Goal: Task Accomplishment & Management: Use online tool/utility

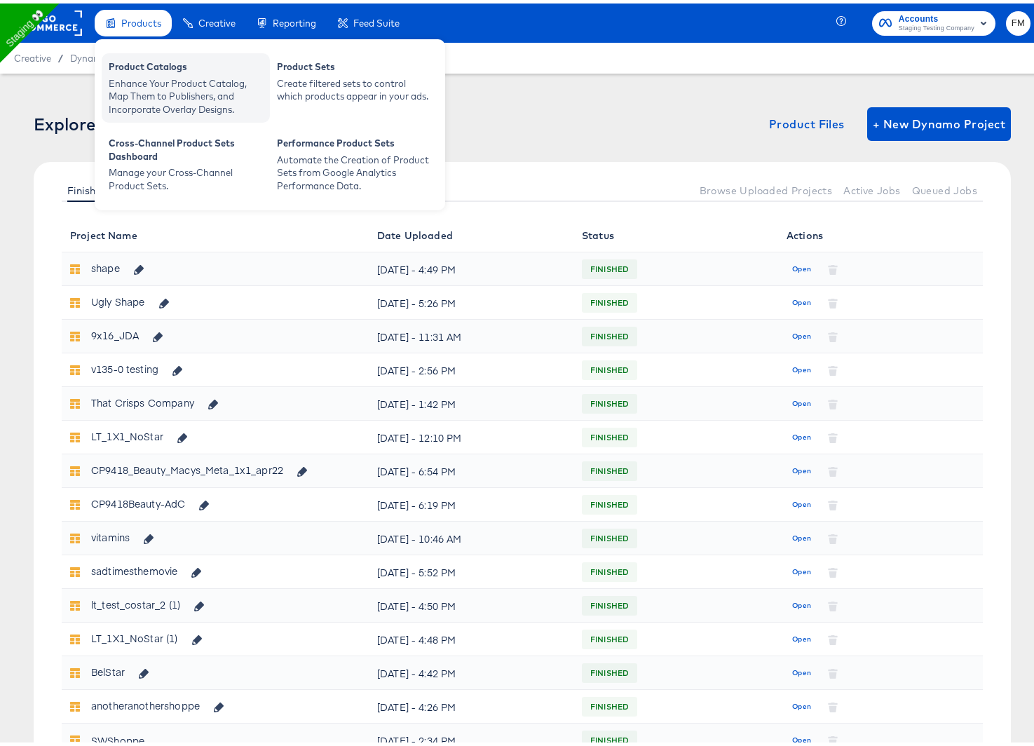
click at [121, 86] on div "Enhance Your Product Catalog, Map Them to Publishers, and Incorporate Overlay D…" at bounding box center [186, 93] width 154 height 39
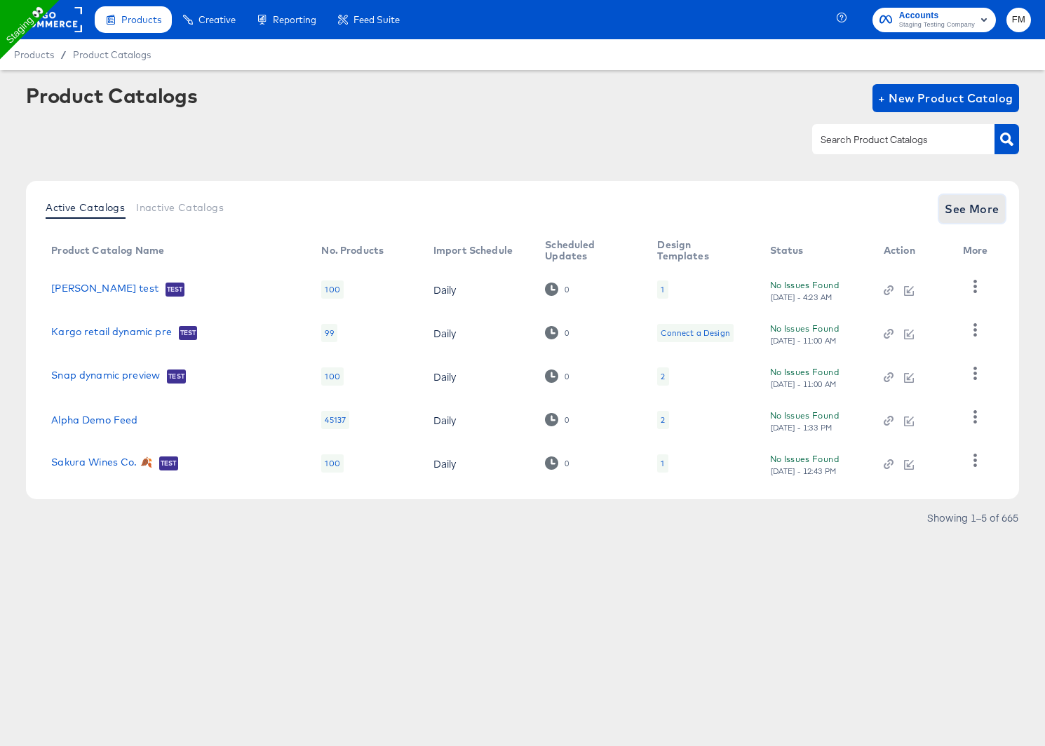
click at [979, 207] on span "See More" at bounding box center [972, 209] width 55 height 20
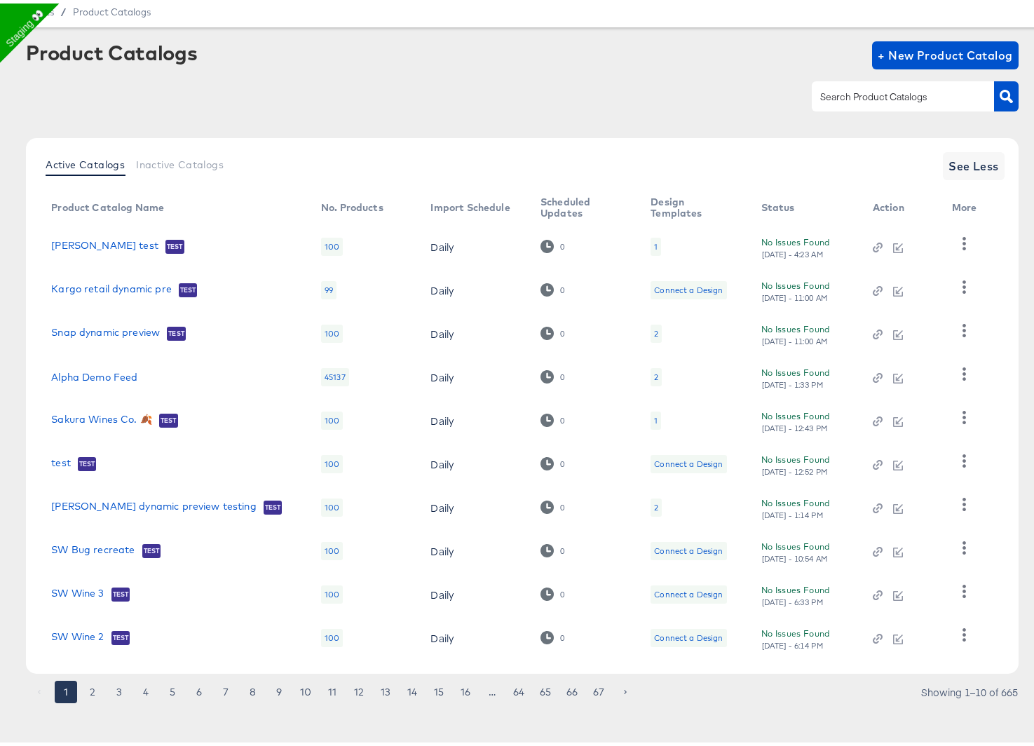
scroll to position [49, 0]
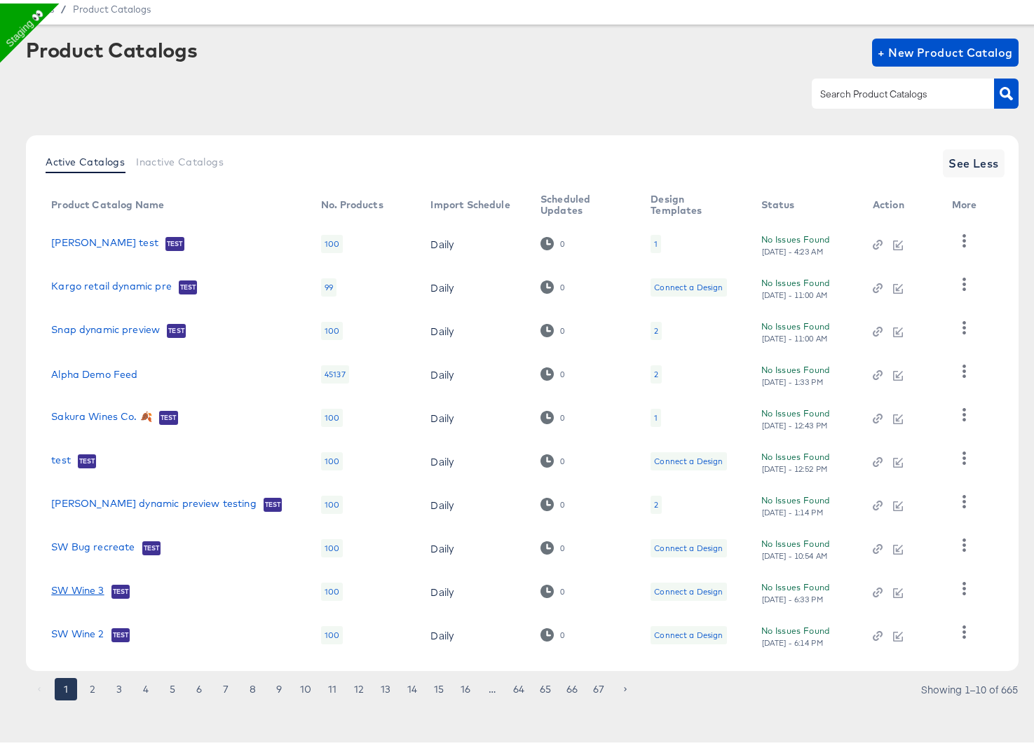
click at [67, 590] on link "SW Wine 3" at bounding box center [77, 588] width 53 height 14
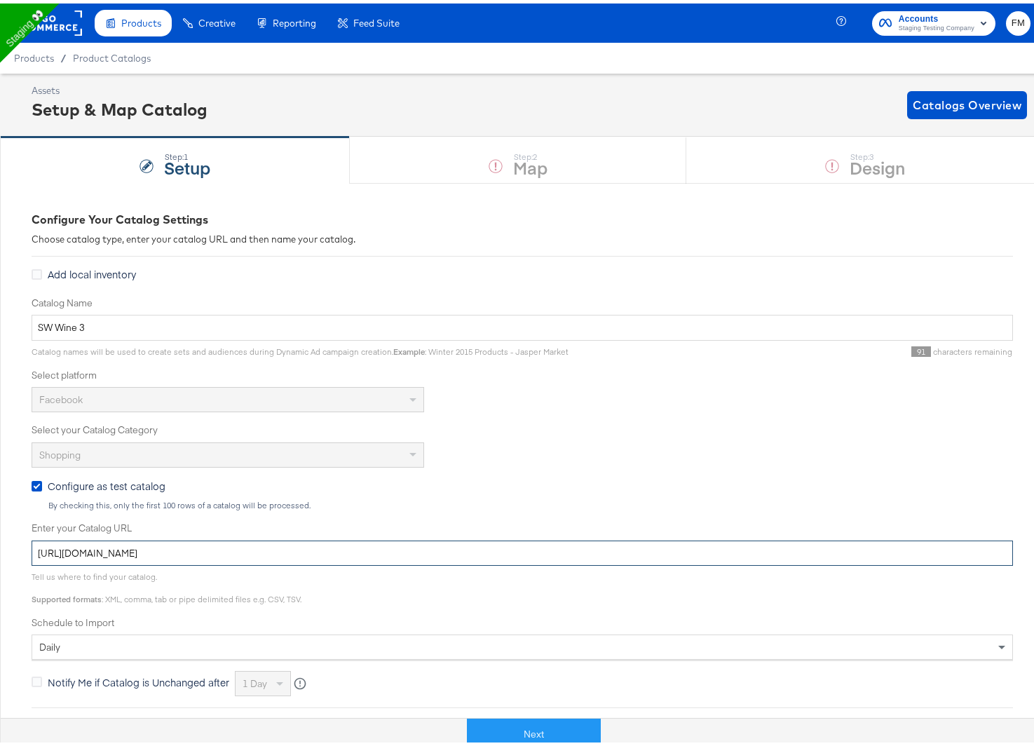
click at [169, 555] on input "https://ace.stitcherqa.com/exports/722/universal/none/universal/export.tsv.gz" at bounding box center [523, 550] width 982 height 26
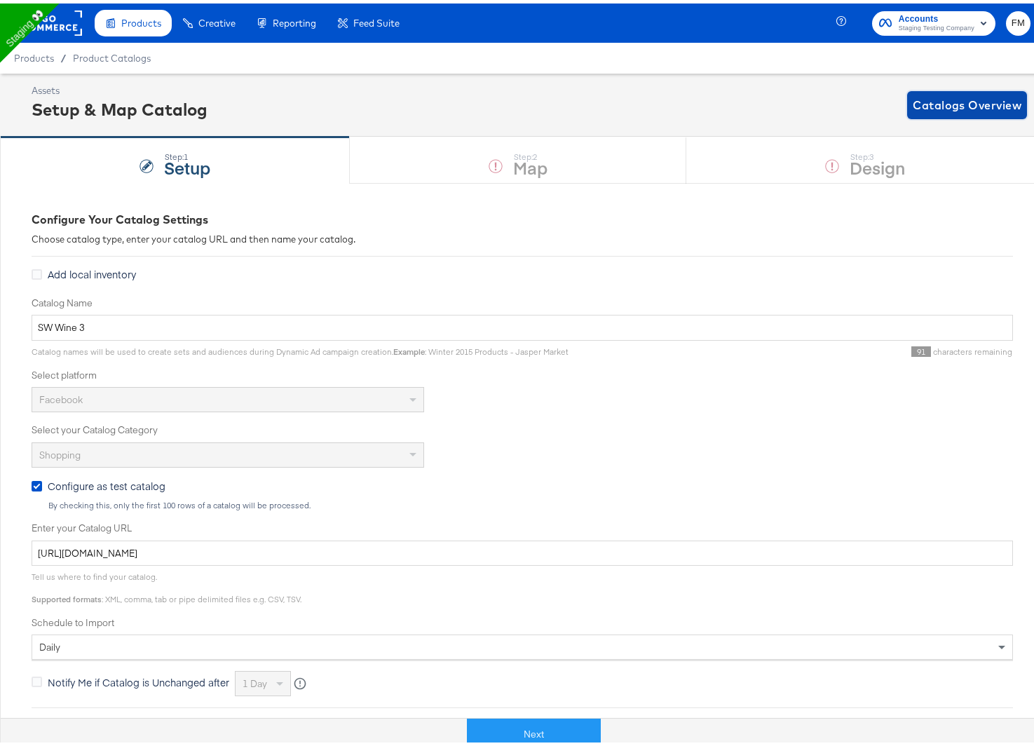
click at [988, 95] on span "Catalogs Overview" at bounding box center [967, 102] width 109 height 20
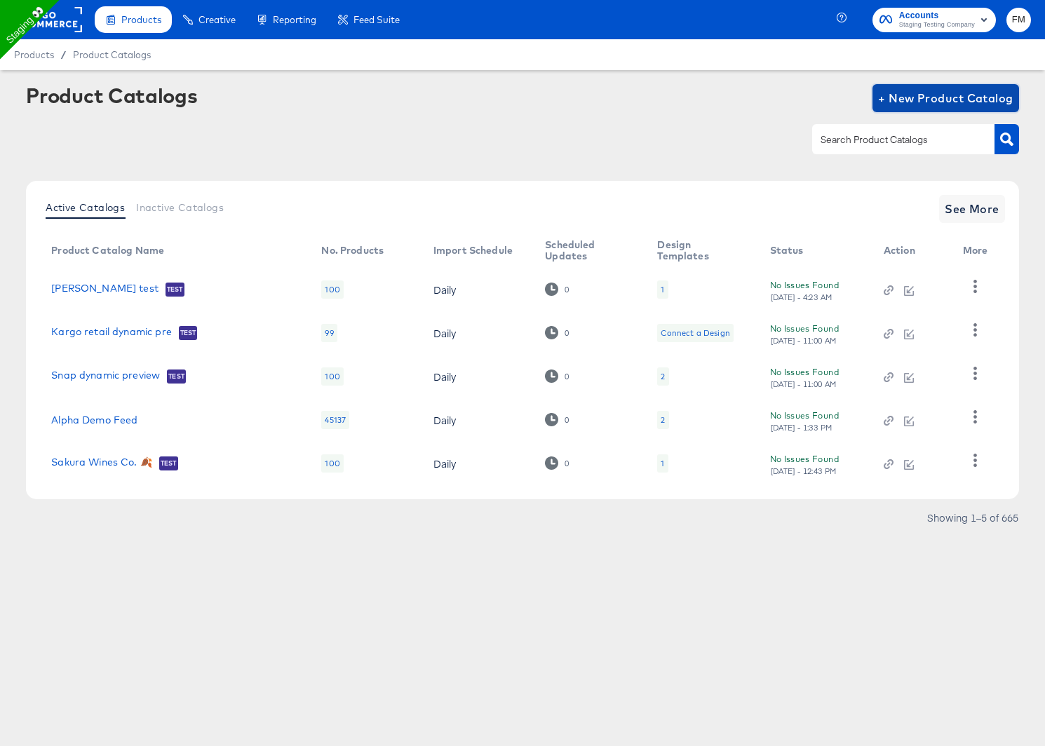
click at [948, 92] on span "+ New Product Catalog" at bounding box center [945, 98] width 135 height 20
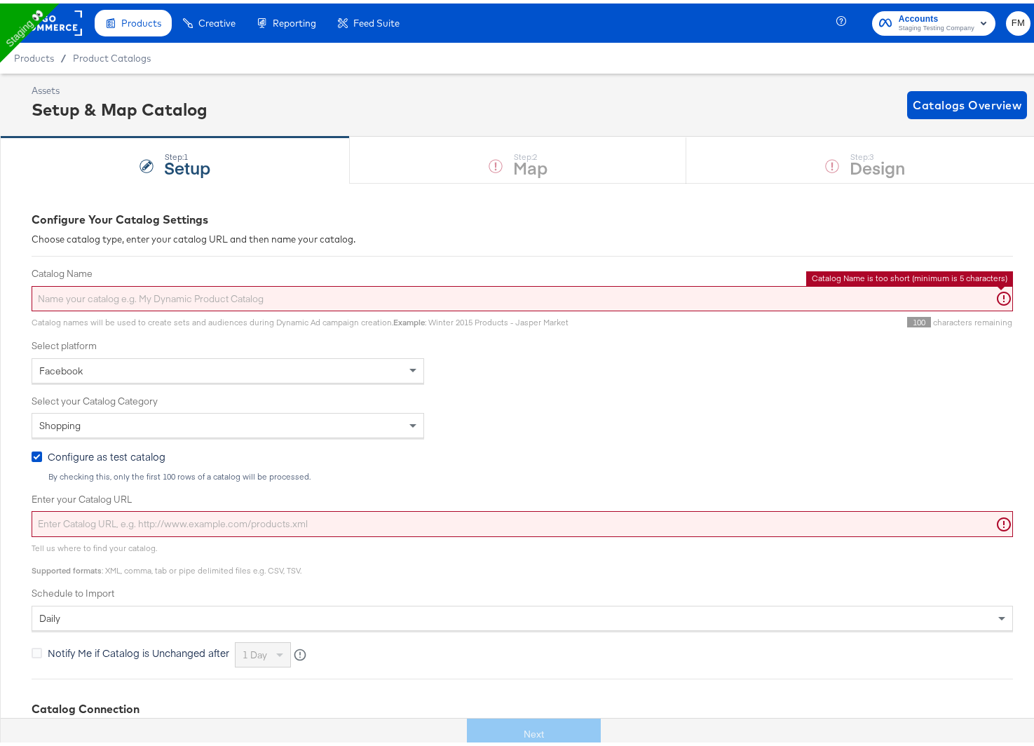
click at [506, 292] on input "Catalog Name" at bounding box center [523, 296] width 982 height 26
paste input "https://ace.stitcherqa.com/exports/722/universal/none/universal/export.tsv.gz"
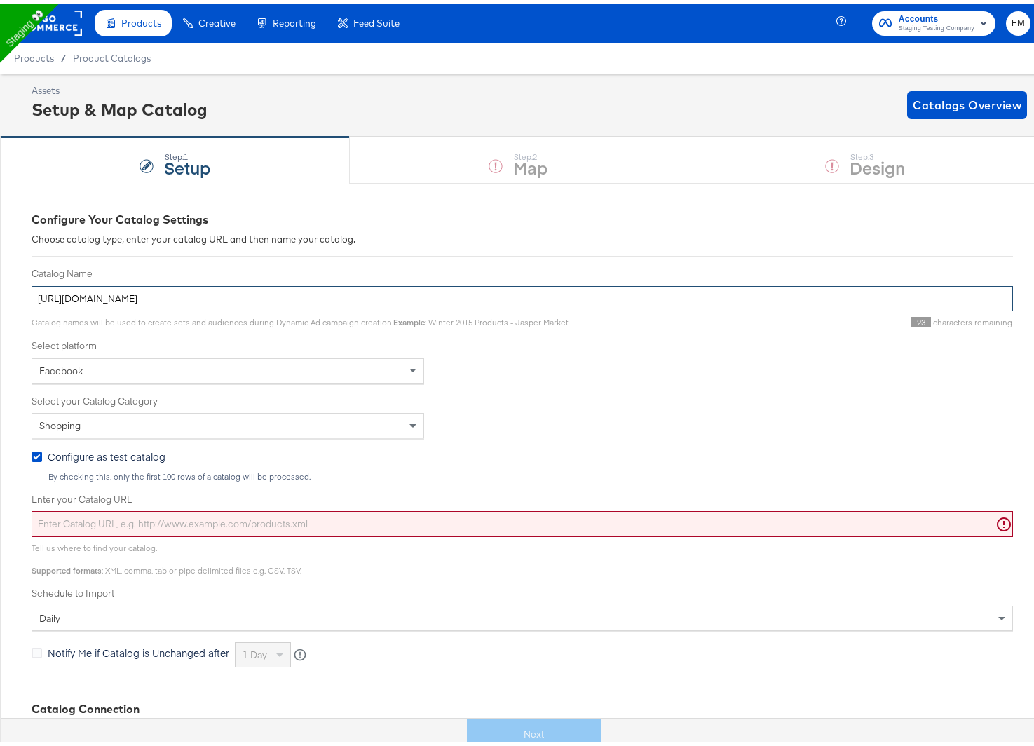
type input "https://ace.stitcherqa.com/exports/722/universal/none/universal/export.tsv.gz"
click at [88, 456] on span "Configure as test catalog" at bounding box center [107, 453] width 118 height 14
click at [0, 0] on input "Configure as test catalog" at bounding box center [0, 0] width 0 height 0
click at [183, 521] on input "Enter your Catalog URL" at bounding box center [523, 521] width 982 height 26
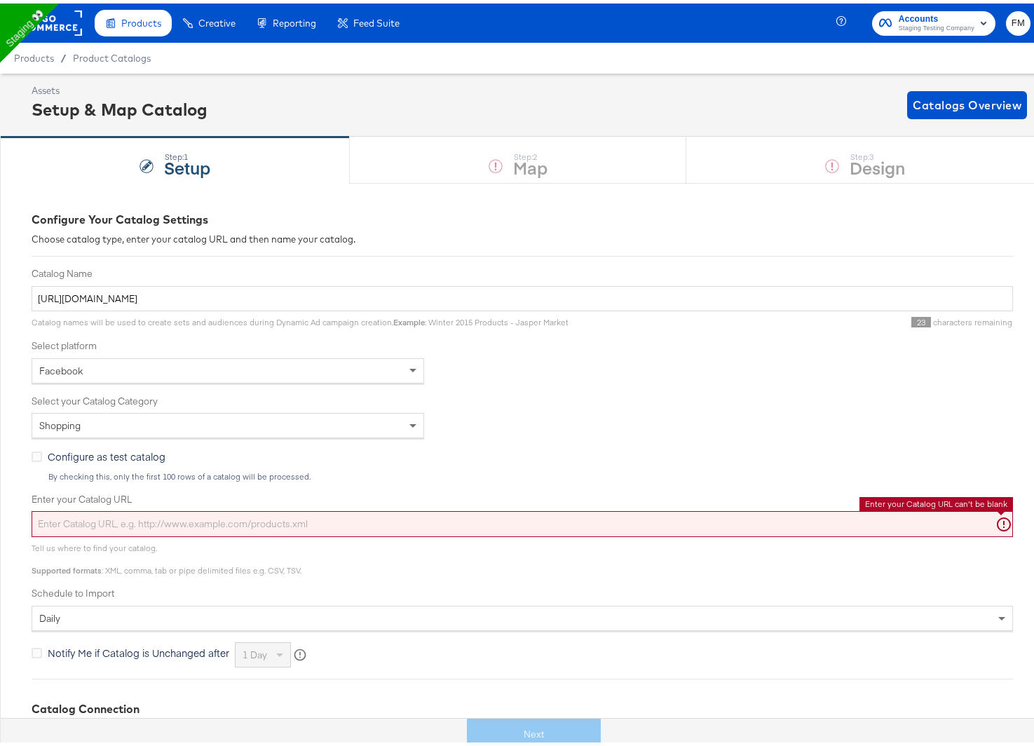
paste input "https://ace.stitcherqa.com/exports/722/universal/none/universal/export.tsv.gz"
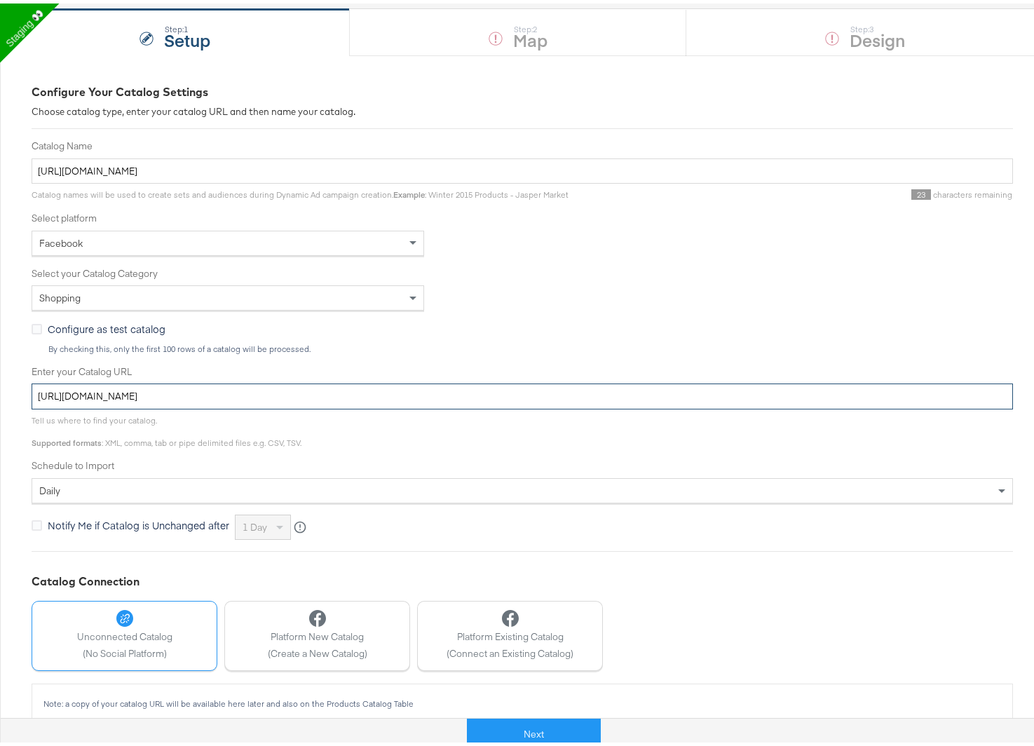
scroll to position [147, 0]
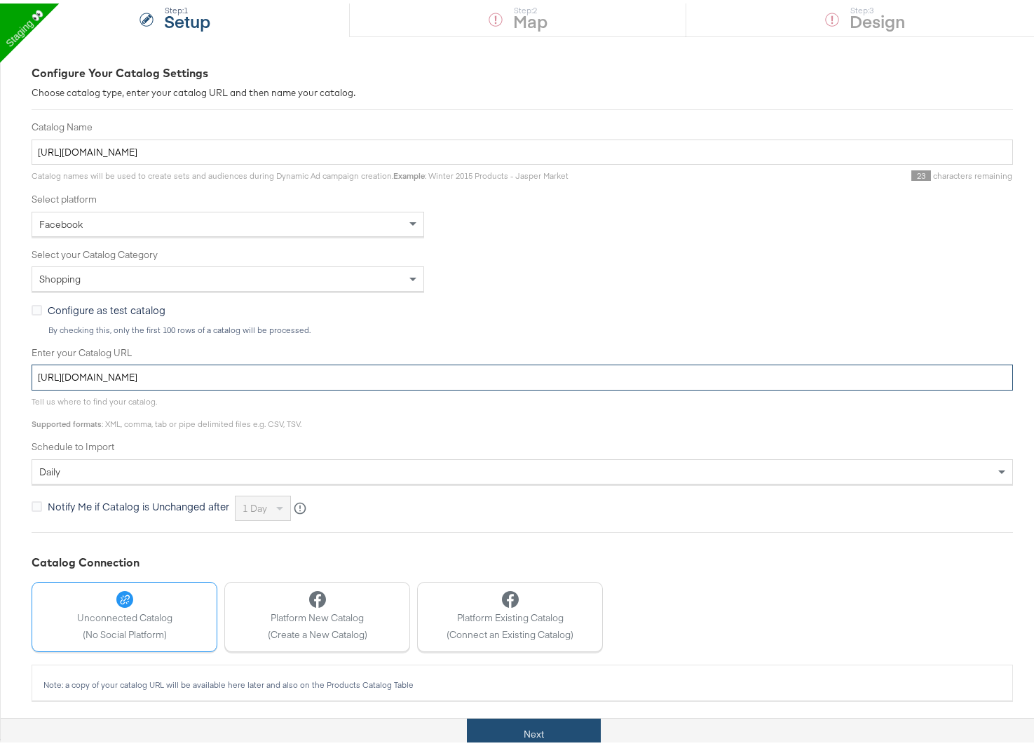
type input "https://ace.stitcherqa.com/exports/722/universal/none/universal/export.tsv.gz"
drag, startPoint x: 496, startPoint y: 732, endPoint x: 501, endPoint y: 531, distance: 200.7
click at [501, 531] on div "Configure Your Catalog Settings Choose catalog type, enter your catalog URL and…" at bounding box center [522, 384] width 1045 height 703
click at [312, 144] on input "https://ace.stitcherqa.com/exports/722/universal/none/universal/export.tsv.gz" at bounding box center [523, 149] width 982 height 26
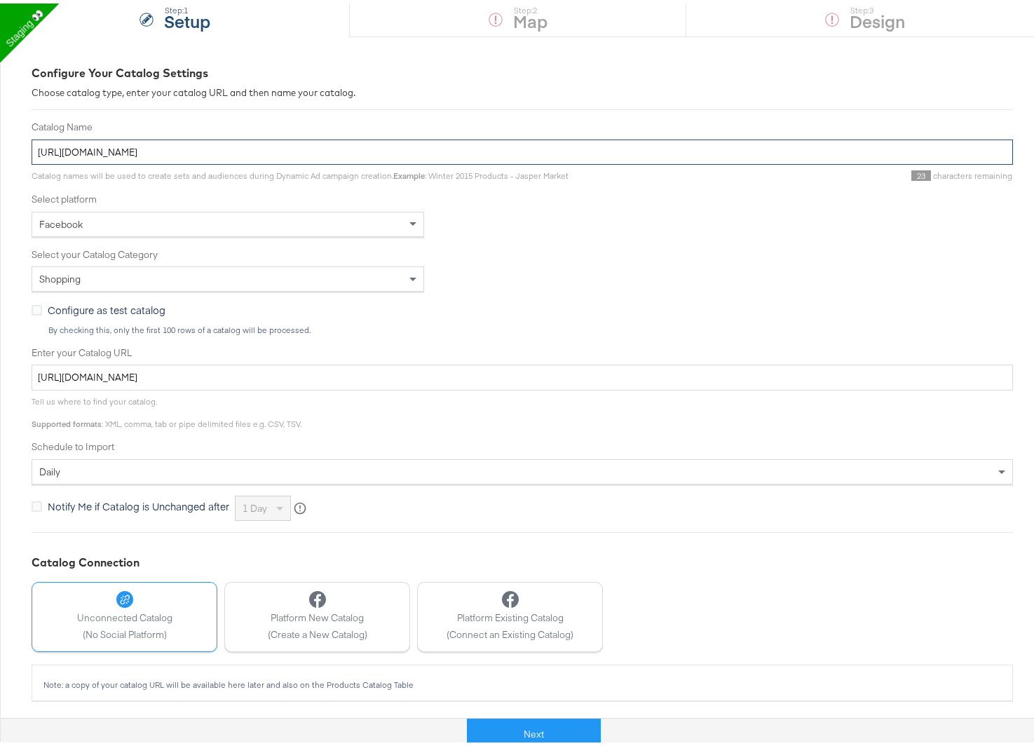
click at [312, 144] on input "https://ace.stitcherqa.com/exports/722/universal/none/universal/export.tsv.gz" at bounding box center [523, 149] width 982 height 26
type input "total wine test"
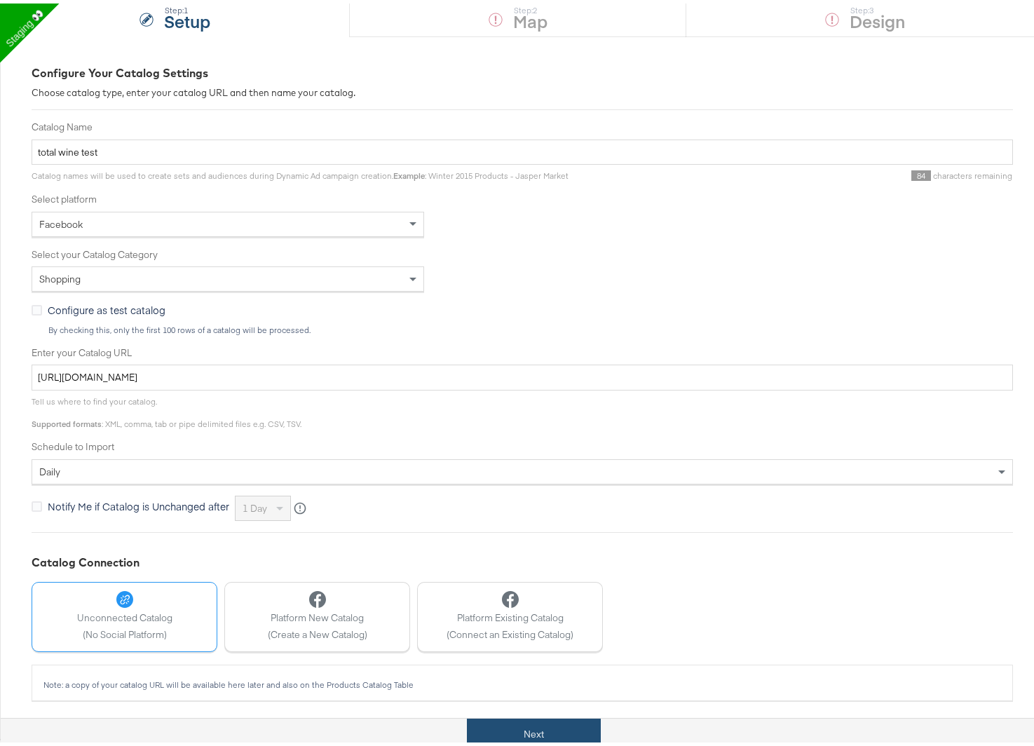
click at [485, 724] on button "Next" at bounding box center [534, 731] width 134 height 32
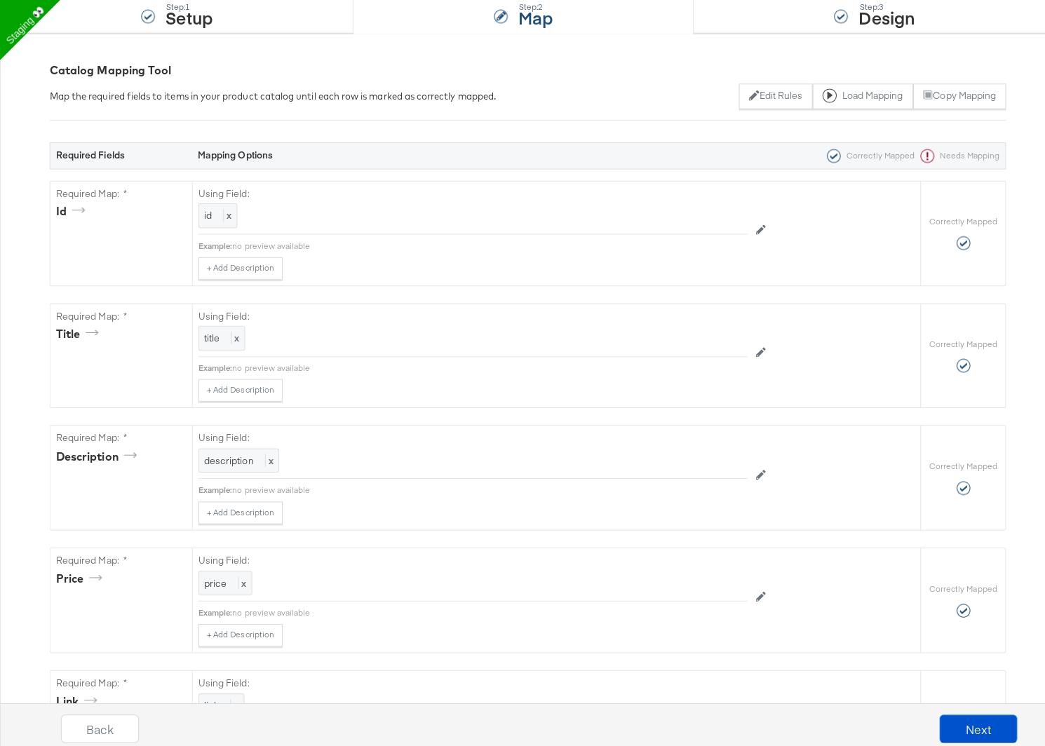
scroll to position [0, 0]
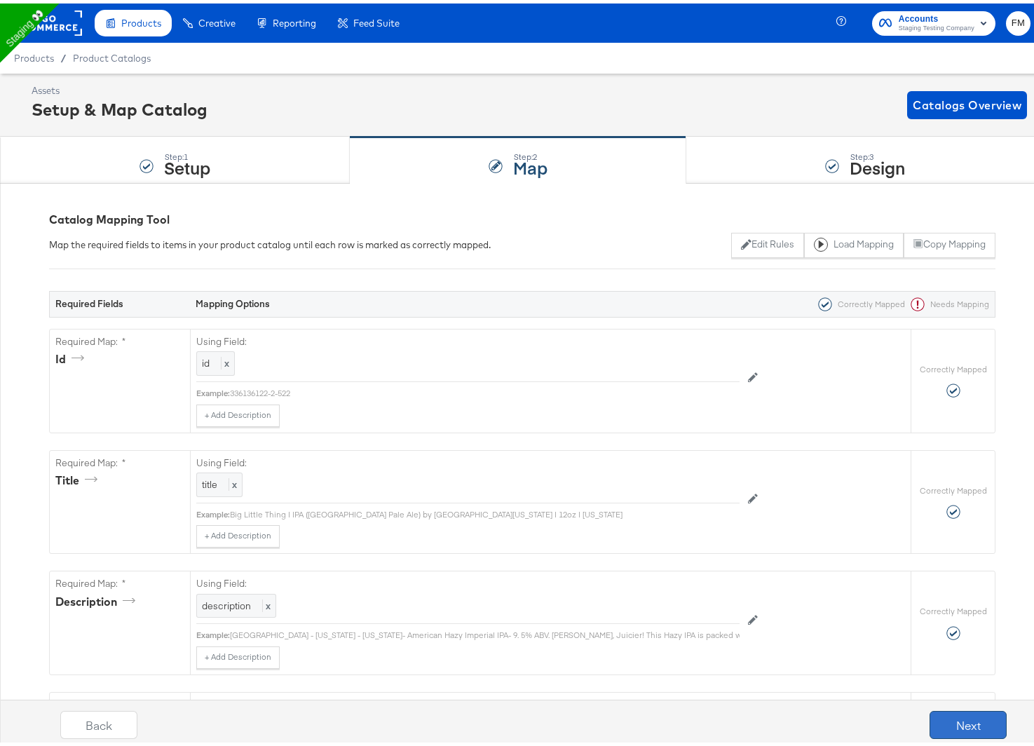
click at [950, 722] on button "Next" at bounding box center [968, 722] width 77 height 28
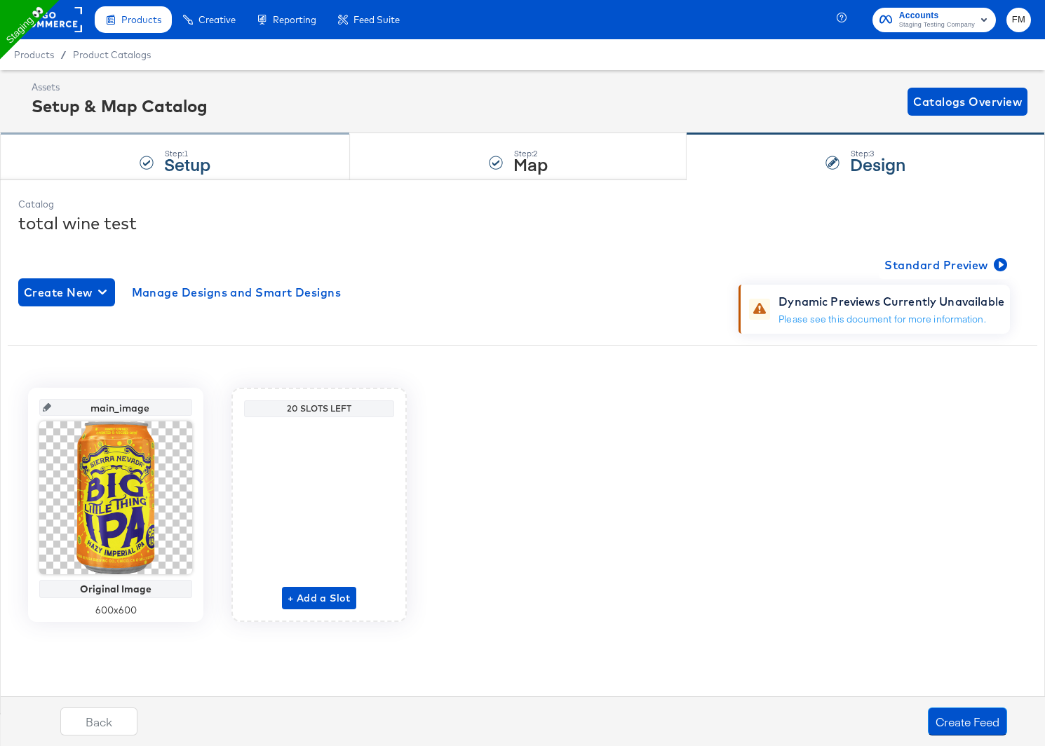
click at [246, 147] on div "Step: 1 Setup" at bounding box center [175, 157] width 350 height 46
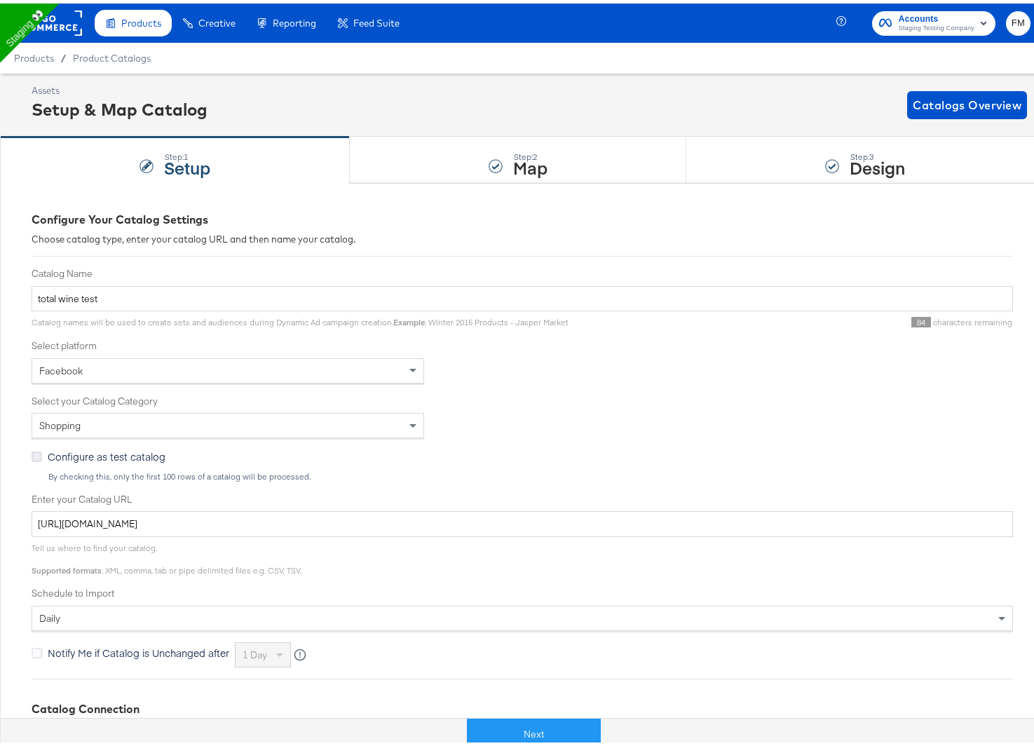
click at [32, 454] on icon at bounding box center [37, 453] width 11 height 11
click at [0, 0] on input "Configure as test catalog" at bounding box center [0, 0] width 0 height 0
click at [577, 727] on button "Next" at bounding box center [534, 731] width 134 height 32
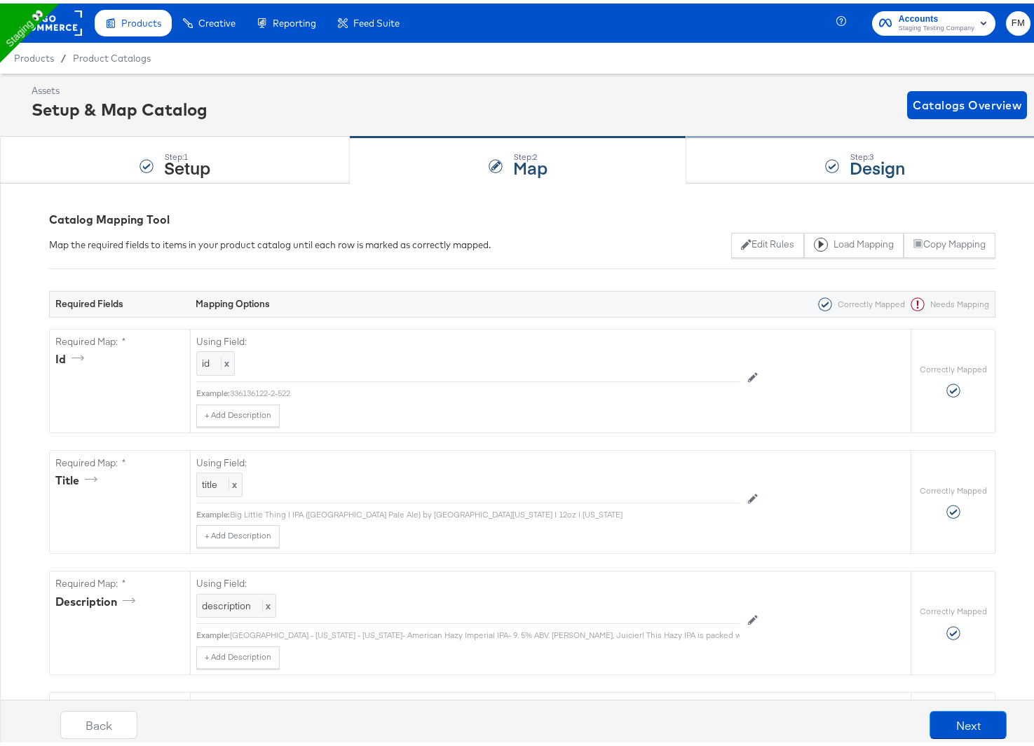
click at [840, 163] on div "Step: 3 Design" at bounding box center [866, 157] width 358 height 46
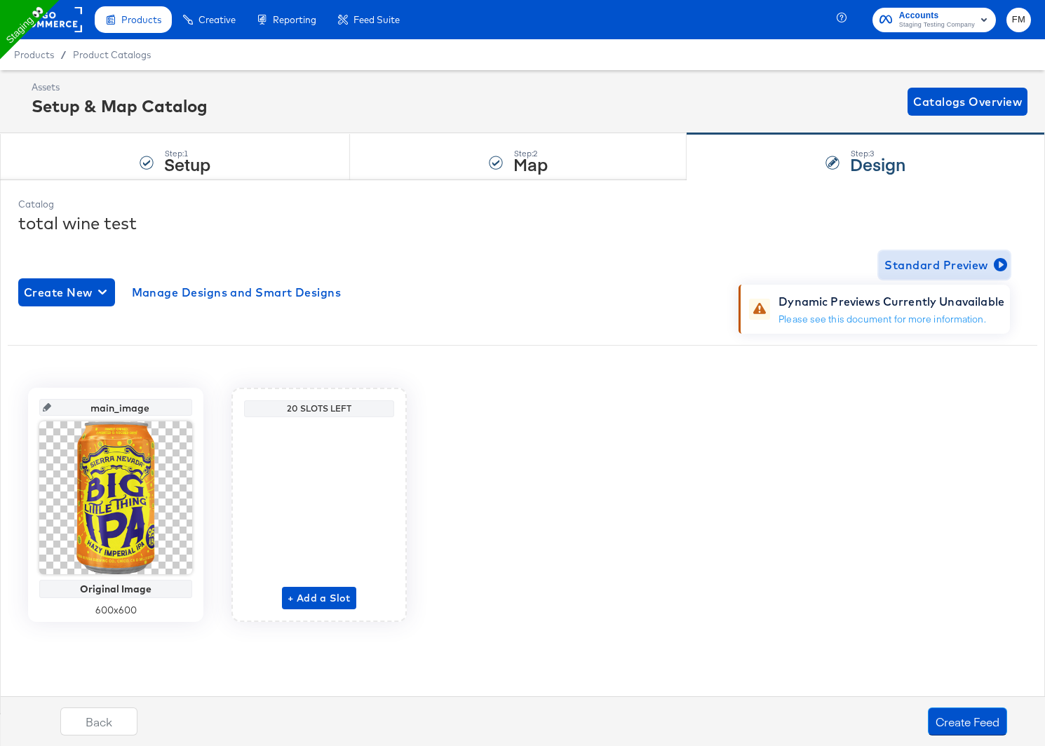
click at [955, 268] on span "Standard Preview" at bounding box center [944, 265] width 120 height 20
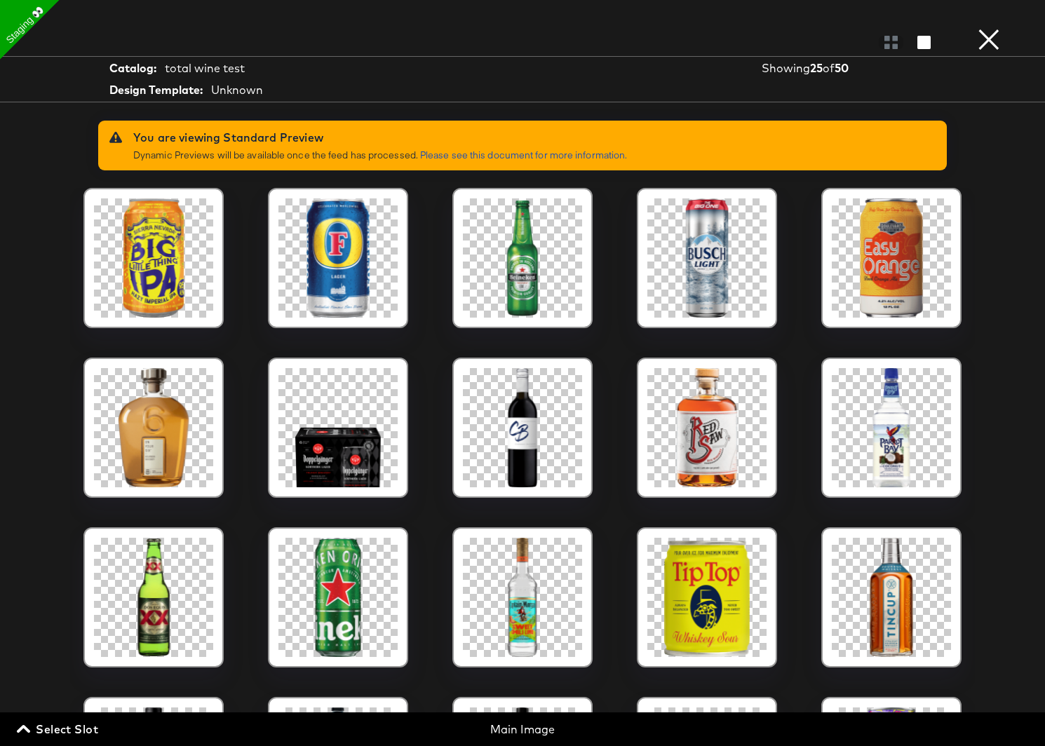
click at [994, 28] on button "×" at bounding box center [989, 14] width 28 height 28
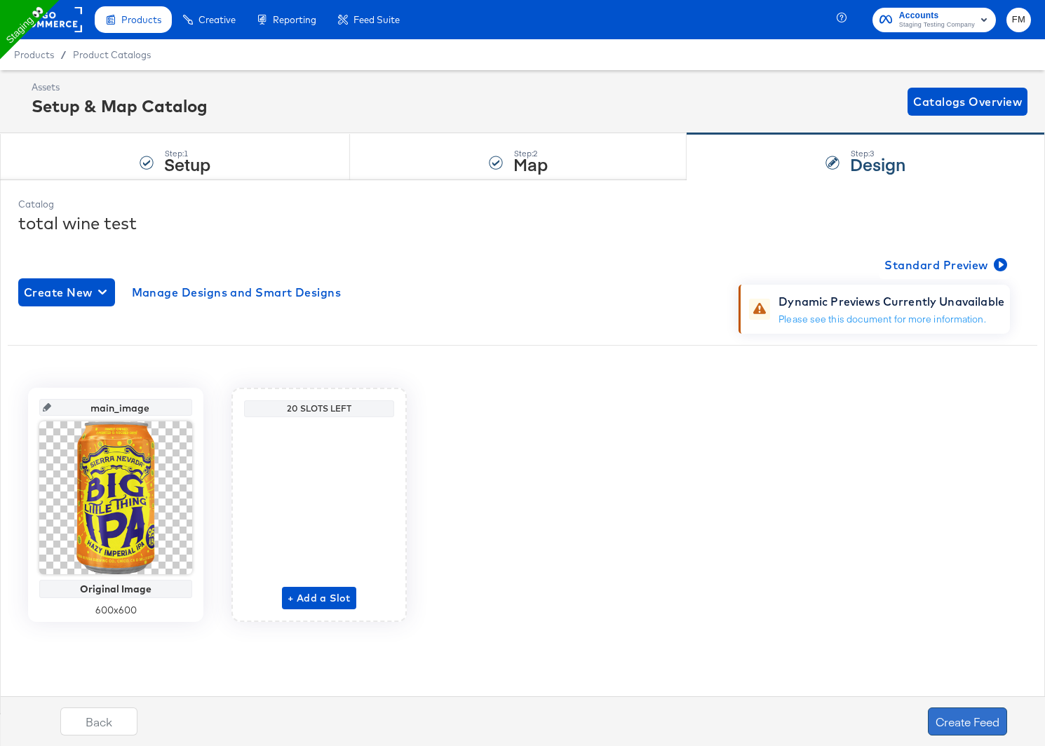
click at [961, 715] on button "Create Feed" at bounding box center [967, 722] width 79 height 28
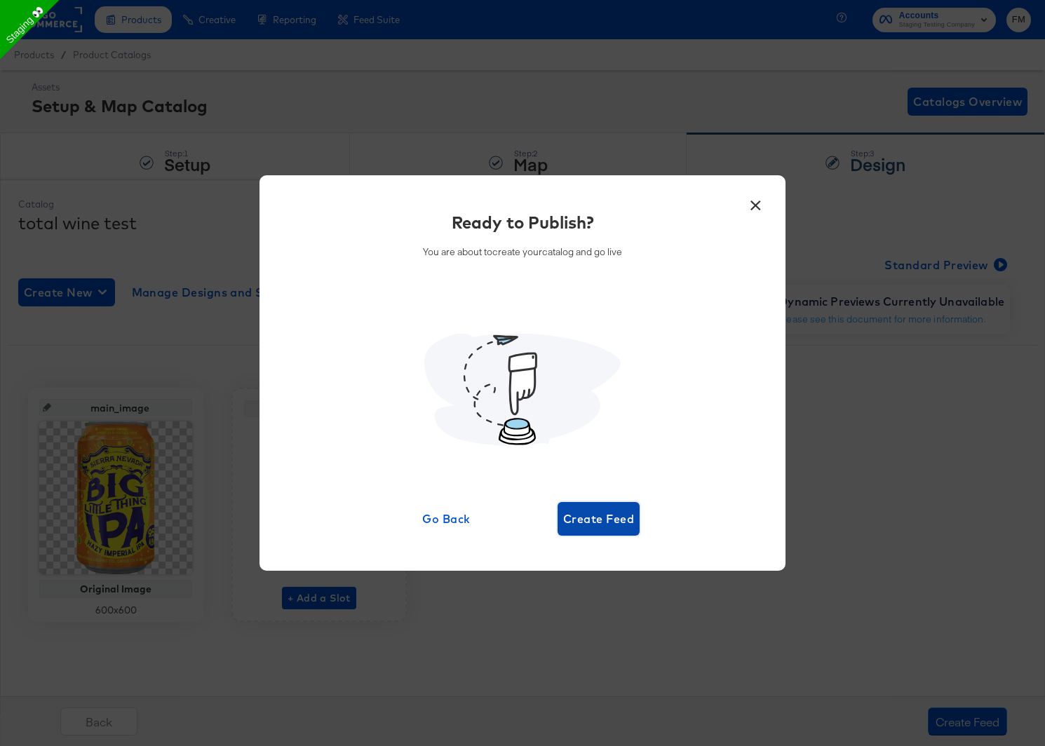
click at [594, 512] on span "Create Feed" at bounding box center [598, 519] width 71 height 20
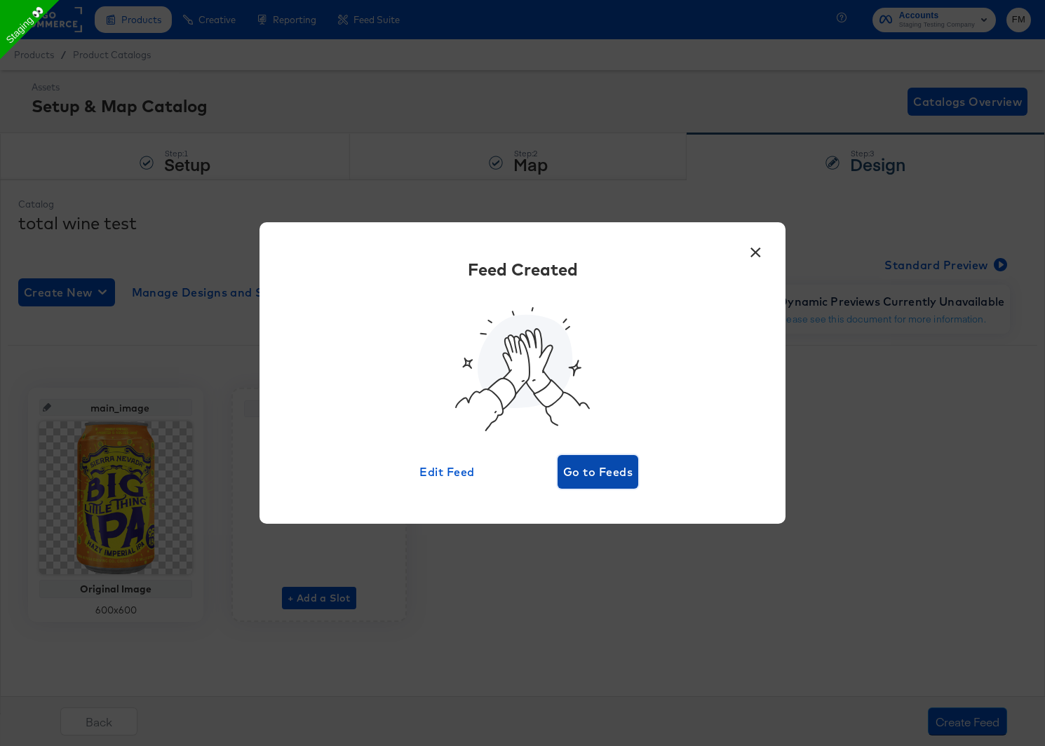
click at [621, 474] on span "Go to Feeds" at bounding box center [597, 472] width 69 height 20
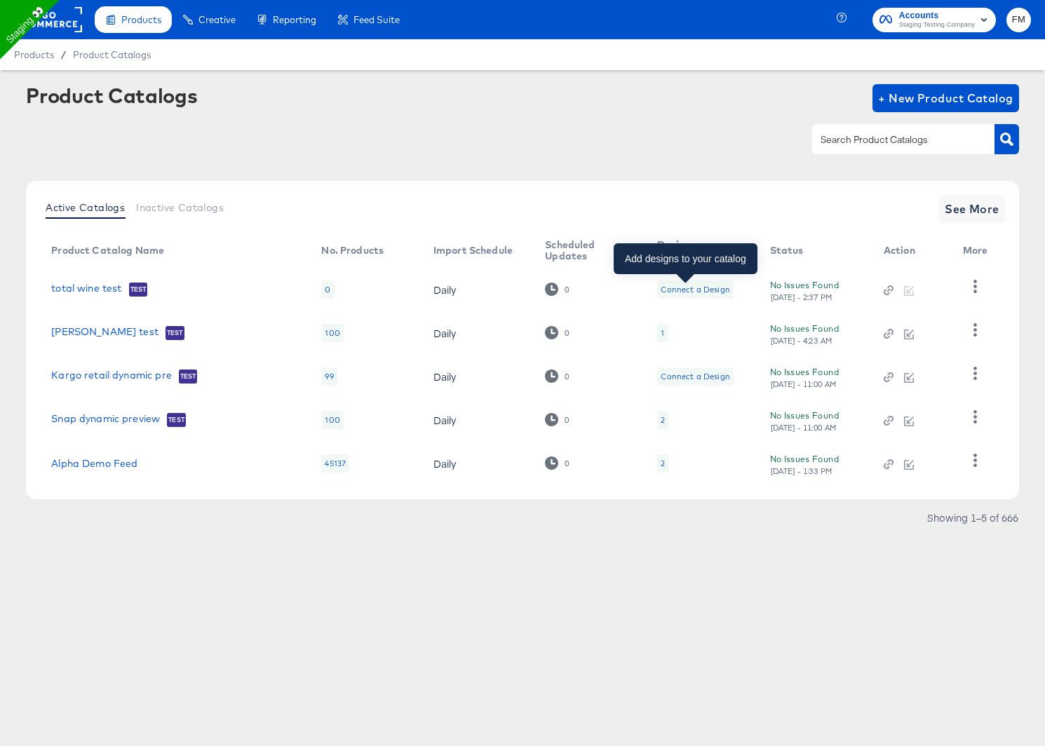
click at [677, 286] on div "Connect a Design" at bounding box center [695, 289] width 69 height 11
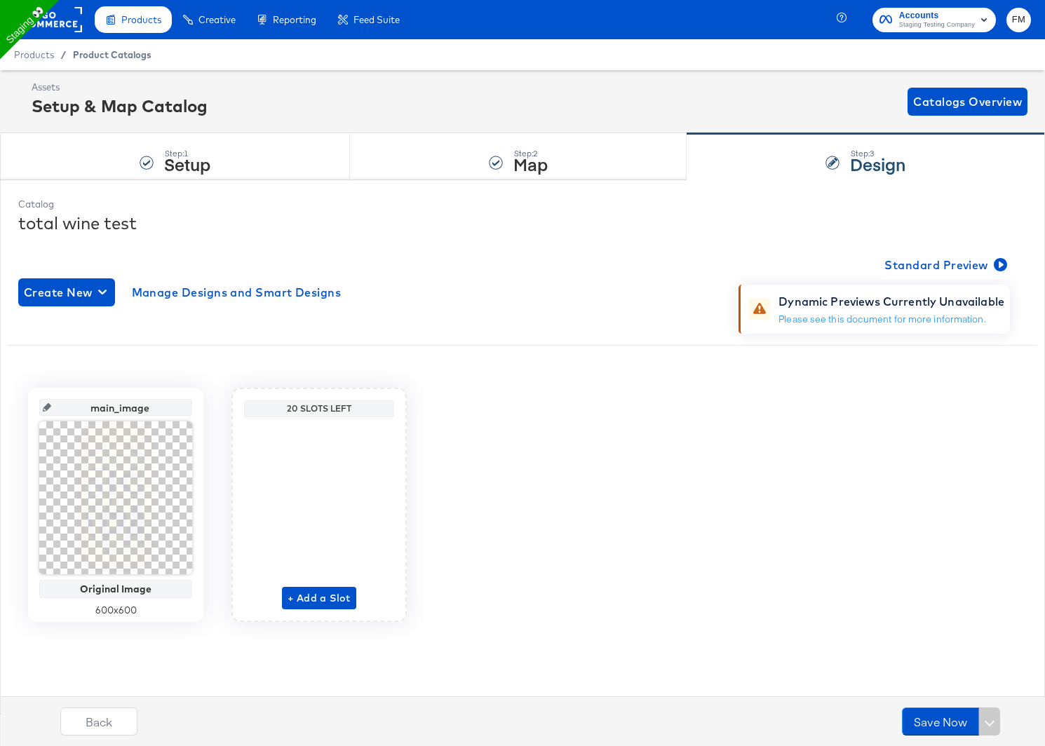
click at [99, 60] on span "Product Catalogs" at bounding box center [112, 54] width 79 height 11
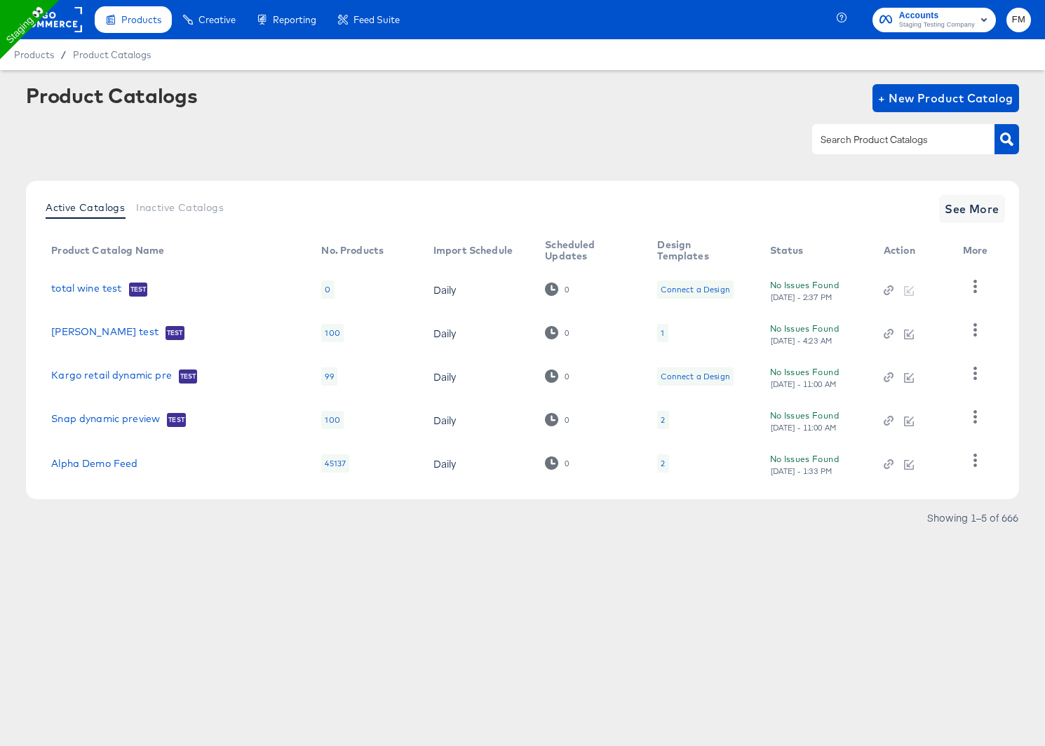
click at [657, 335] on div "1" at bounding box center [662, 333] width 11 height 18
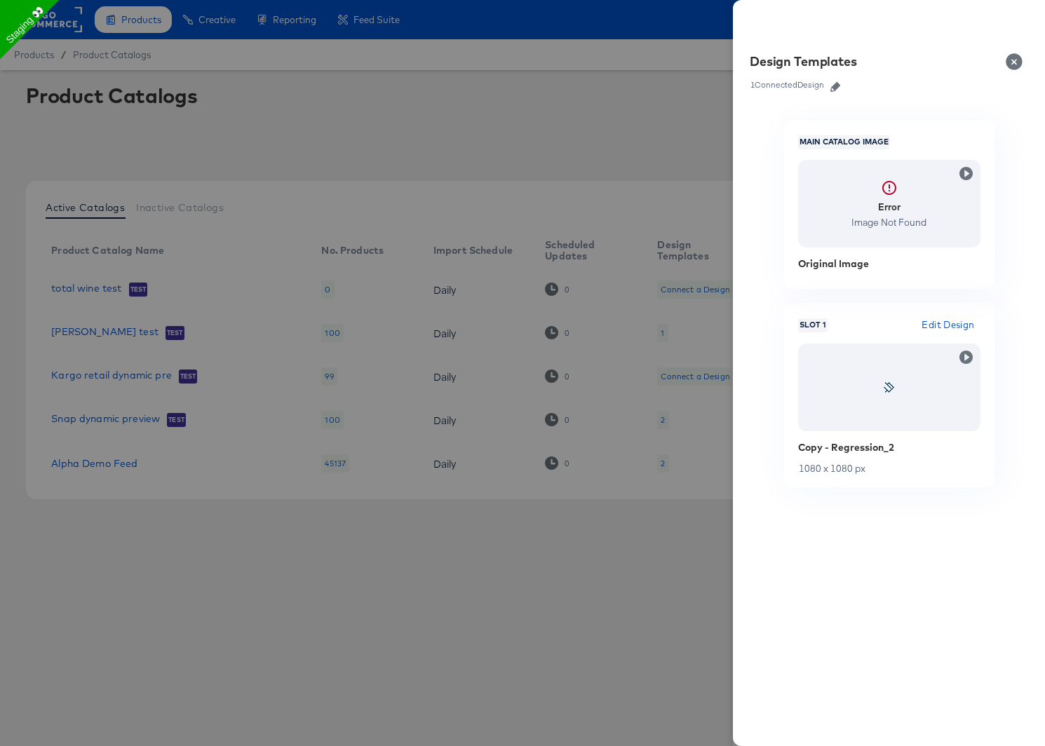
click at [835, 87] on icon "button" at bounding box center [835, 87] width 10 height 10
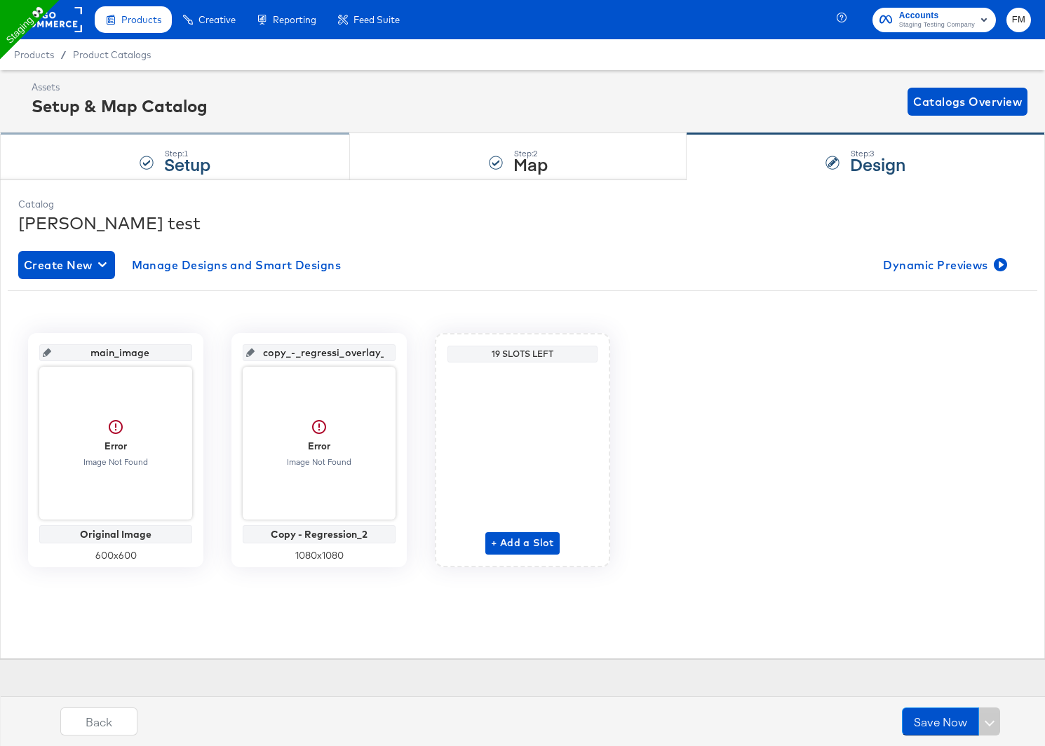
click at [232, 164] on div "Step: 1 Setup" at bounding box center [175, 157] width 350 height 46
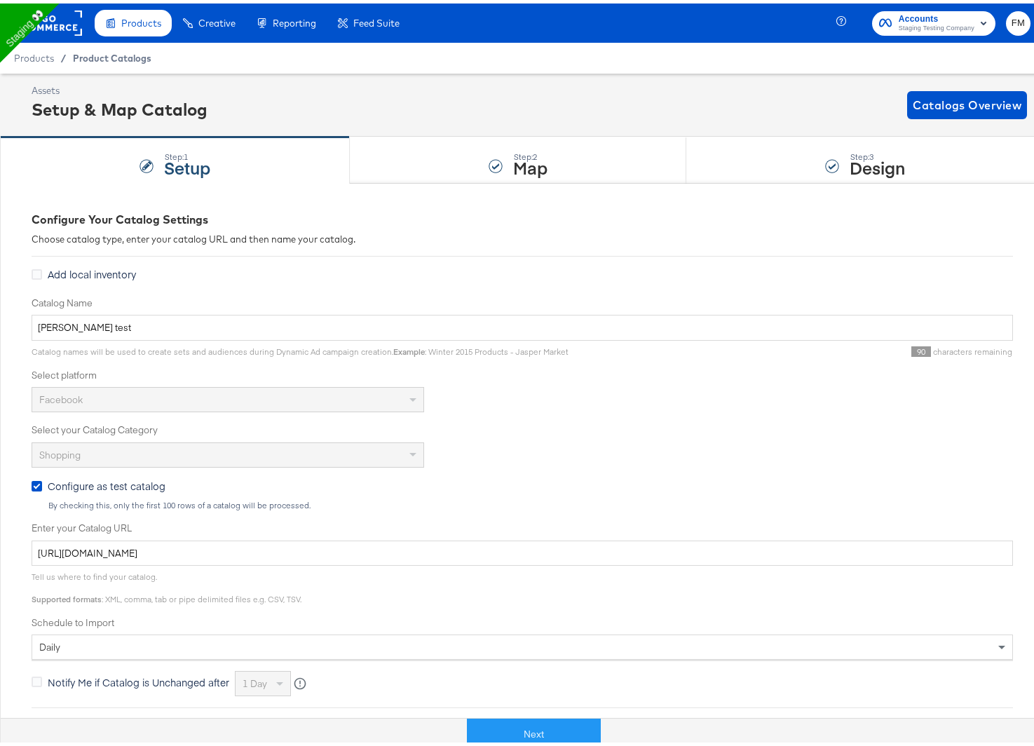
click at [127, 49] on span "Product Catalogs" at bounding box center [112, 54] width 79 height 11
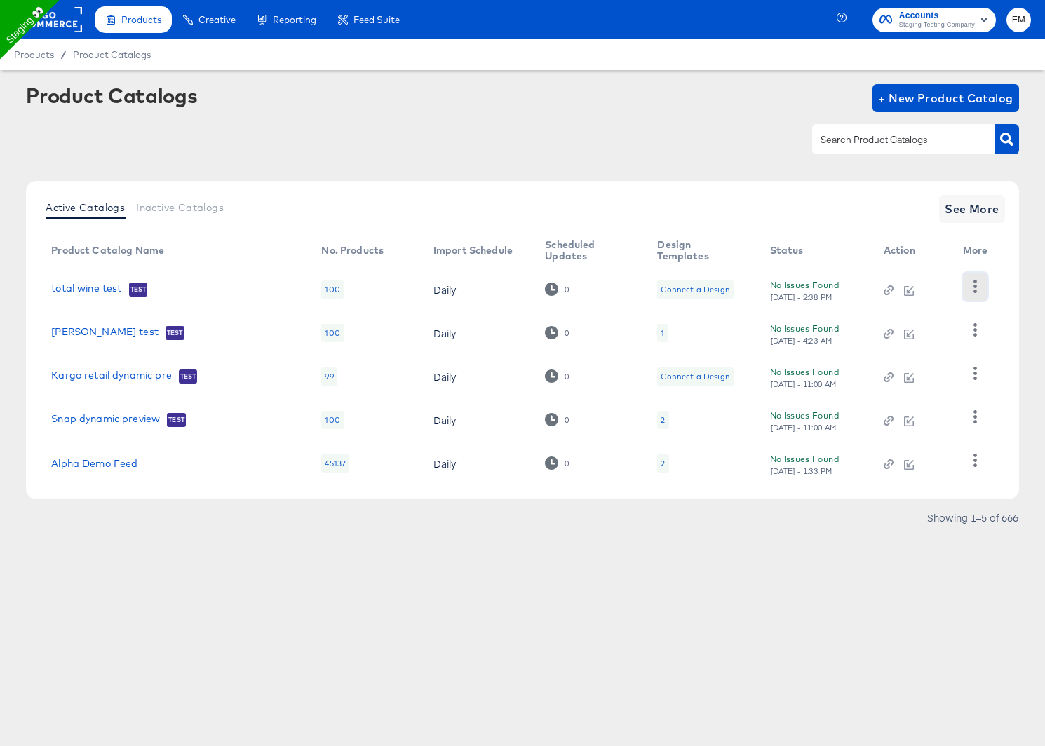
click at [970, 290] on icon "button" at bounding box center [975, 286] width 13 height 13
click at [690, 304] on td "Connect a Design" at bounding box center [702, 289] width 112 height 43
click at [694, 290] on div "Connect a Design" at bounding box center [695, 289] width 69 height 11
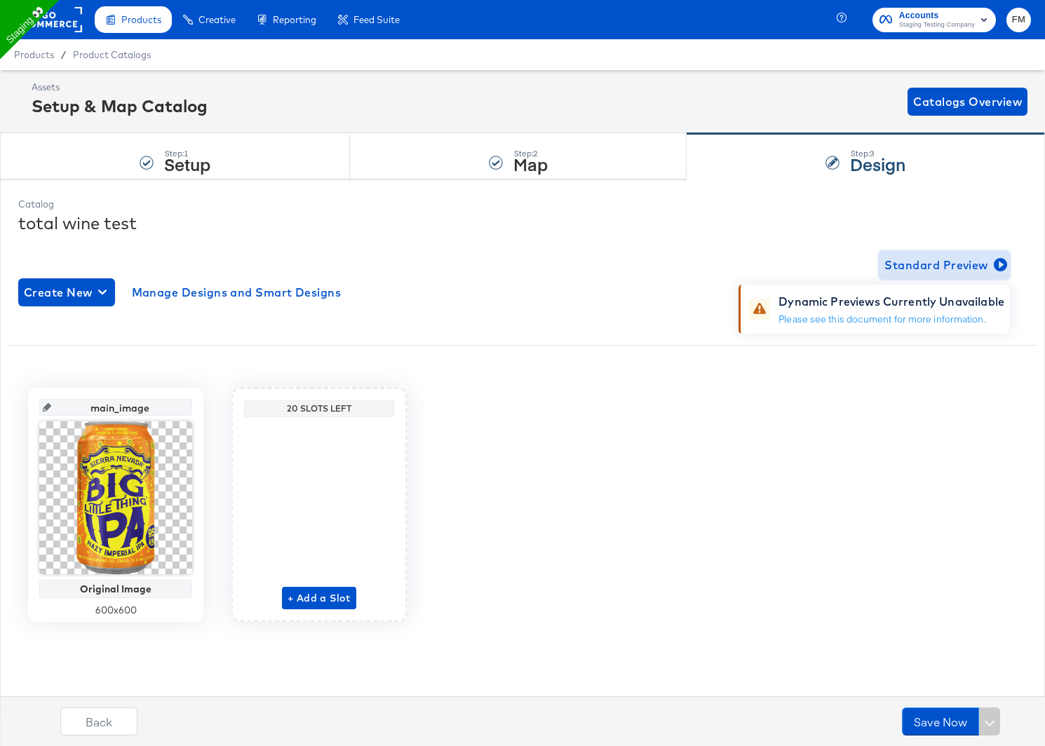
click at [952, 269] on span "Standard Preview" at bounding box center [944, 265] width 120 height 20
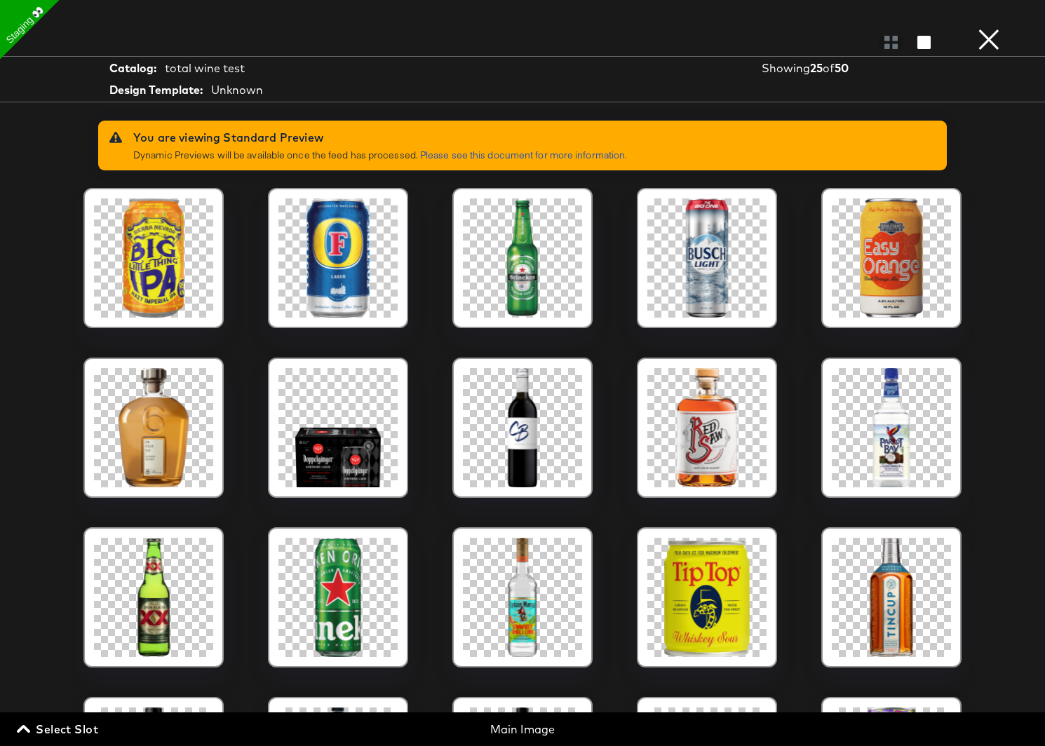
click at [993, 28] on button "×" at bounding box center [989, 14] width 28 height 28
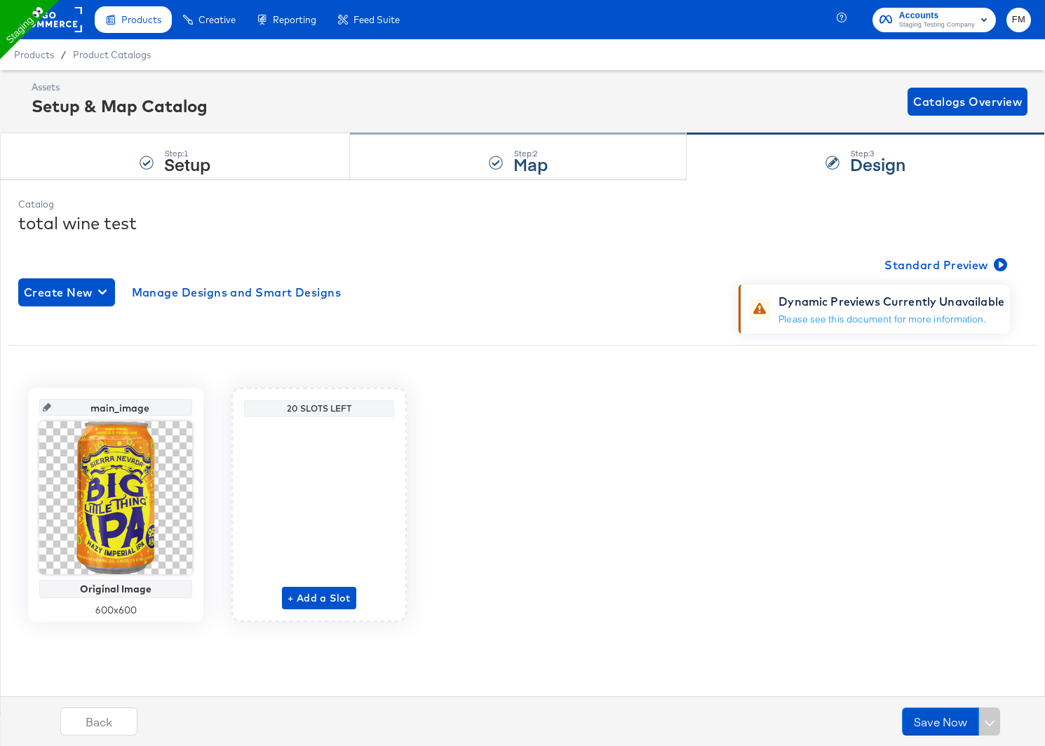
click at [454, 163] on div "Step: 2 Map" at bounding box center [518, 157] width 337 height 46
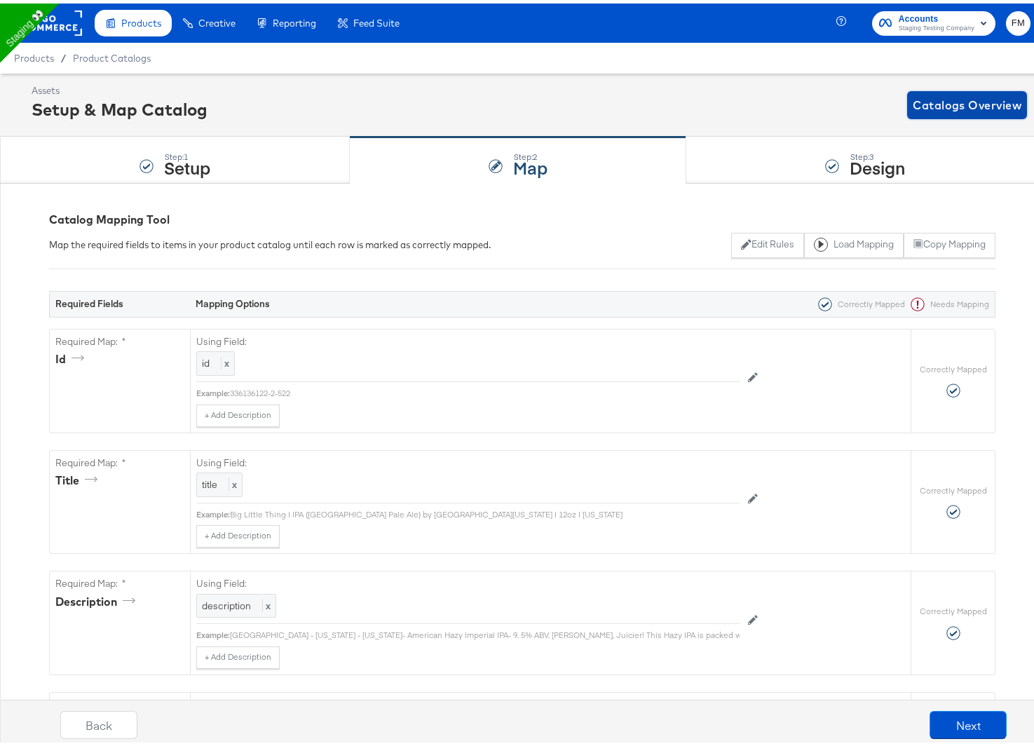
click at [962, 93] on span "Catalogs Overview" at bounding box center [967, 102] width 109 height 20
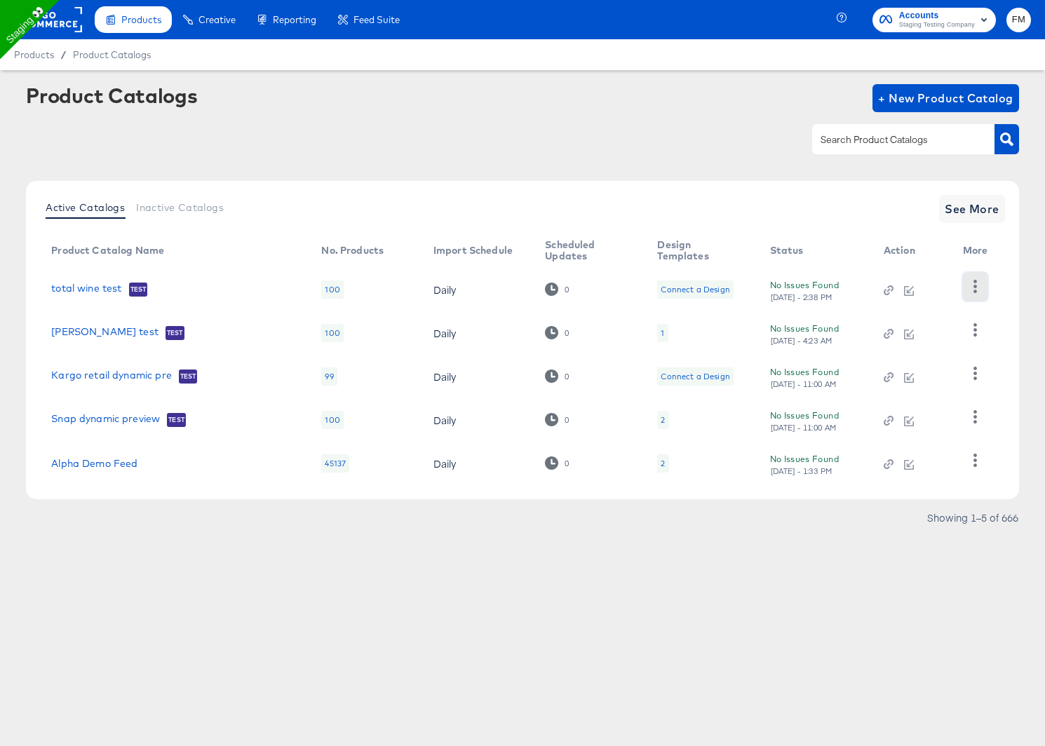
click at [986, 278] on button "button" at bounding box center [975, 287] width 25 height 28
click at [924, 334] on div "HUD Checks (Internal)" at bounding box center [917, 338] width 140 height 22
click at [976, 90] on span "+ New Product Catalog" at bounding box center [945, 98] width 135 height 20
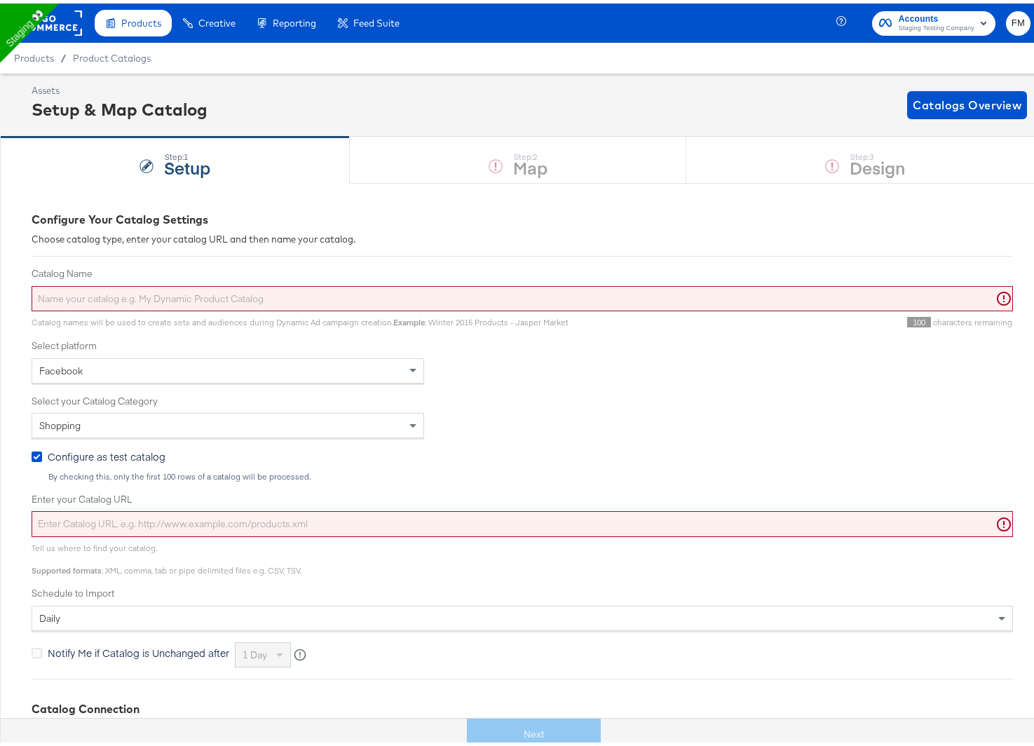
click at [211, 299] on input "Catalog Name" at bounding box center [523, 296] width 982 height 26
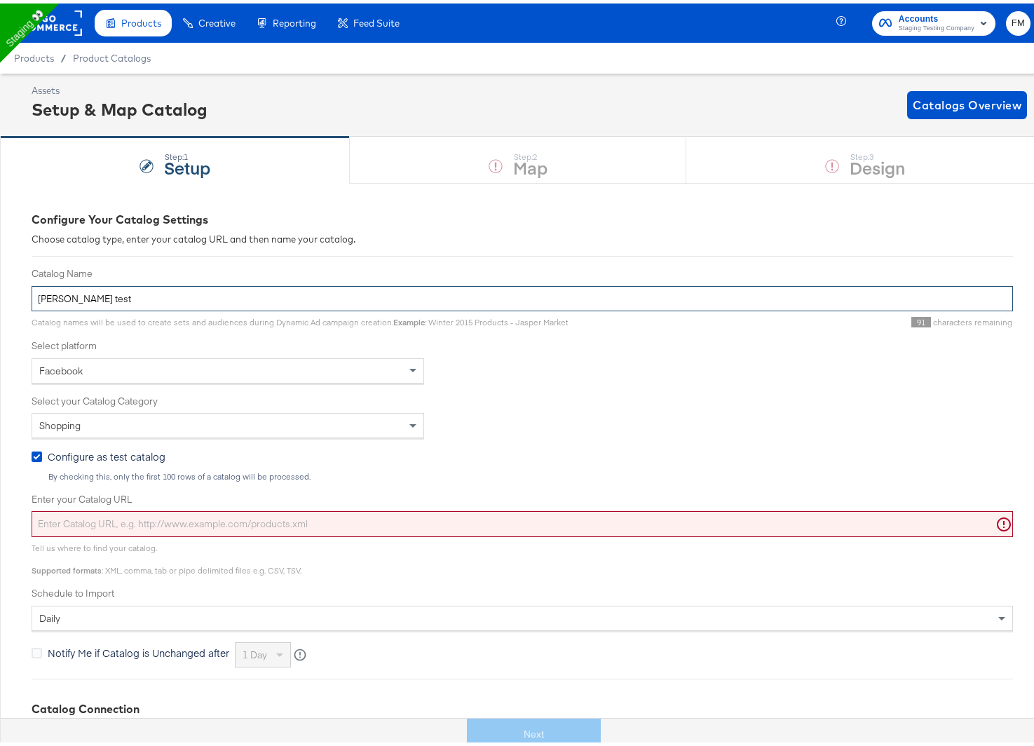
type input "[PERSON_NAME] test"
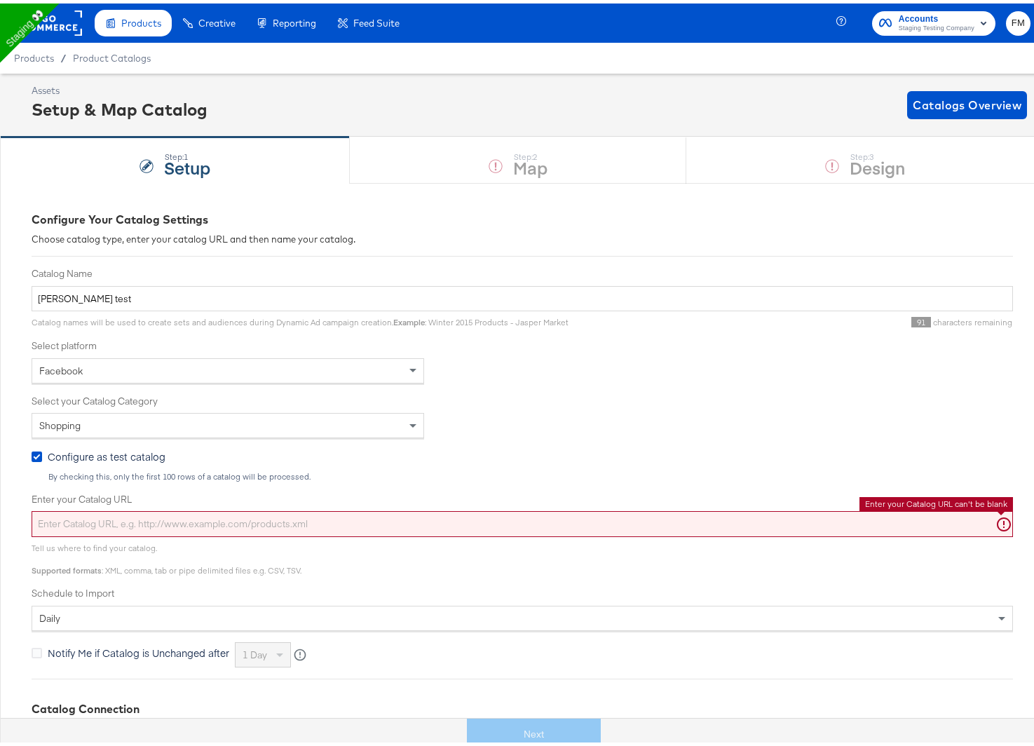
click at [109, 514] on input "Enter your Catalog URL" at bounding box center [523, 521] width 982 height 26
paste input "https://ace.stitcherqa.com/exports/722/universal/none/universal/export.tsv.gz"
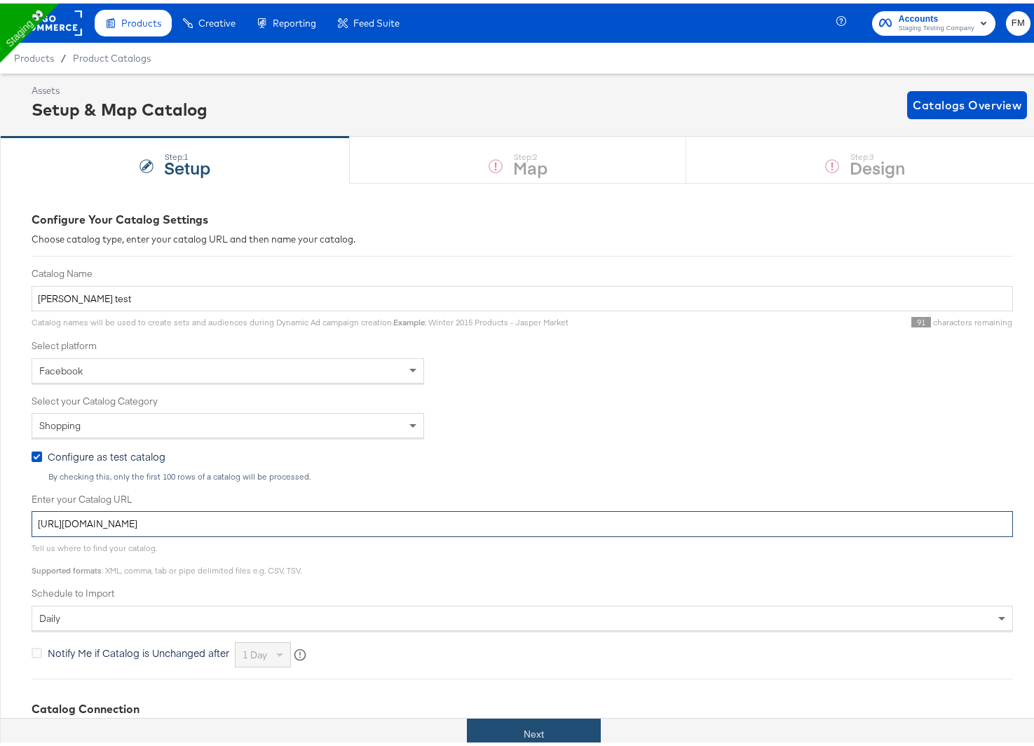
type input "https://ace.stitcherqa.com/exports/722/universal/none/universal/export.tsv.gz"
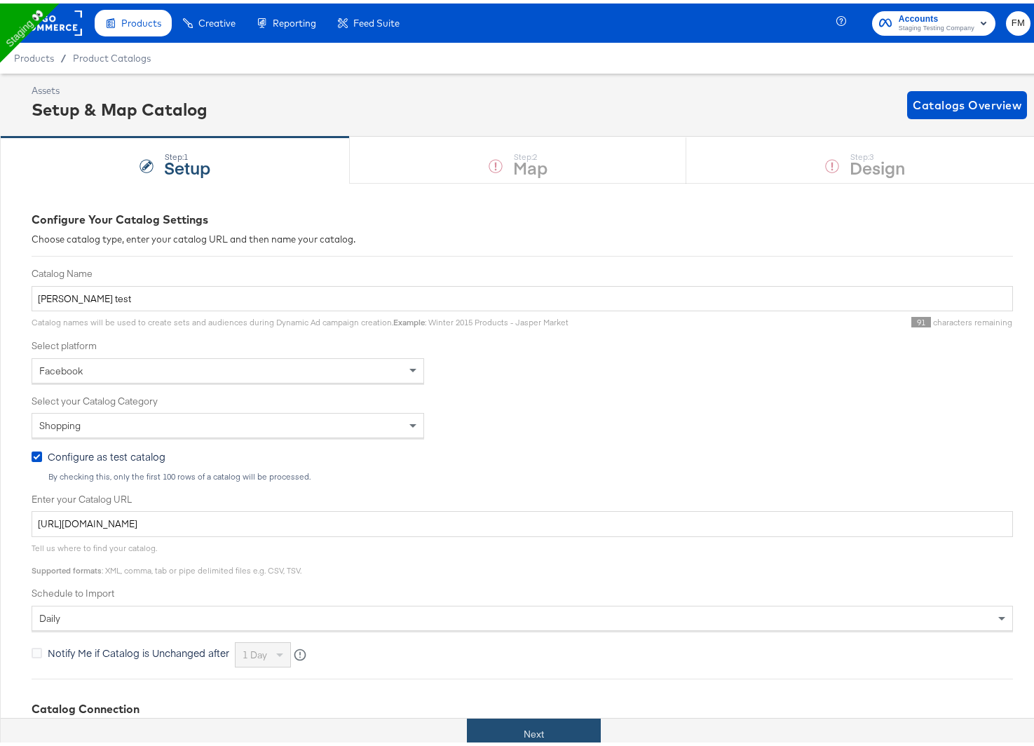
click at [497, 718] on button "Next" at bounding box center [534, 731] width 134 height 32
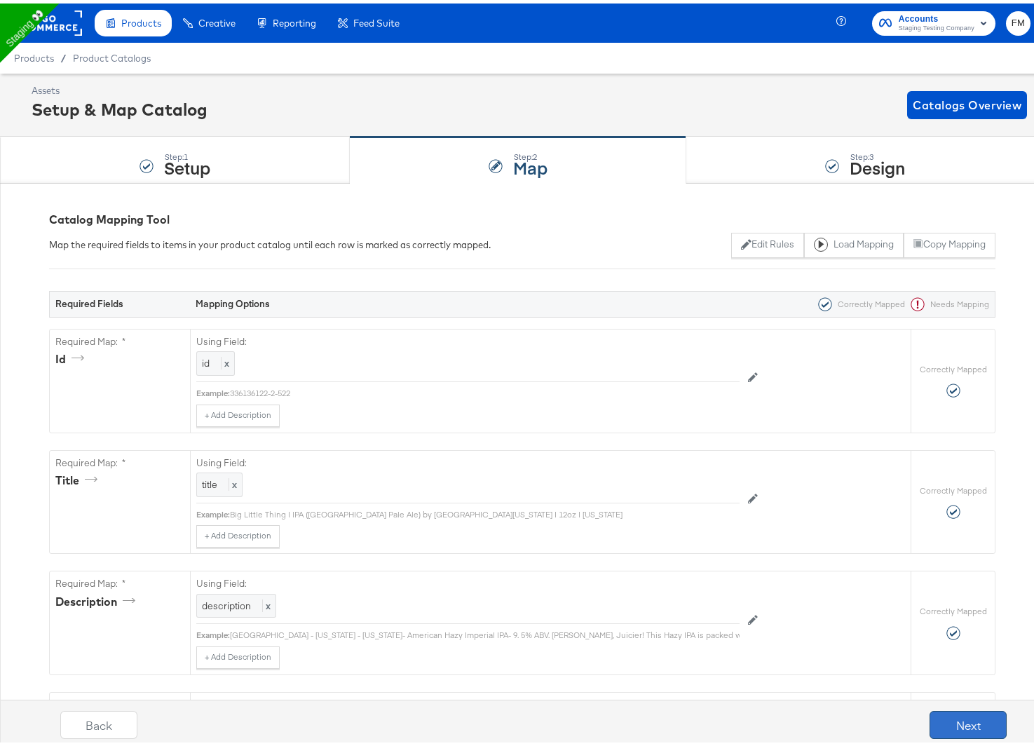
click at [976, 717] on button "Next" at bounding box center [968, 722] width 77 height 28
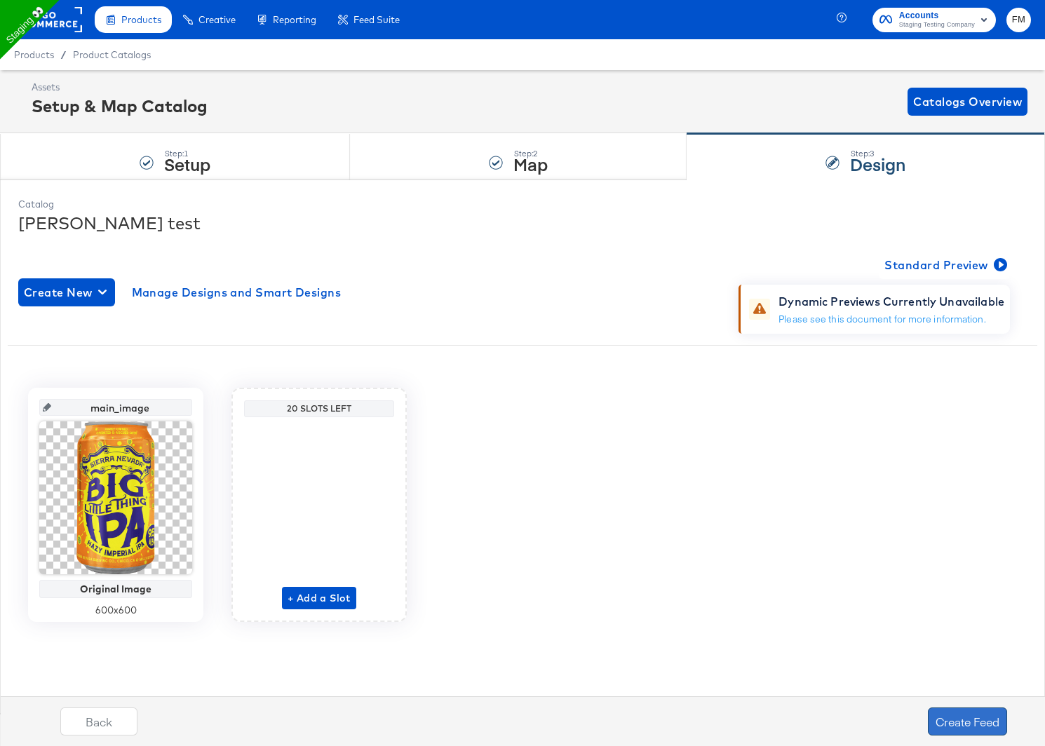
click at [947, 716] on button "Create Feed" at bounding box center [967, 722] width 79 height 28
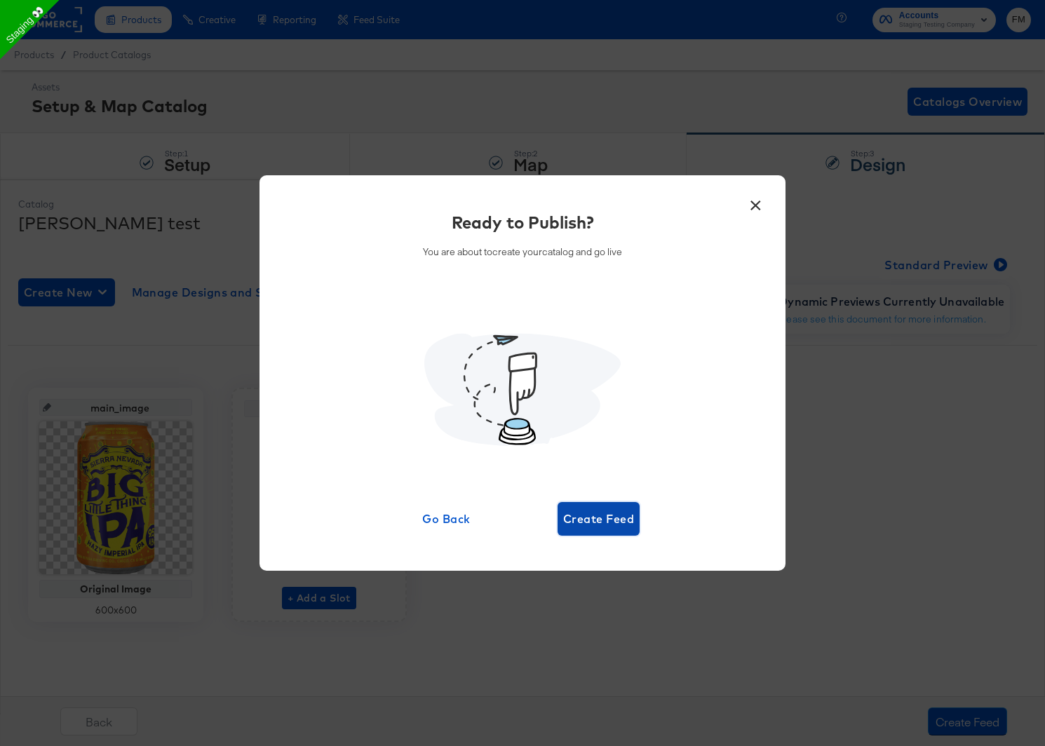
click at [588, 523] on span "Create Feed" at bounding box center [598, 519] width 71 height 20
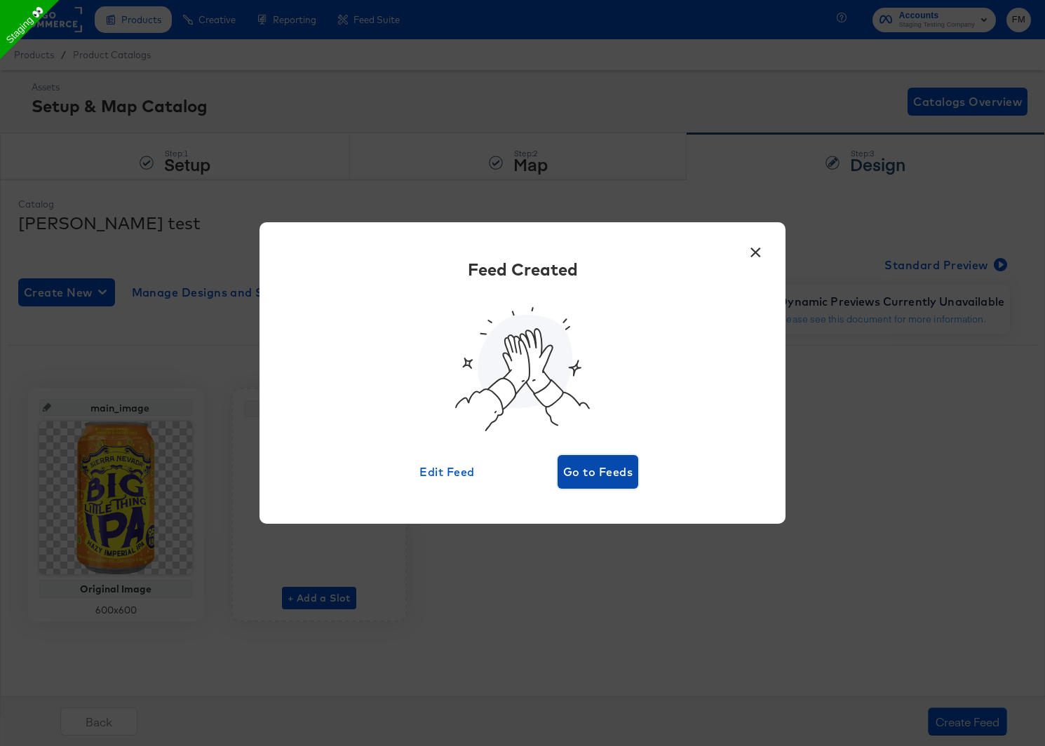
click at [607, 469] on span "Go to Feeds" at bounding box center [597, 472] width 69 height 20
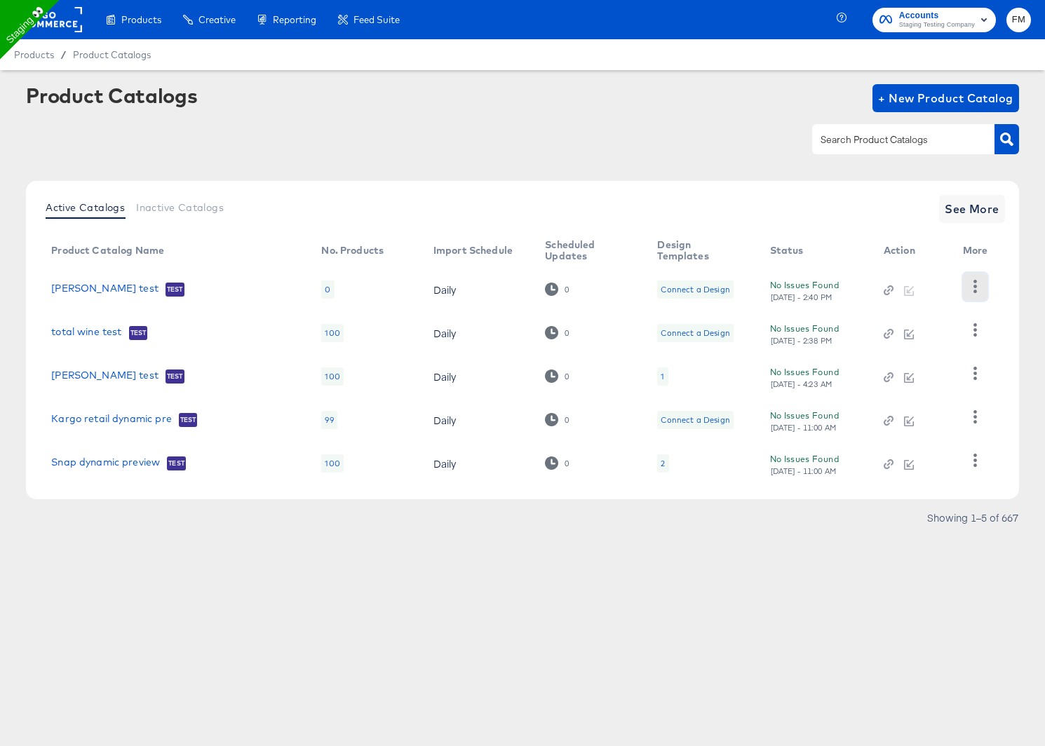
click at [980, 284] on icon "button" at bounding box center [975, 286] width 13 height 13
click at [918, 344] on div "HUD Checks (Internal)" at bounding box center [917, 338] width 140 height 22
click at [689, 335] on div "Connect a Design" at bounding box center [695, 333] width 69 height 11
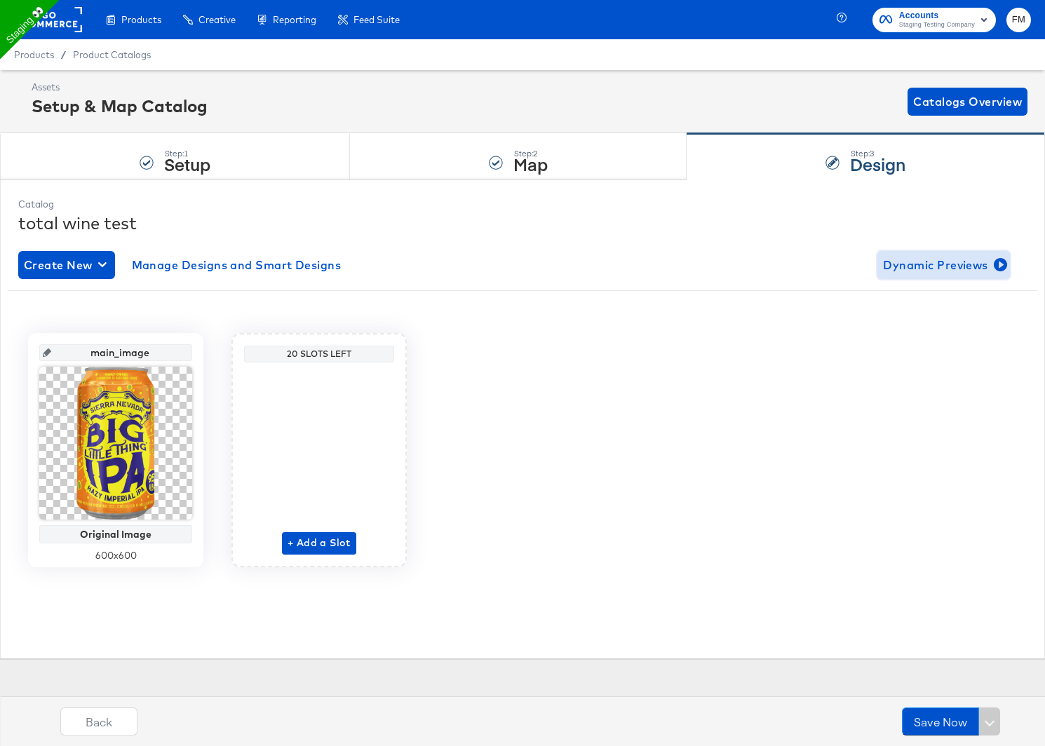
click at [935, 272] on span "Dynamic Previews" at bounding box center [943, 265] width 121 height 20
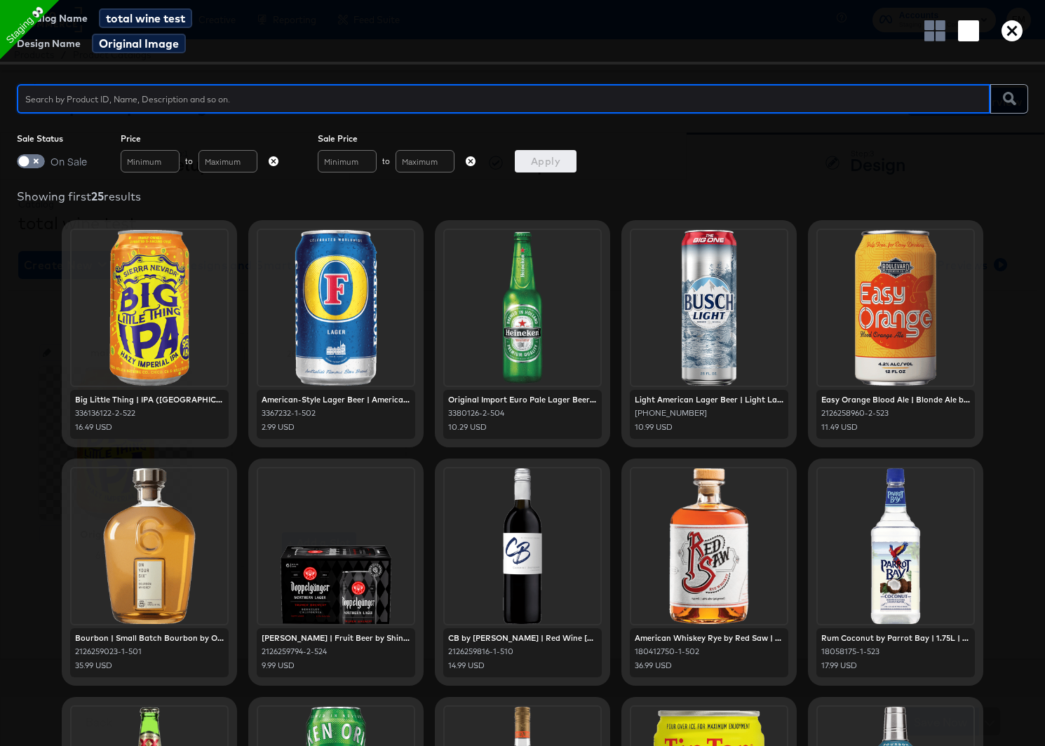
click at [261, 95] on input "text" at bounding box center [503, 93] width 973 height 30
click at [1011, 34] on icon "button" at bounding box center [1012, 30] width 21 height 21
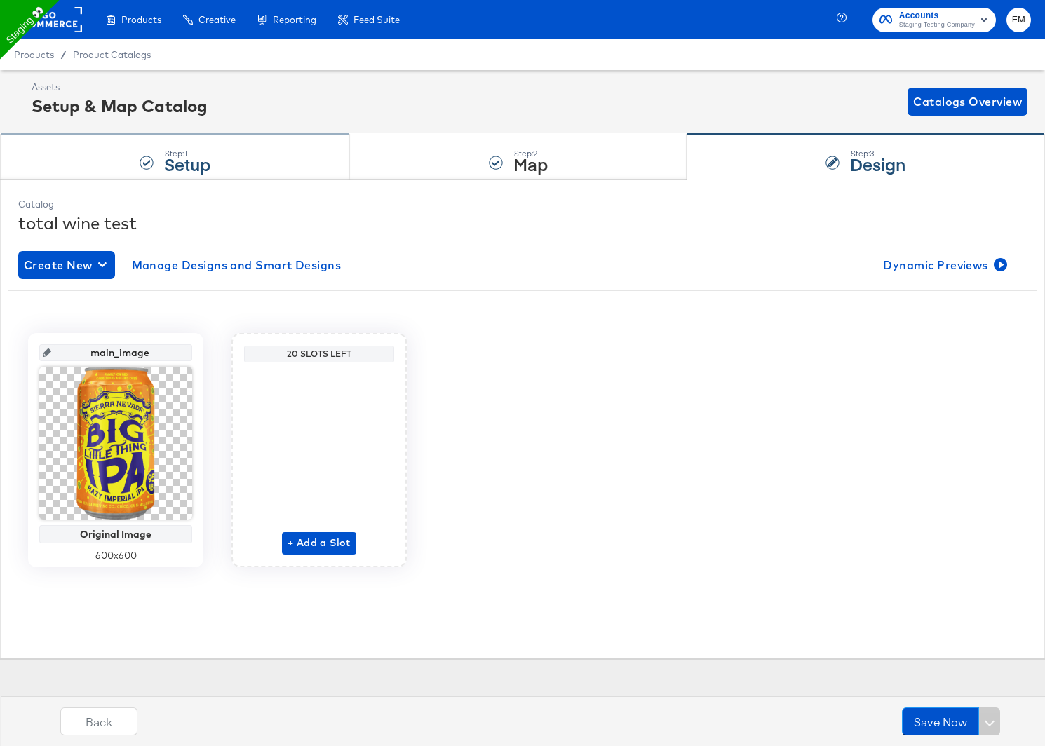
click at [251, 157] on div "Step: 1 Setup" at bounding box center [175, 157] width 350 height 46
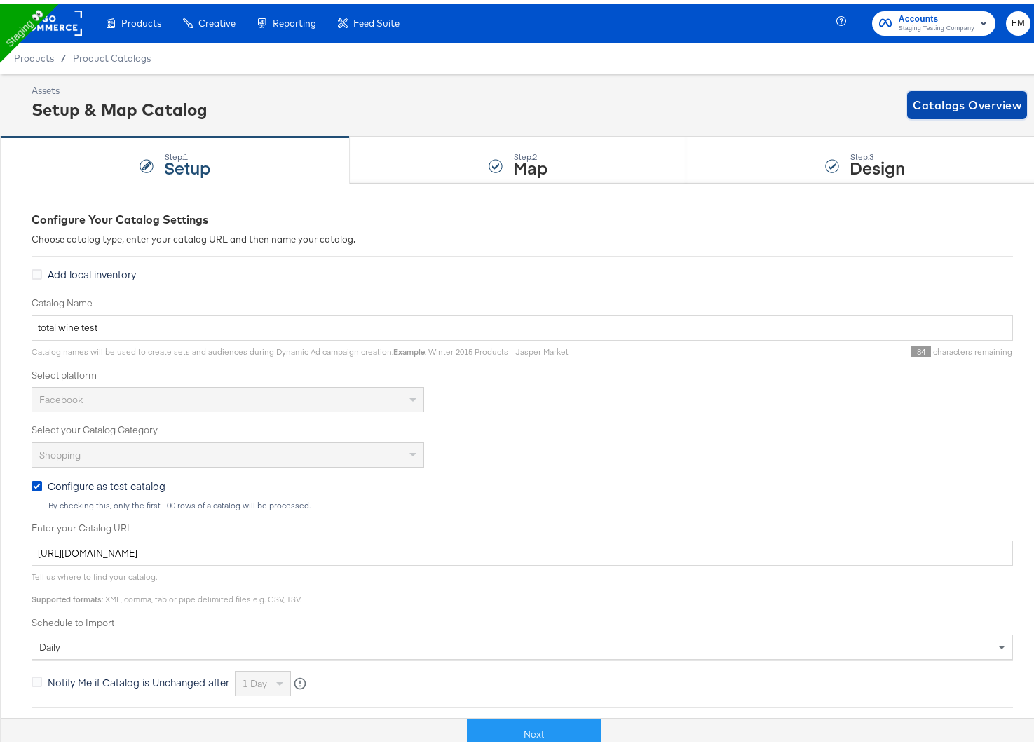
click at [959, 90] on button "Catalogs Overview" at bounding box center [968, 102] width 120 height 28
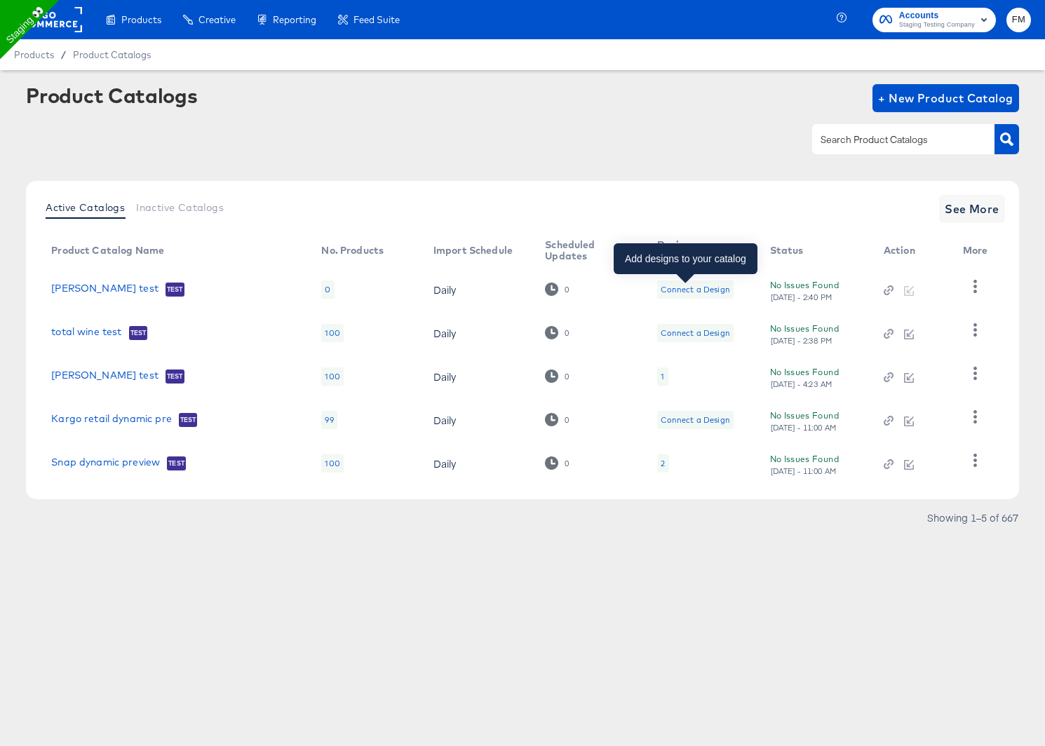
click at [710, 290] on div "Connect a Design" at bounding box center [695, 289] width 69 height 11
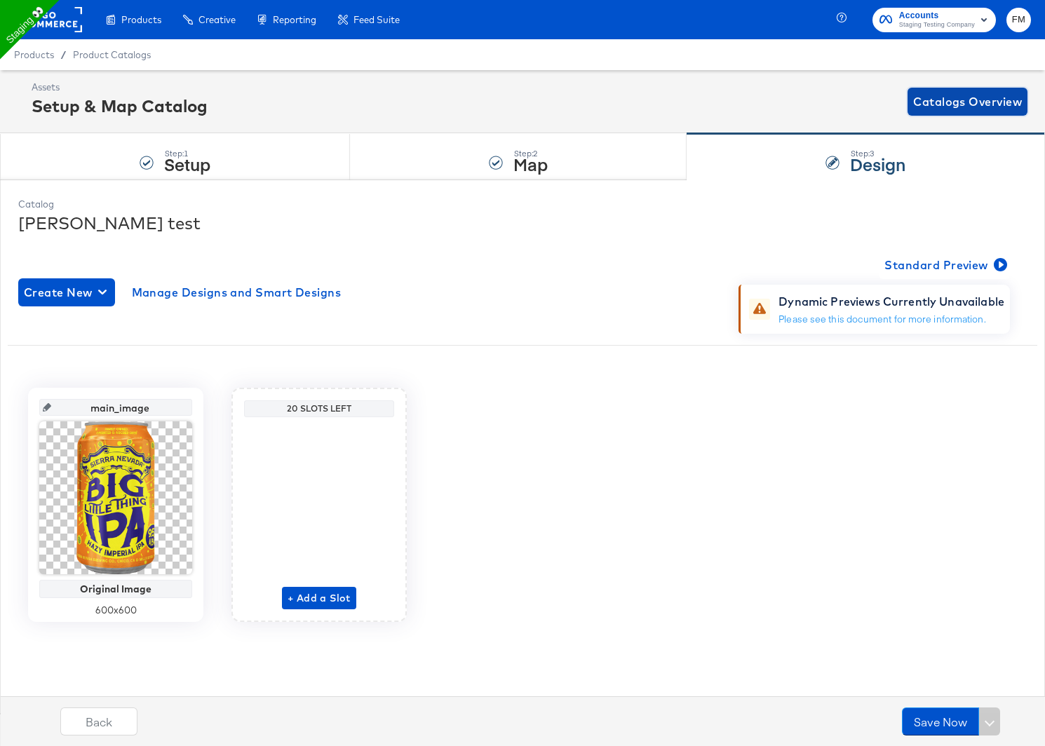
click at [981, 97] on span "Catalogs Overview" at bounding box center [967, 102] width 109 height 20
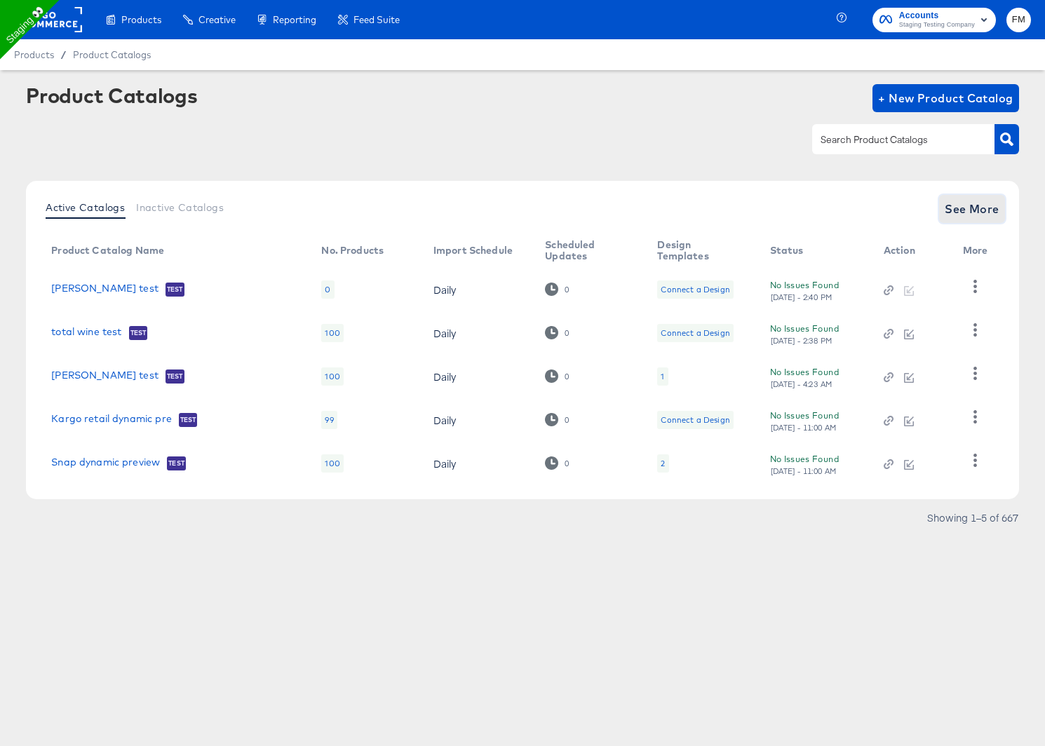
click at [977, 210] on span "See More" at bounding box center [972, 209] width 55 height 20
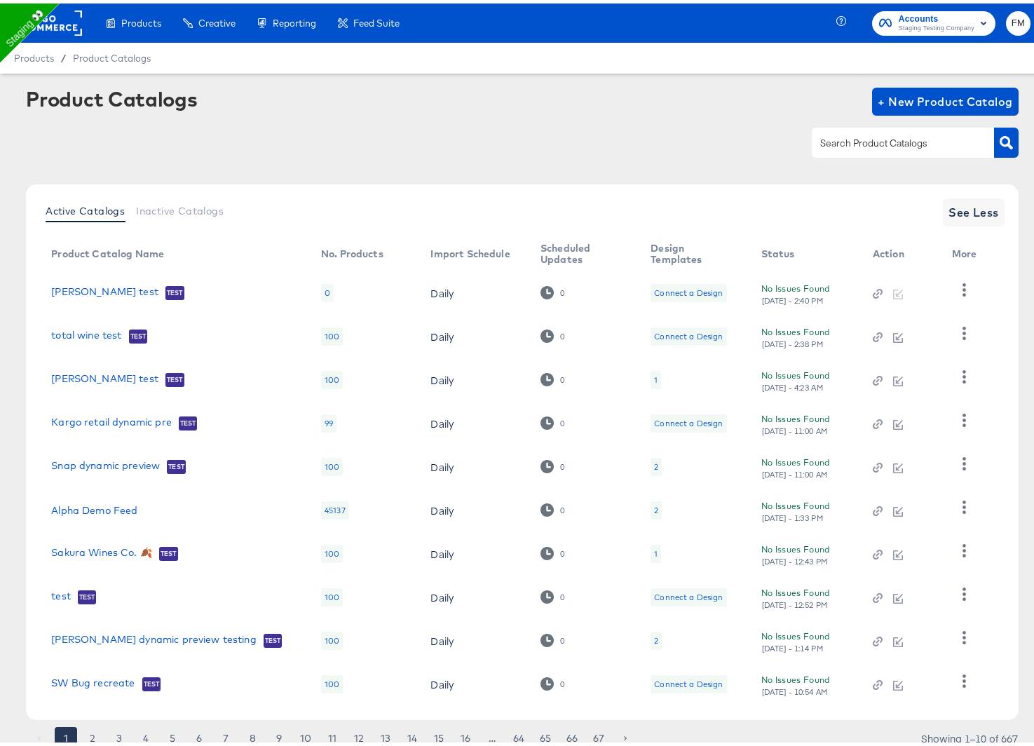
scroll to position [49, 0]
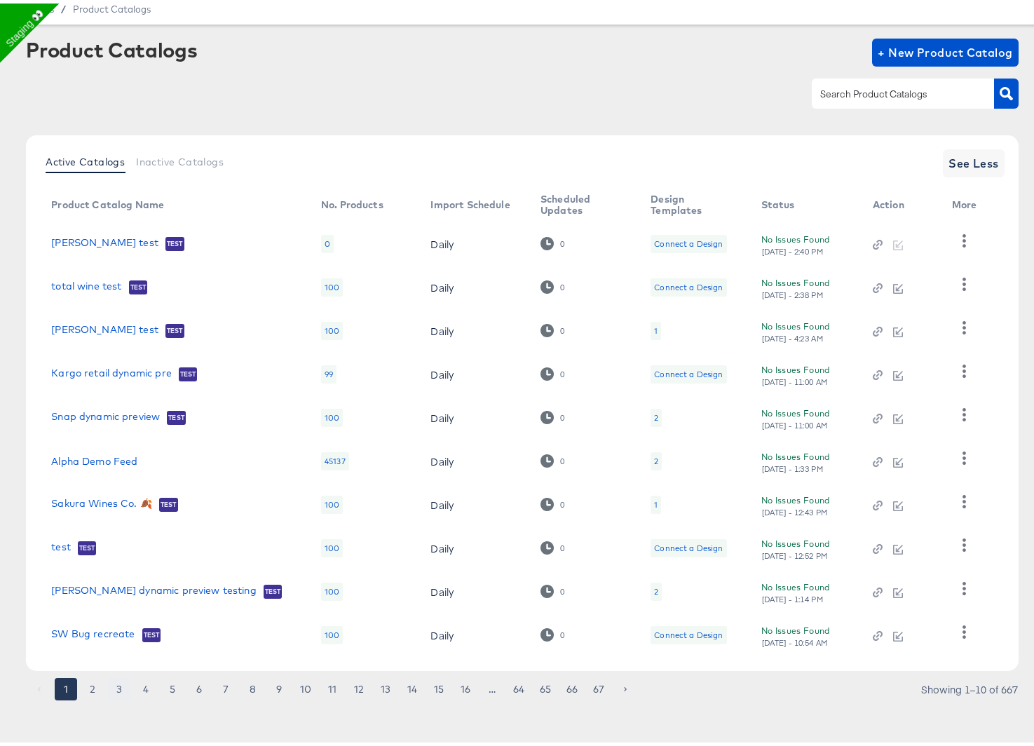
click at [116, 687] on button "3" at bounding box center [119, 686] width 22 height 22
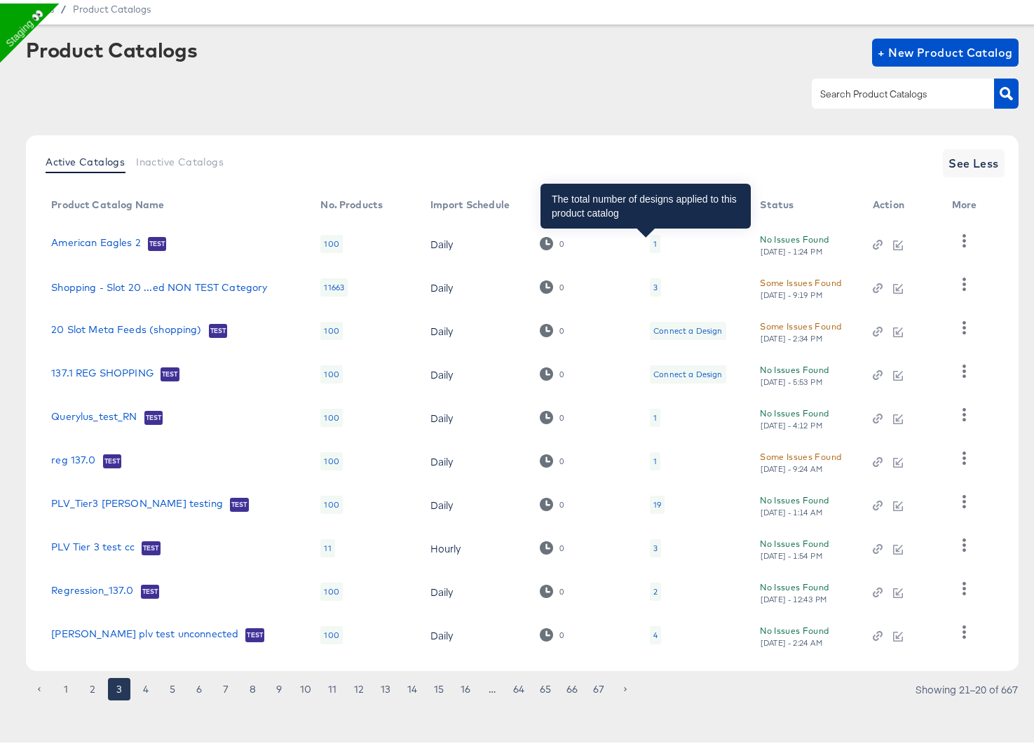
click at [654, 237] on div "1" at bounding box center [656, 240] width 4 height 11
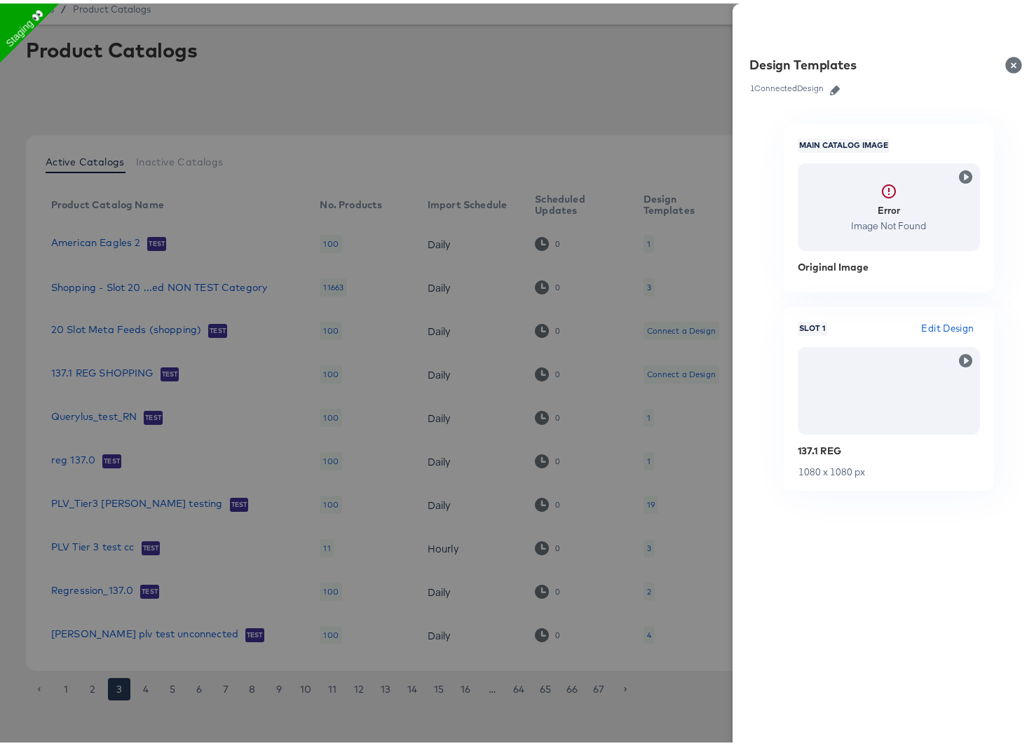
click at [825, 79] on link at bounding box center [835, 84] width 21 height 15
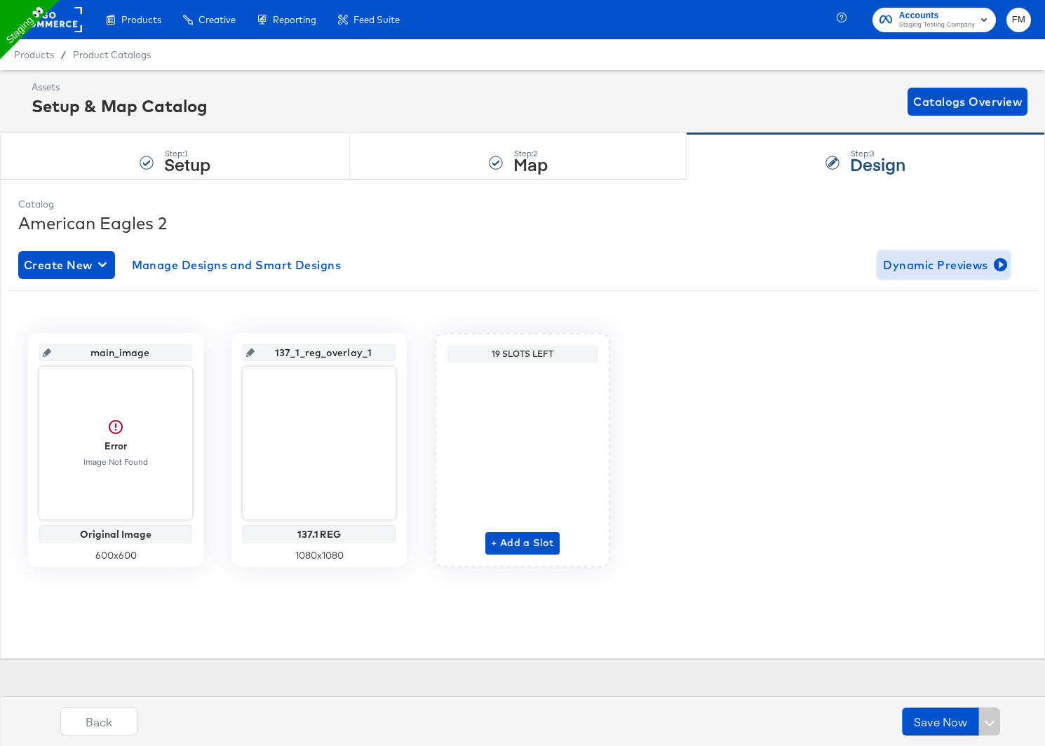
click at [954, 266] on span "Dynamic Previews" at bounding box center [943, 265] width 121 height 20
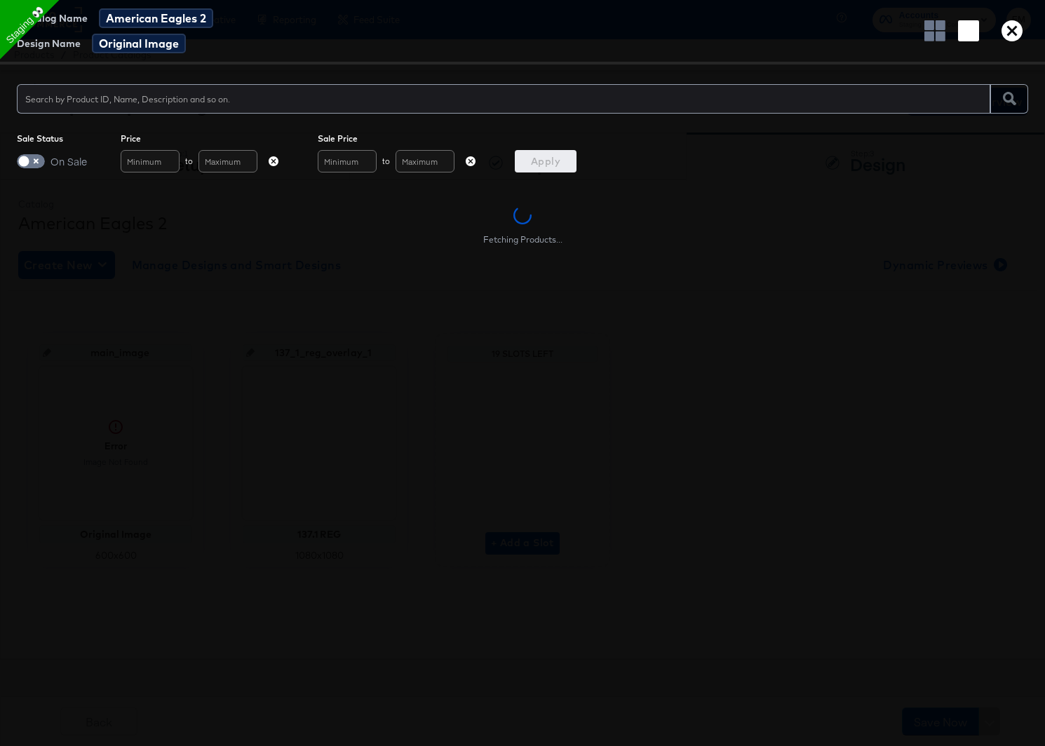
click at [1010, 29] on icon "button" at bounding box center [1012, 30] width 21 height 21
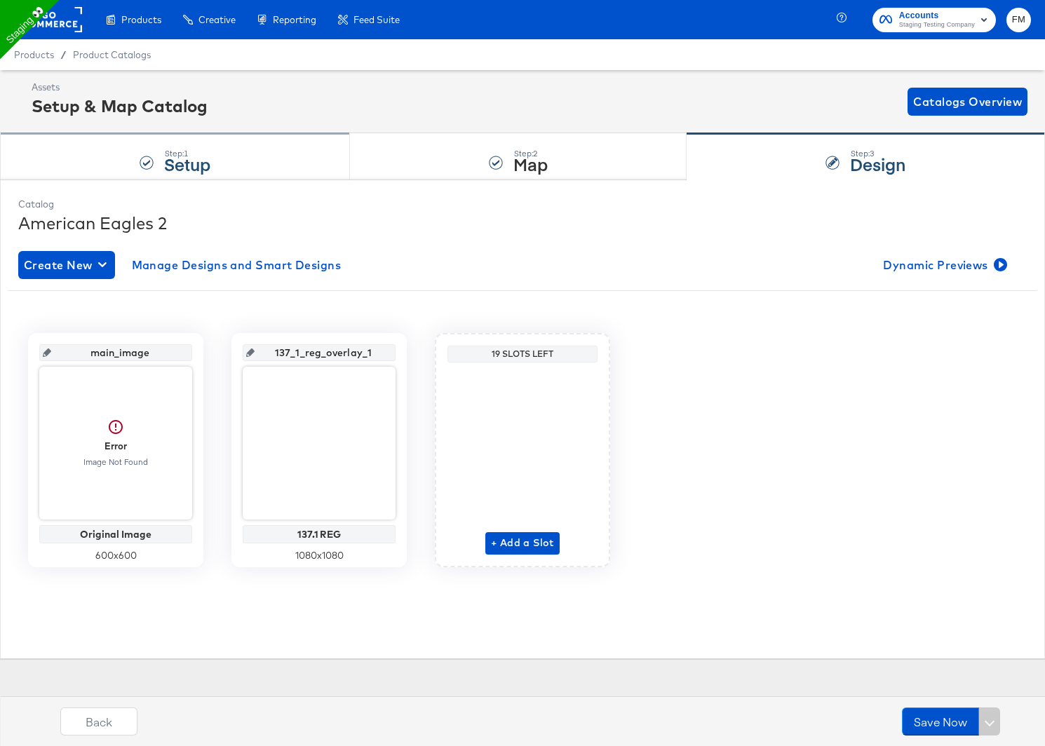
click at [259, 168] on div "Step: 1 Setup" at bounding box center [175, 157] width 350 height 46
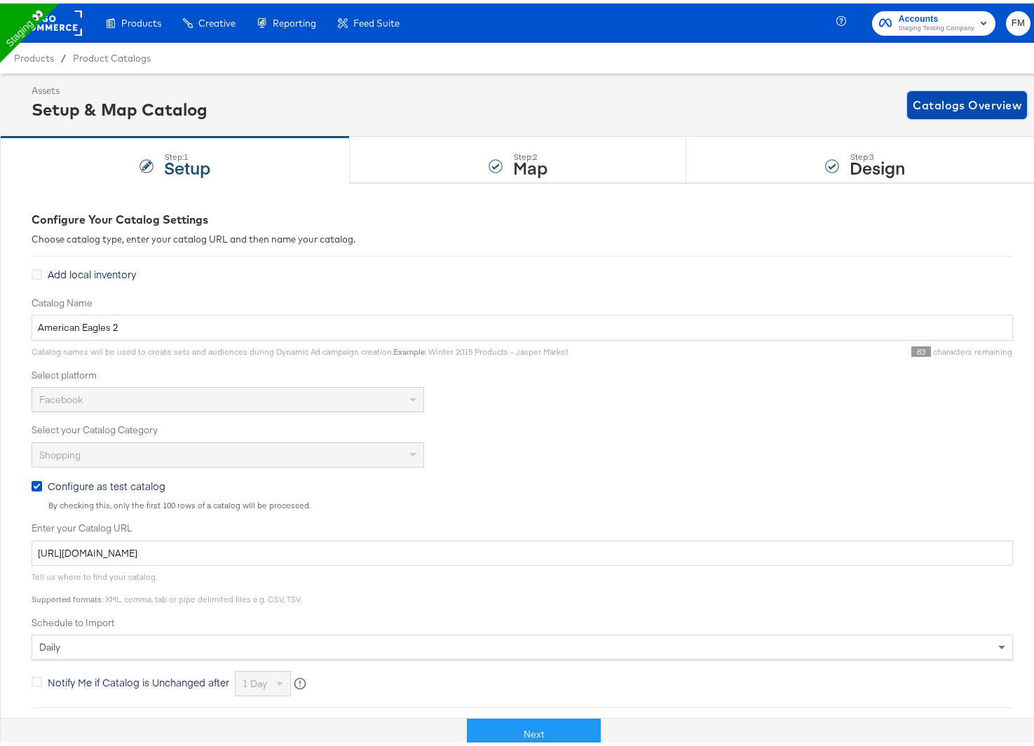
click at [945, 103] on span "Catalogs Overview" at bounding box center [967, 102] width 109 height 20
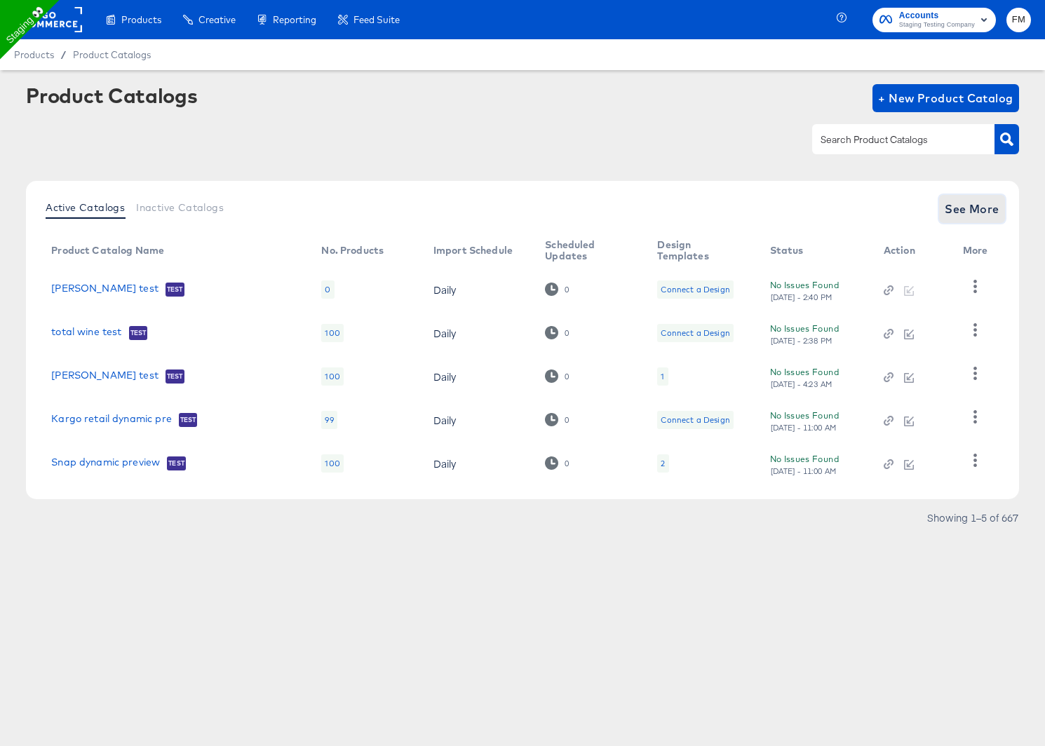
click at [976, 205] on span "See More" at bounding box center [972, 209] width 55 height 20
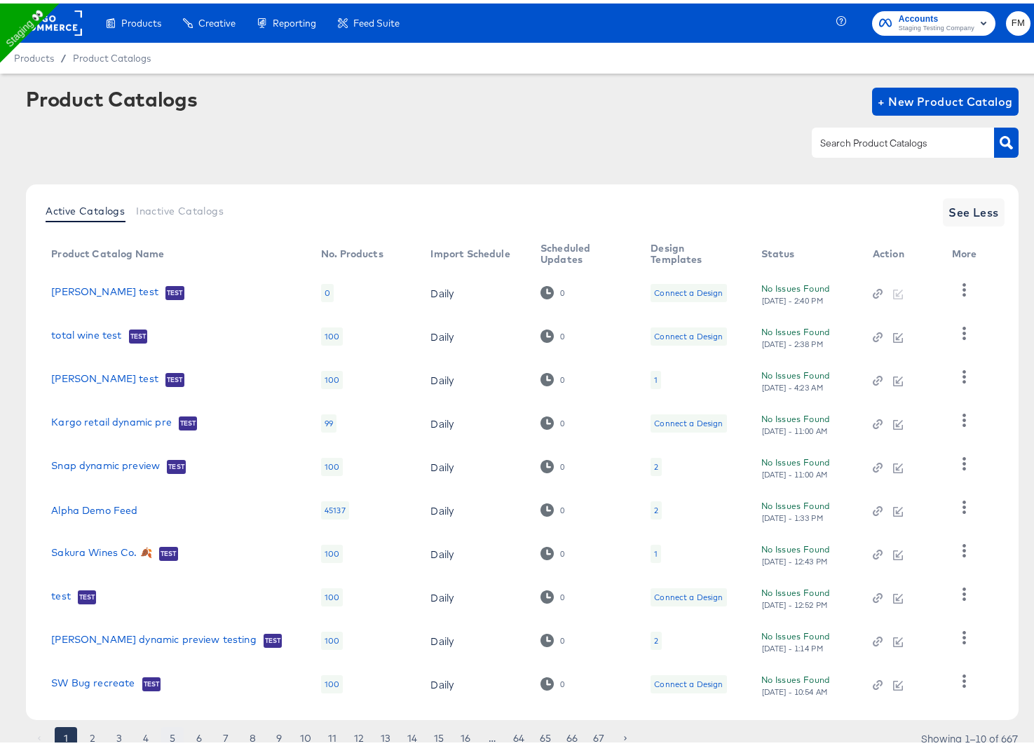
click at [174, 734] on button "5" at bounding box center [172, 735] width 22 height 22
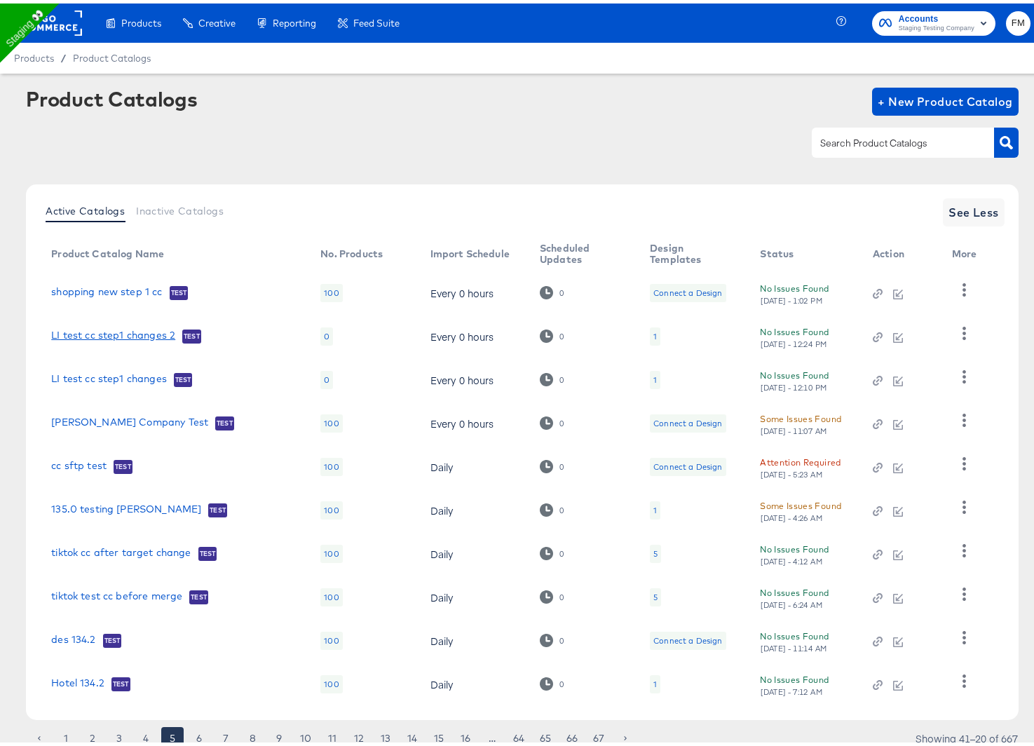
click at [128, 332] on link "LI test cc step1 changes 2" at bounding box center [113, 333] width 124 height 14
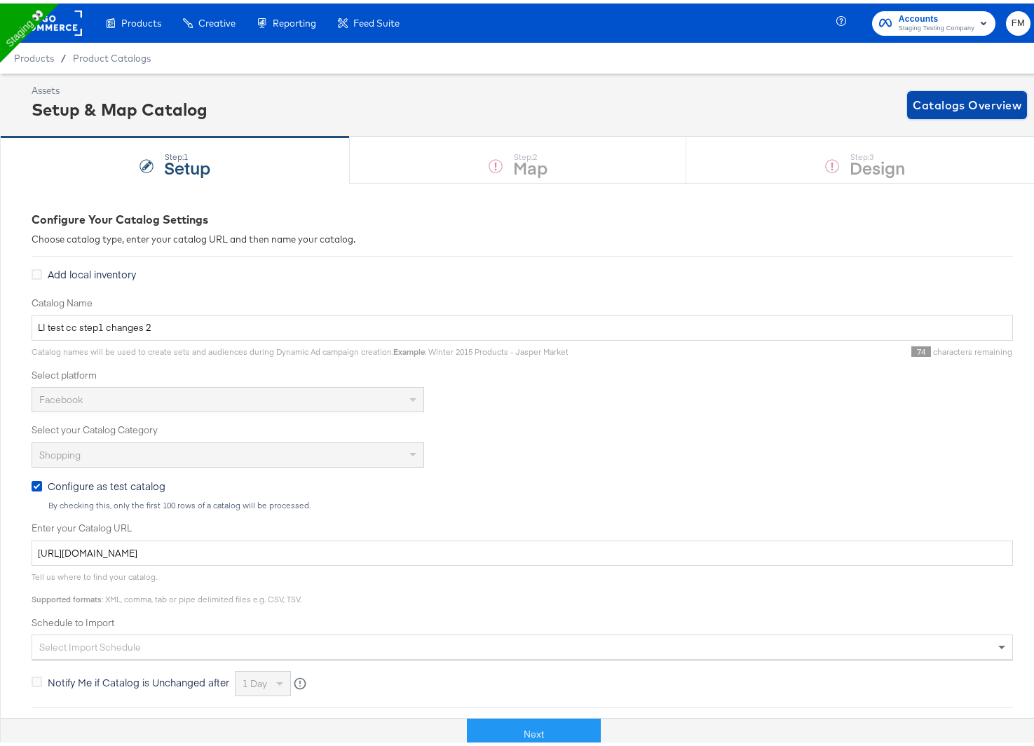
click at [977, 89] on button "Catalogs Overview" at bounding box center [968, 102] width 120 height 28
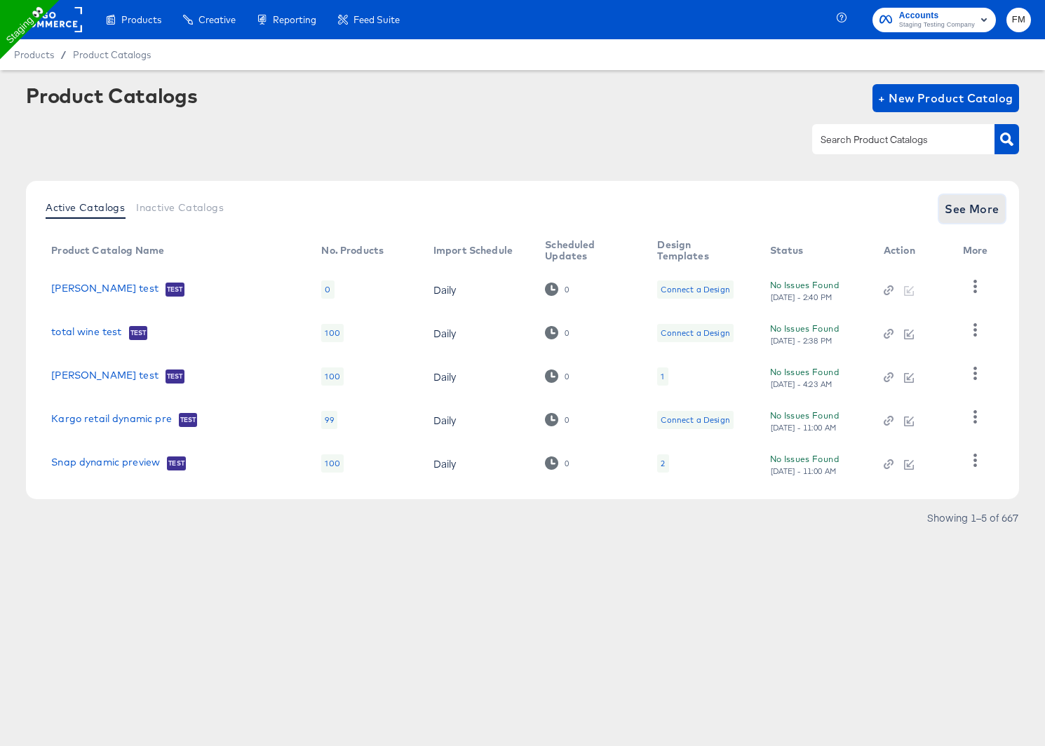
click at [957, 217] on span "See More" at bounding box center [972, 209] width 55 height 20
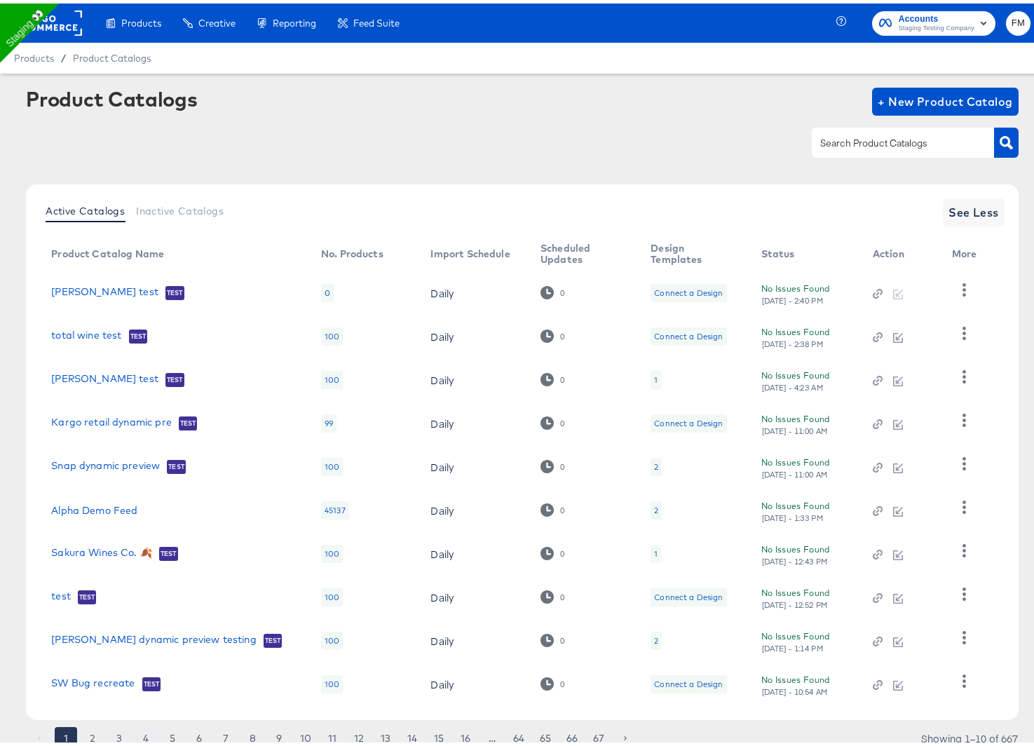
click at [142, 736] on button "4" at bounding box center [146, 735] width 22 height 22
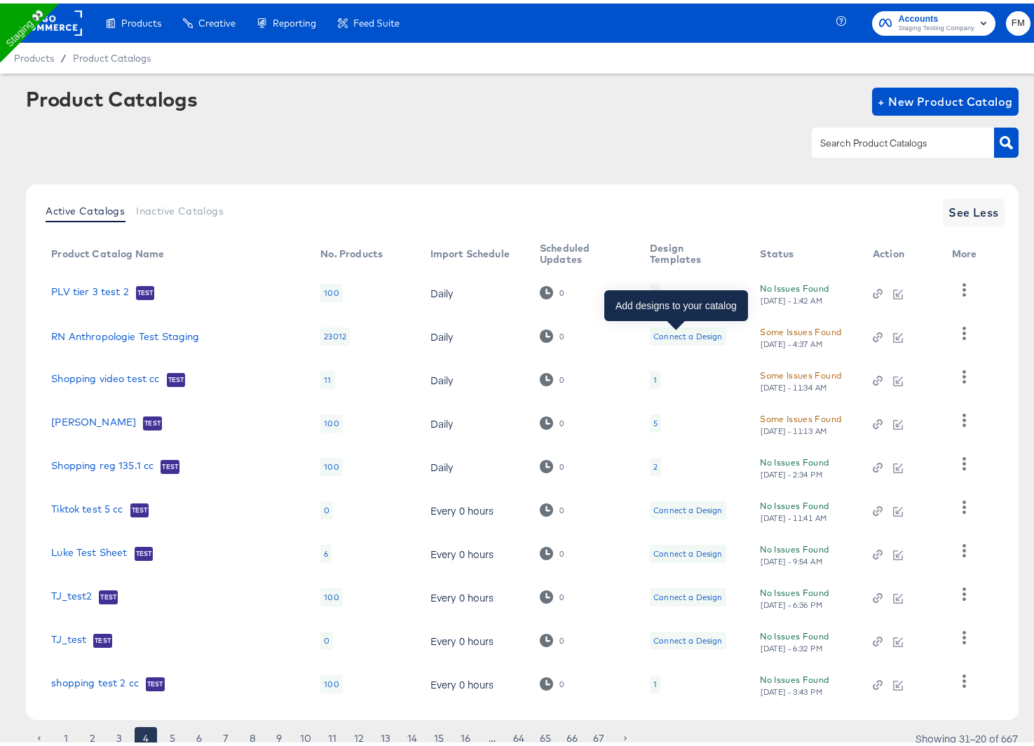
click at [679, 330] on div "Connect a Design" at bounding box center [688, 333] width 69 height 11
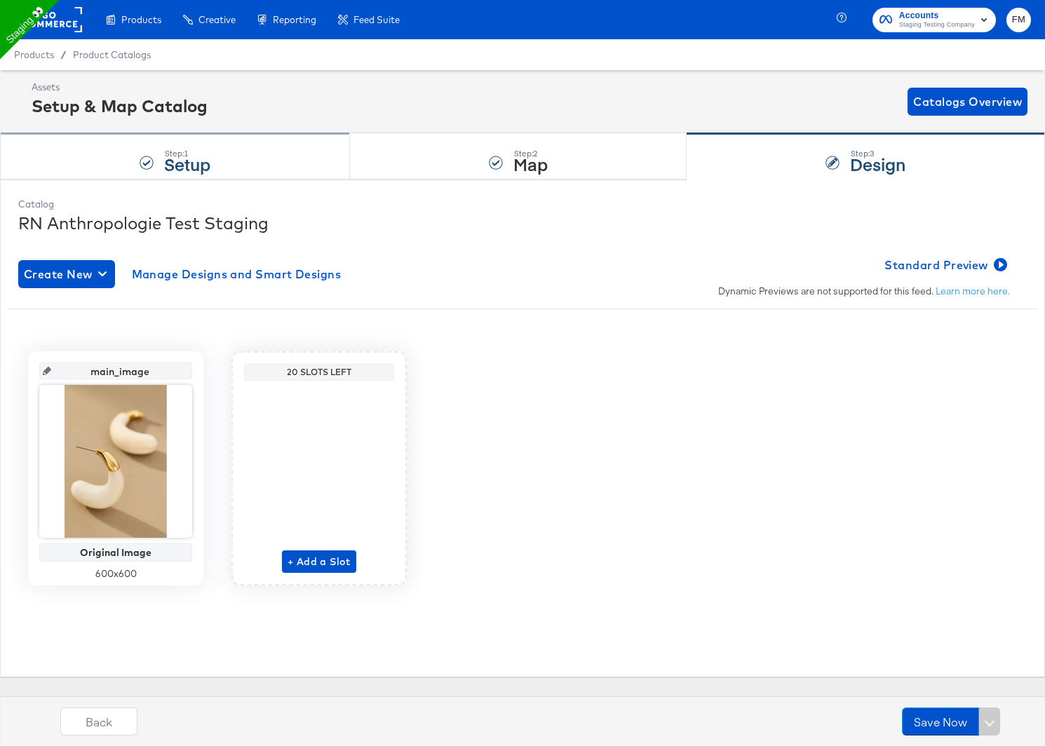
click at [197, 156] on strong "Setup" at bounding box center [187, 163] width 46 height 23
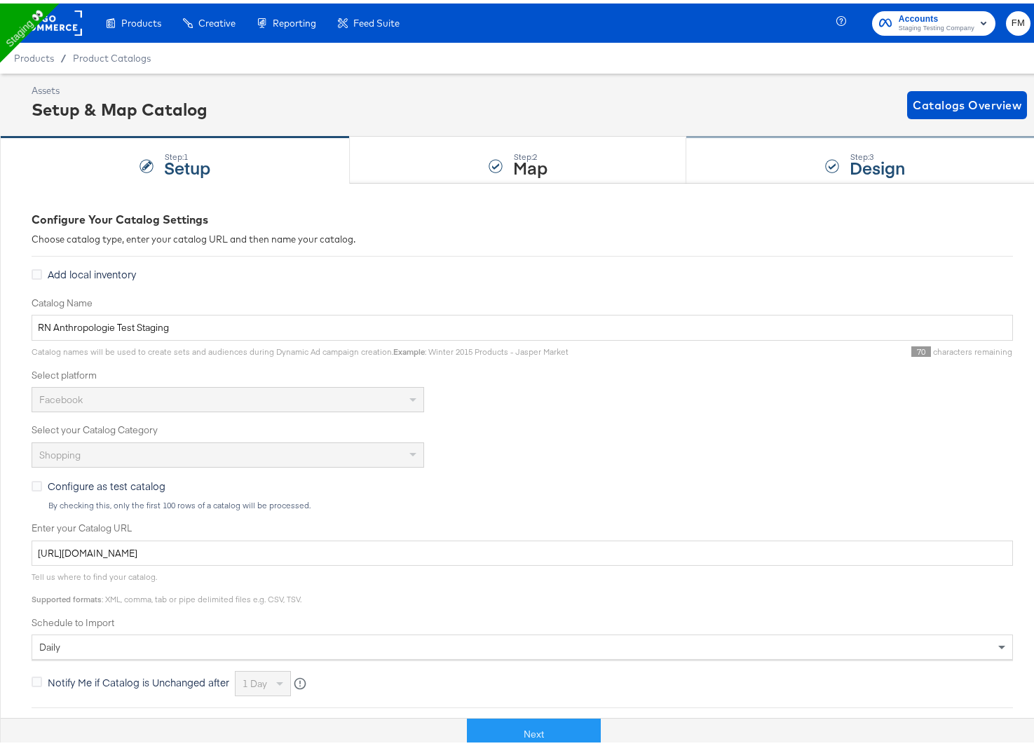
click at [871, 168] on strong "Design" at bounding box center [877, 163] width 55 height 23
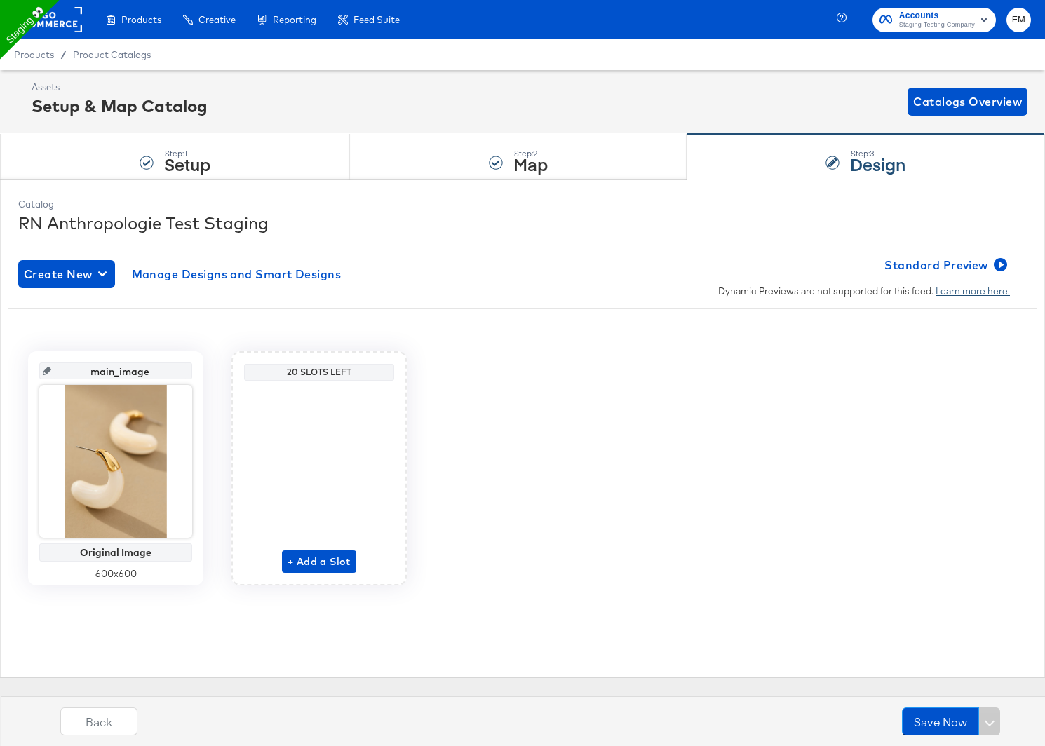
click at [967, 285] on link "Learn more here." at bounding box center [973, 291] width 74 height 13
click at [948, 93] on span "Catalogs Overview" at bounding box center [967, 102] width 109 height 20
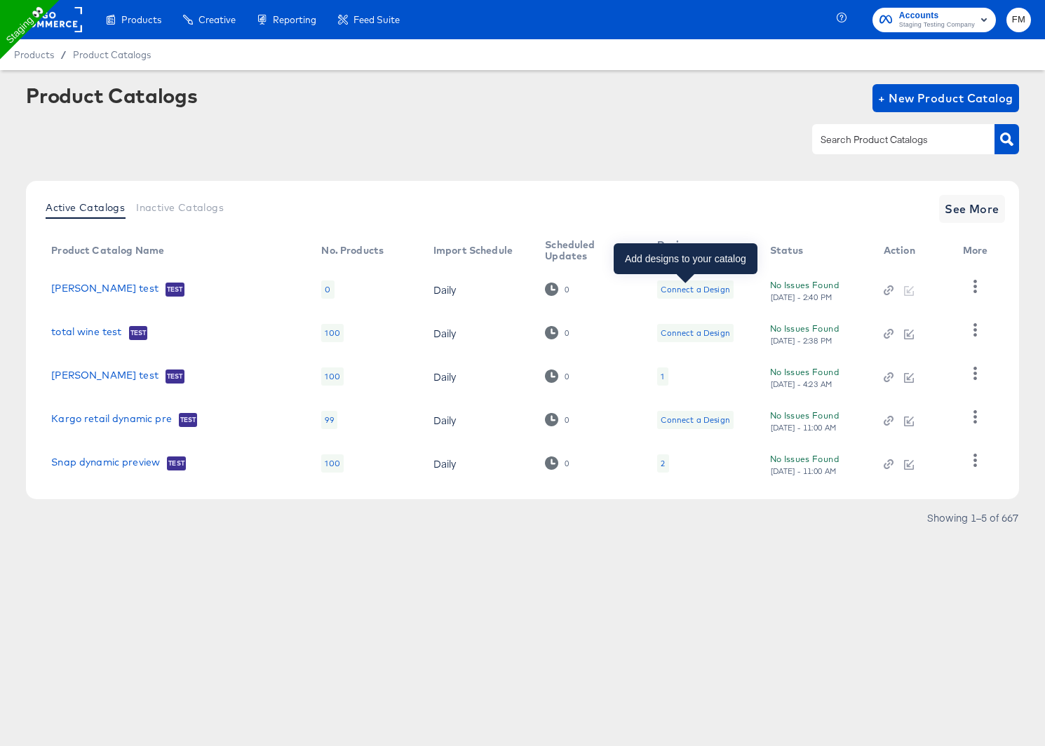
click at [701, 289] on div "Connect a Design" at bounding box center [695, 289] width 69 height 11
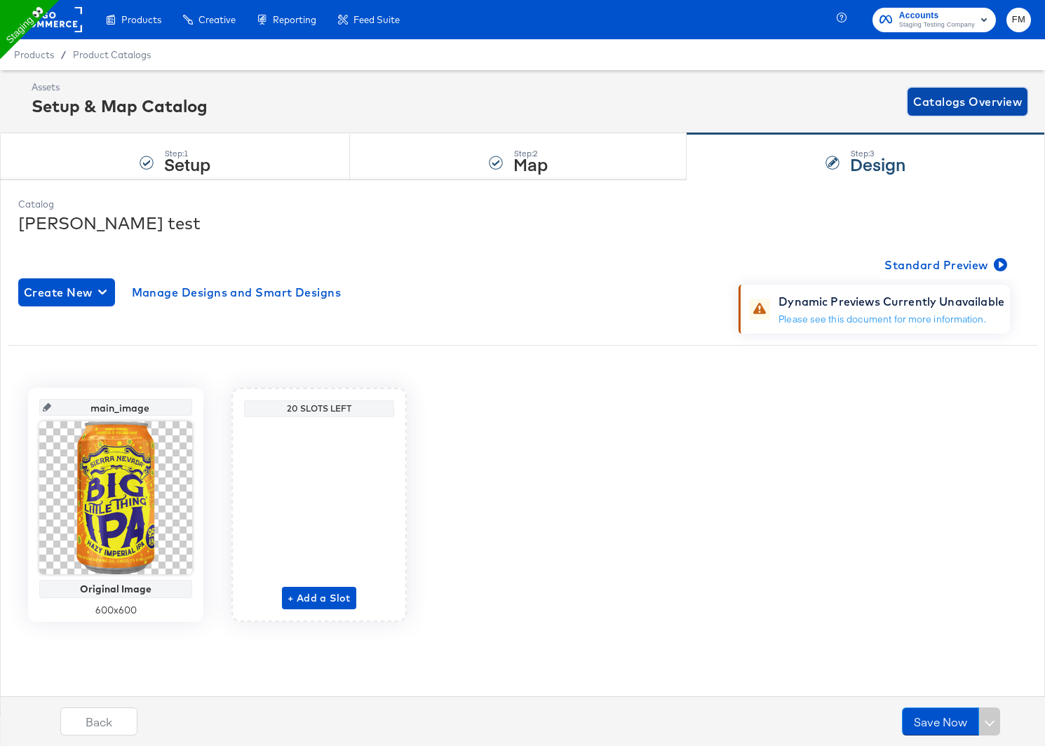
click at [982, 112] on button "Catalogs Overview" at bounding box center [968, 102] width 120 height 28
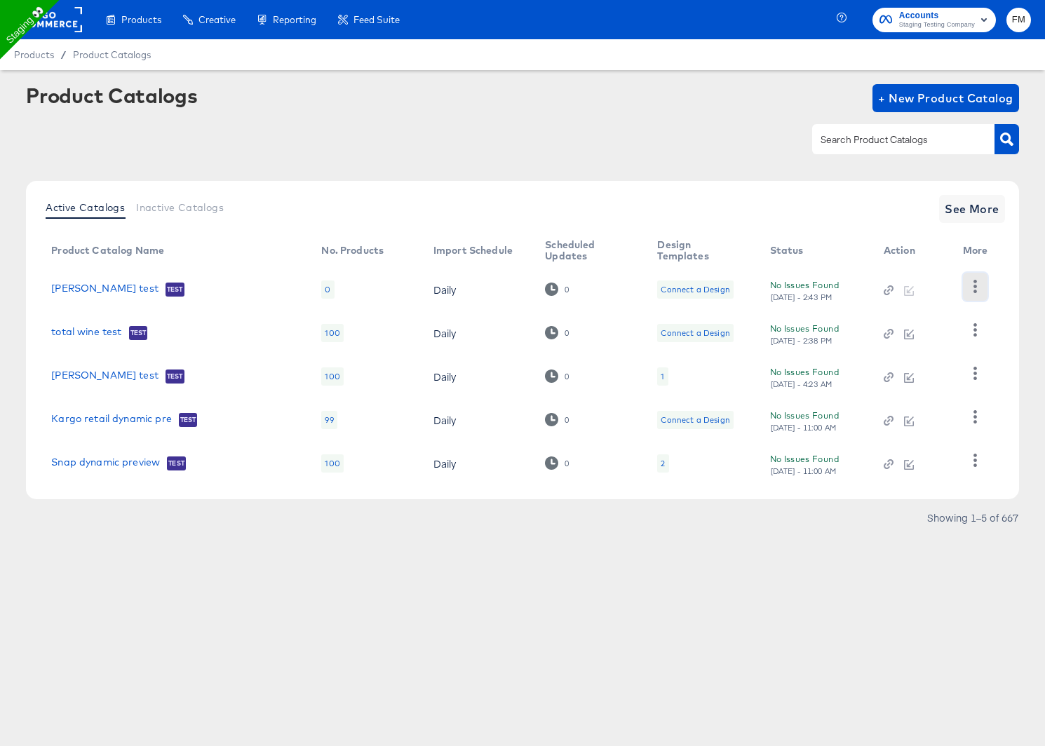
click at [965, 284] on button "button" at bounding box center [975, 287] width 25 height 28
click at [914, 95] on span "+ New Product Catalog" at bounding box center [945, 98] width 135 height 20
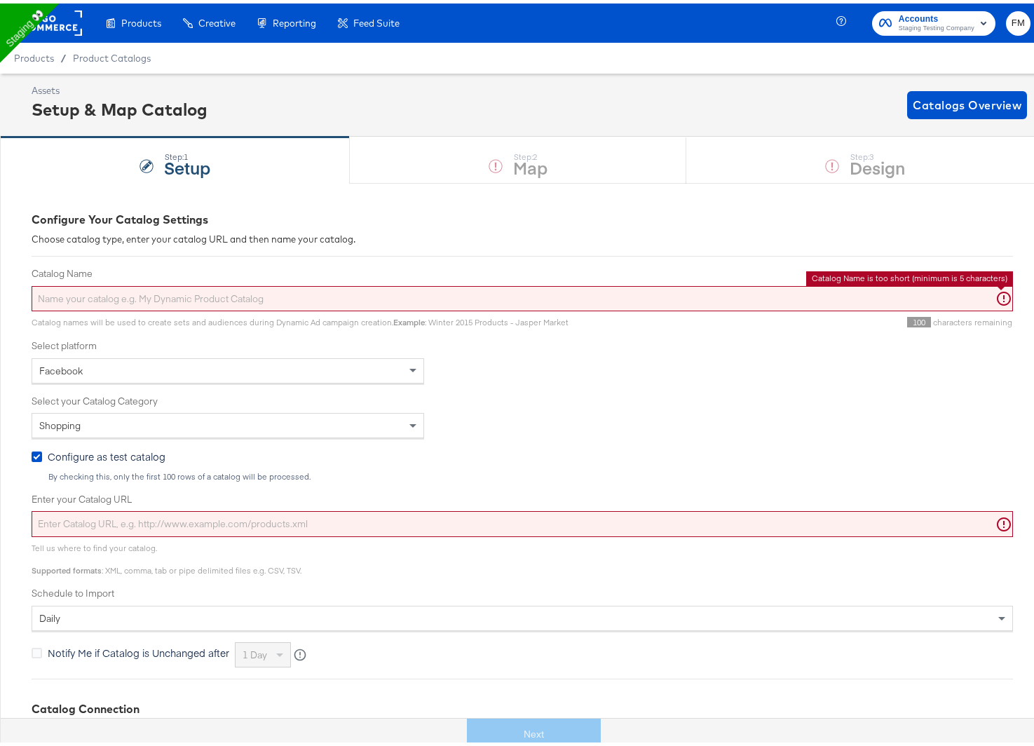
click at [423, 291] on input "Catalog Name" at bounding box center [523, 296] width 982 height 26
type input "t"
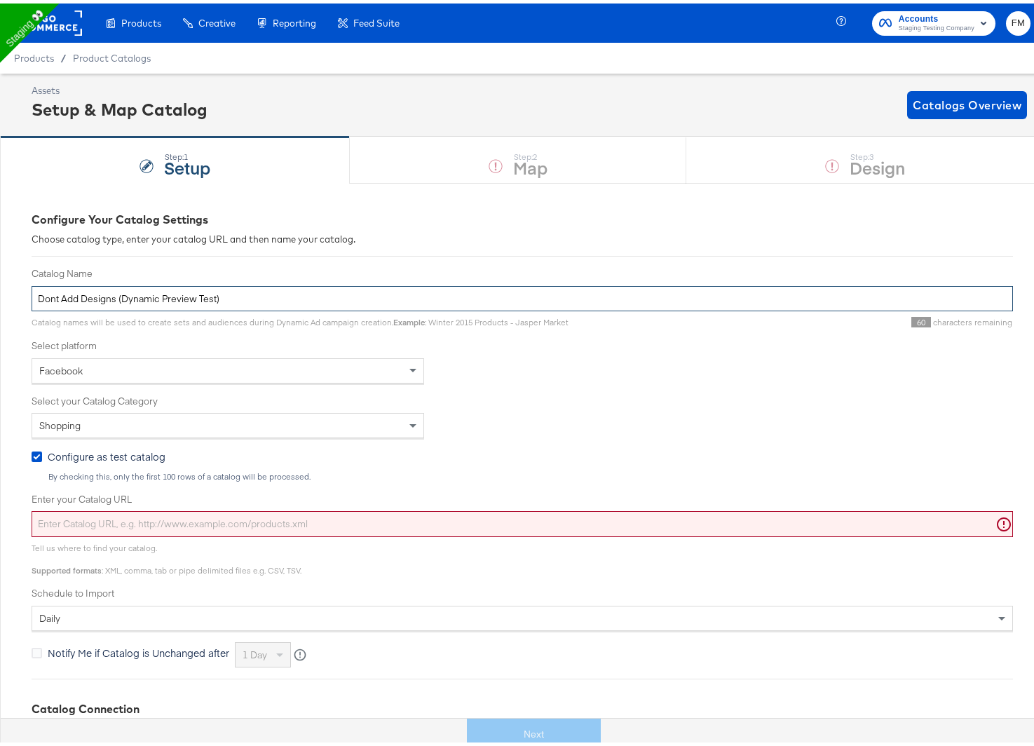
type input "Dont Add Designs (Dynamic Preview Test)"
click at [347, 516] on input "Enter your Catalog URL" at bounding box center [523, 521] width 982 height 26
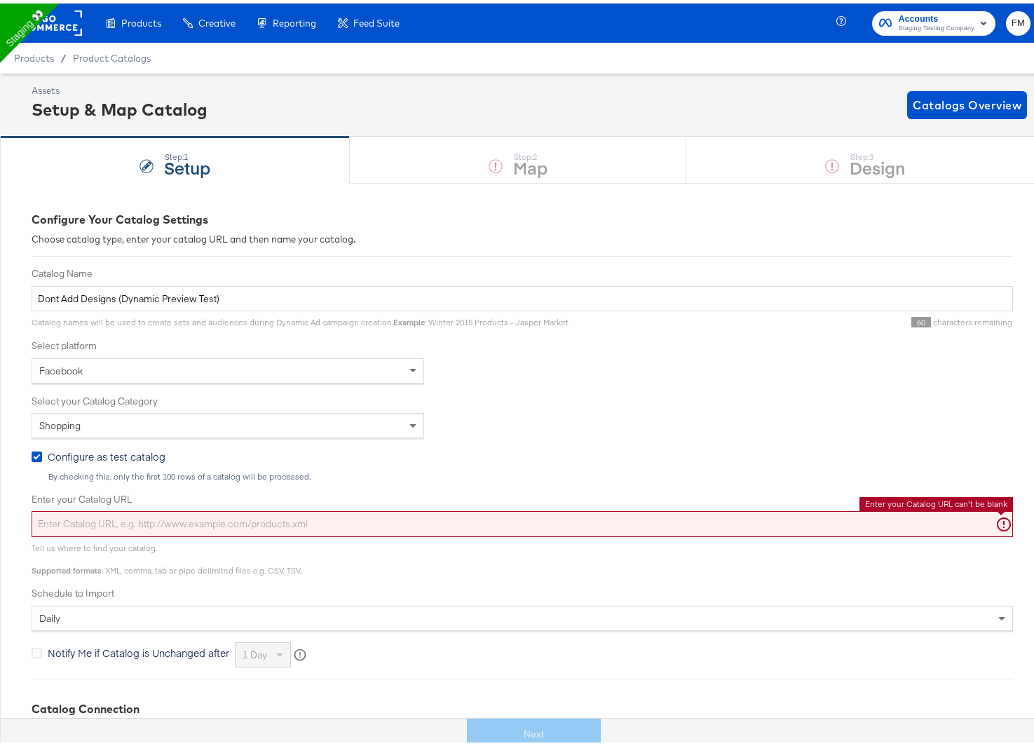
paste input "https://ace.stitcherads.com/exports/1271/universal/none/universal/export.tsv.gz"
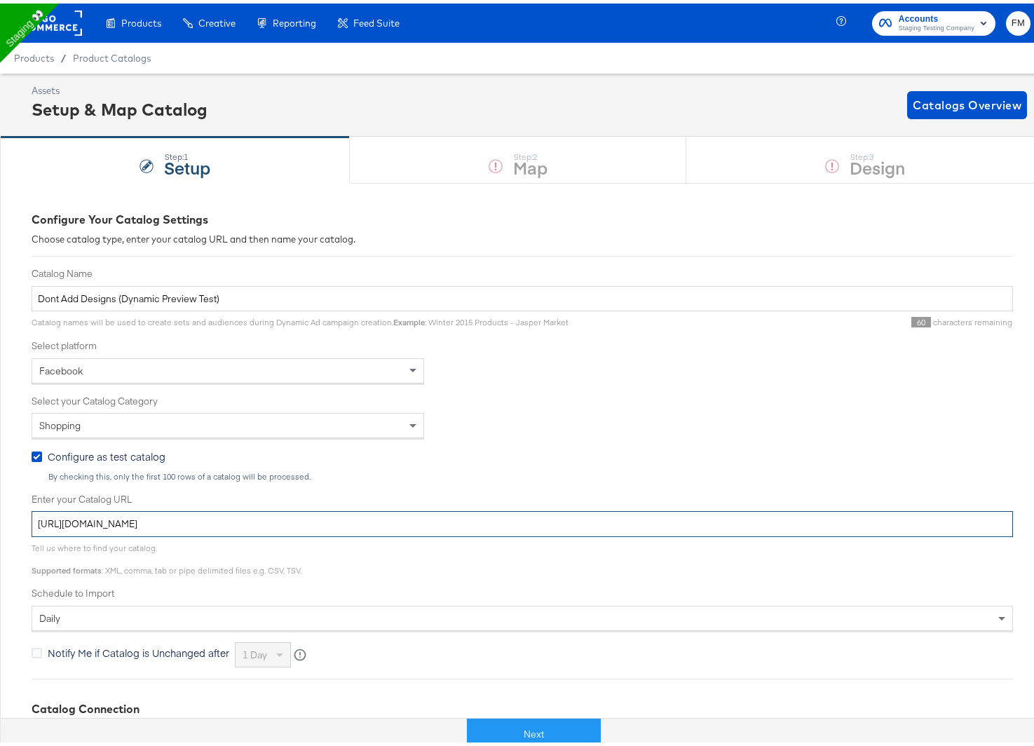
type input "https://ace.stitcherads.com/exports/1271/universal/none/universal/export.tsv.gz"
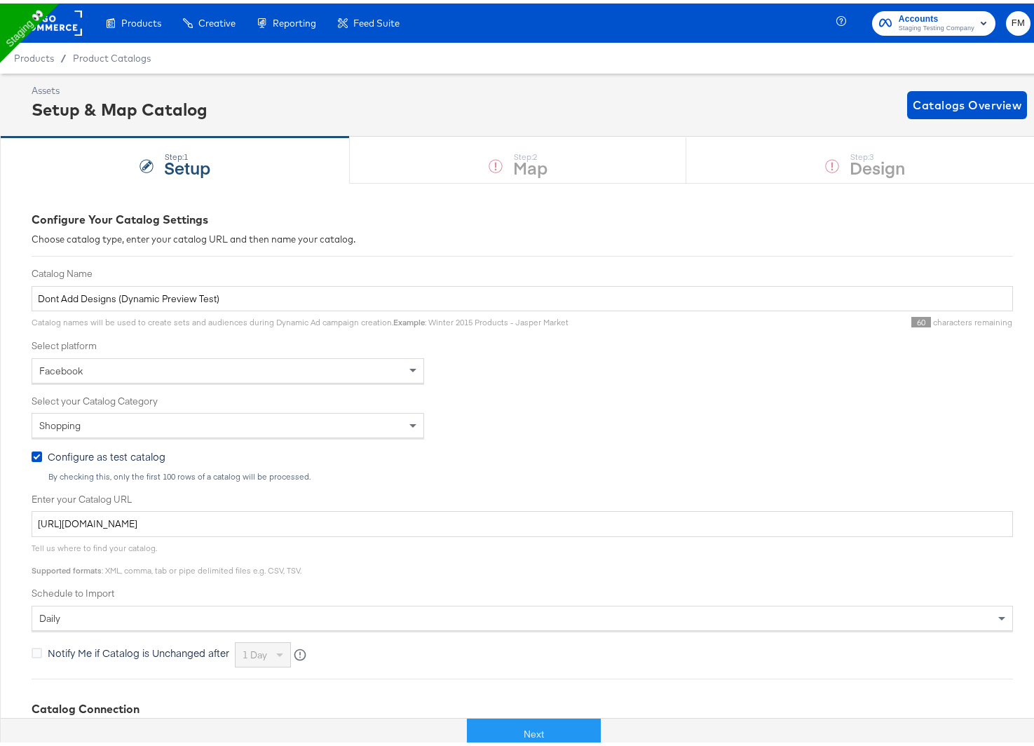
click at [351, 600] on div "Schedule to Import daily" at bounding box center [523, 606] width 982 height 44
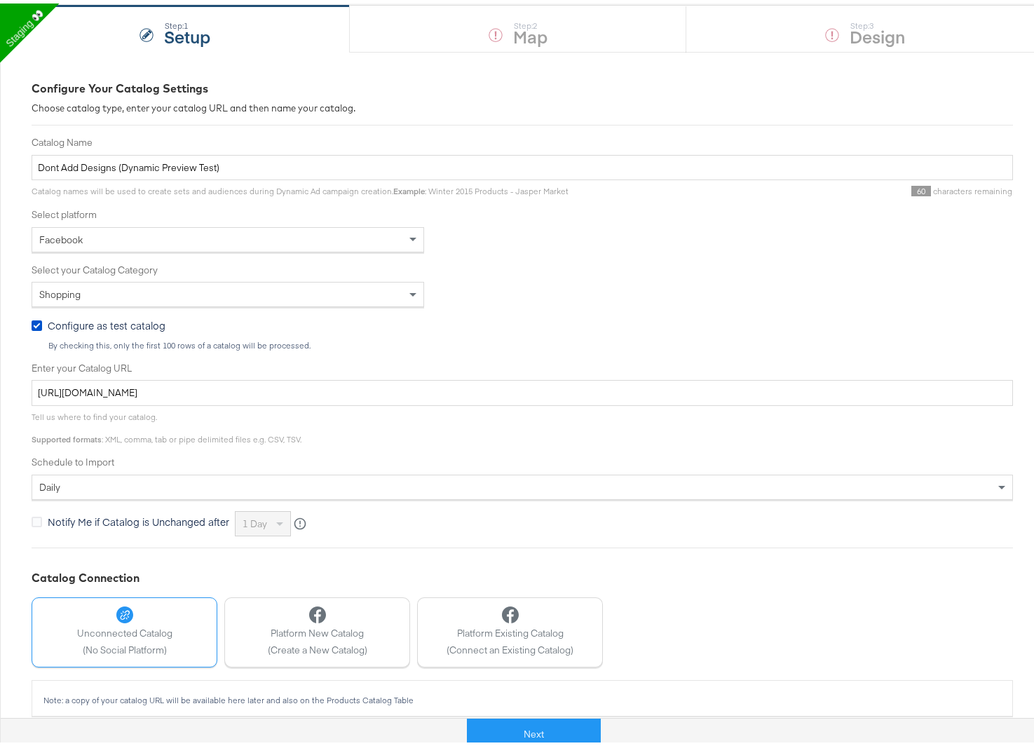
scroll to position [147, 0]
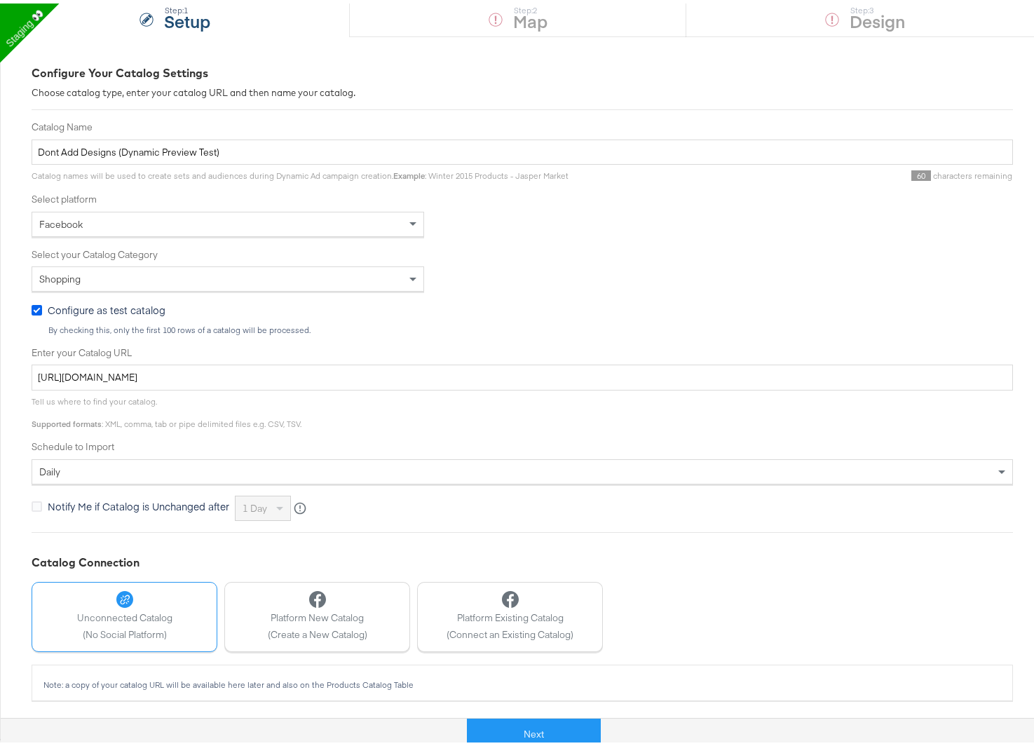
click at [32, 310] on icon at bounding box center [37, 307] width 11 height 11
click at [0, 0] on input "Configure as test catalog" at bounding box center [0, 0] width 0 height 0
click at [506, 729] on button "Next" at bounding box center [534, 731] width 134 height 32
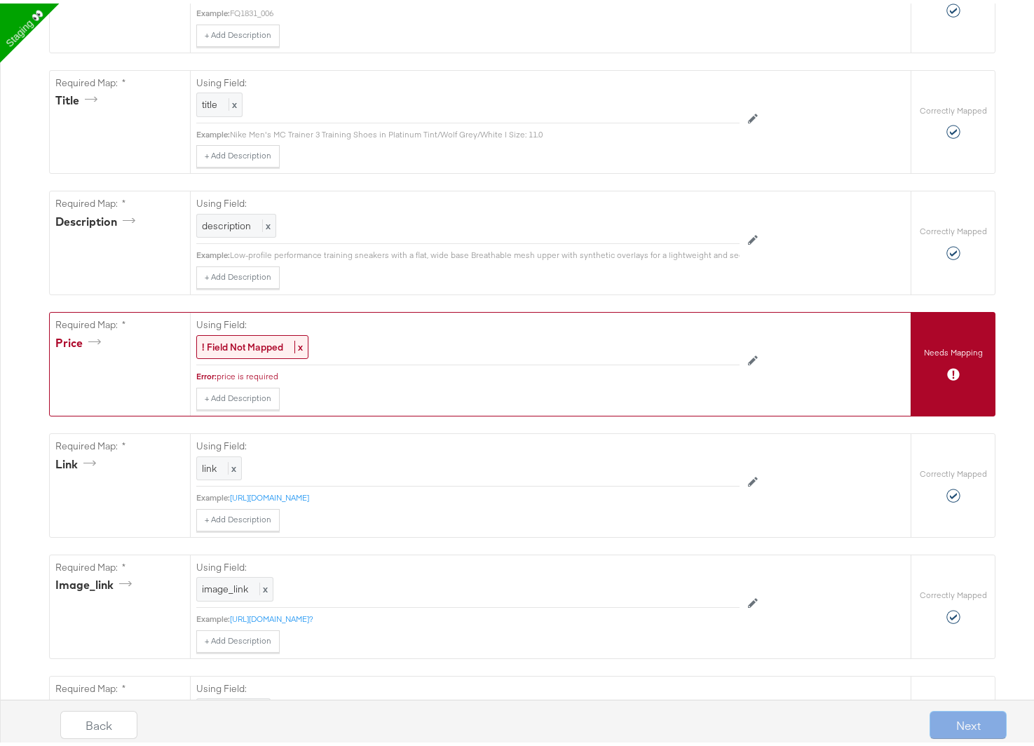
scroll to position [351, 0]
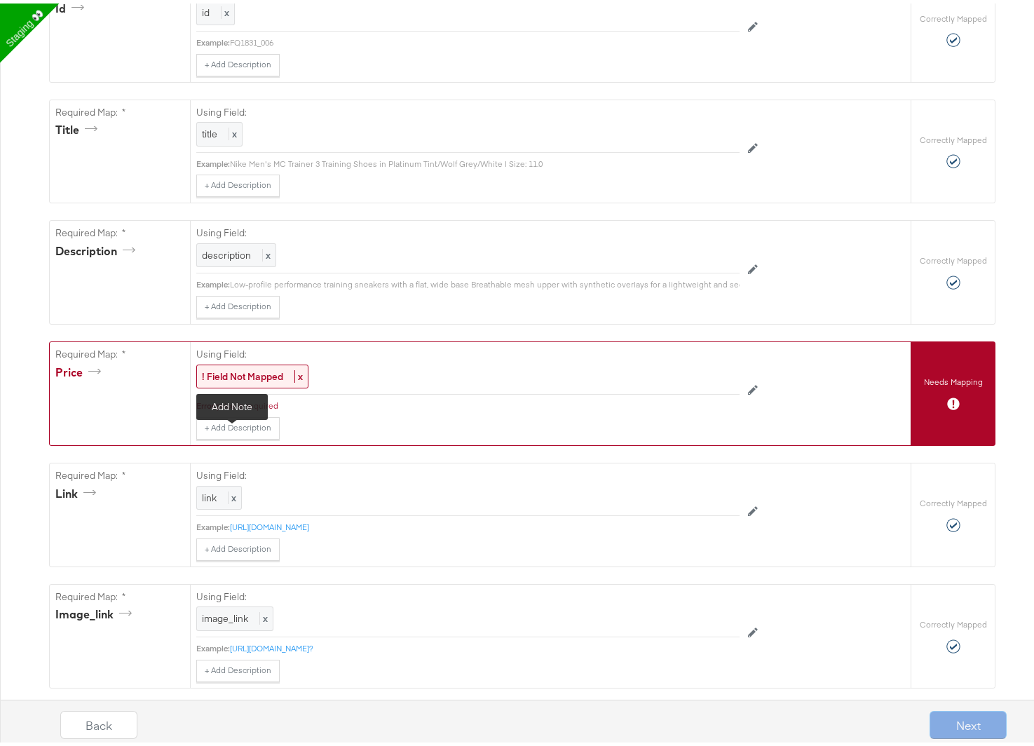
click at [247, 436] on button "+ Add Description" at bounding box center [237, 425] width 83 height 22
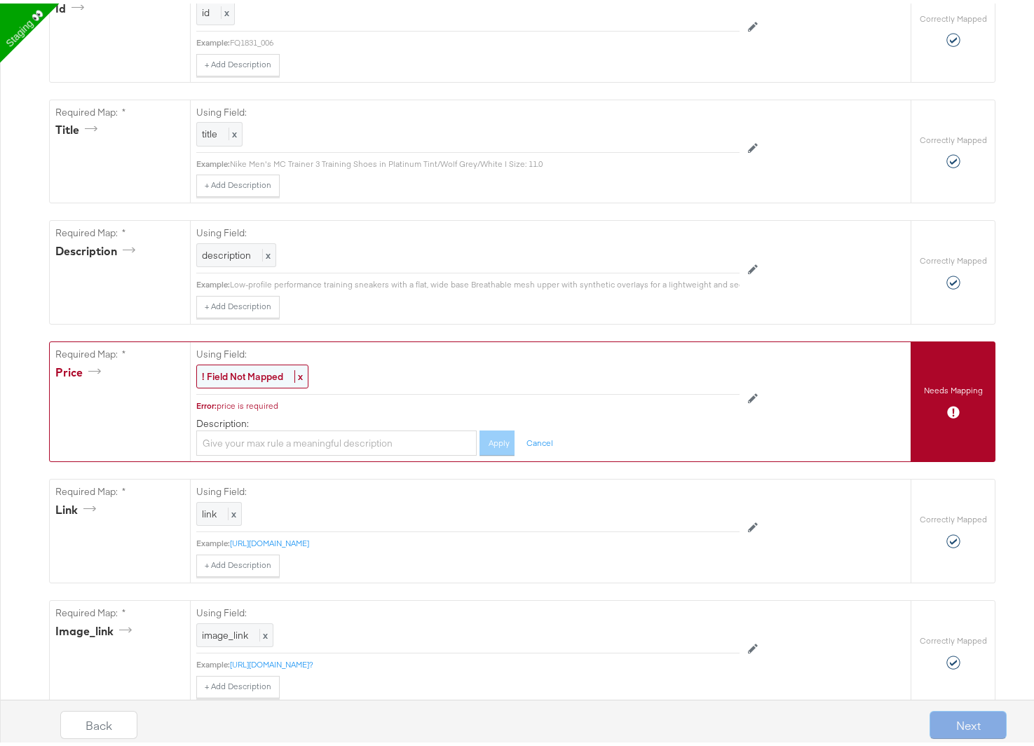
click at [260, 374] on div "! Field Not Mapped x" at bounding box center [252, 373] width 112 height 25
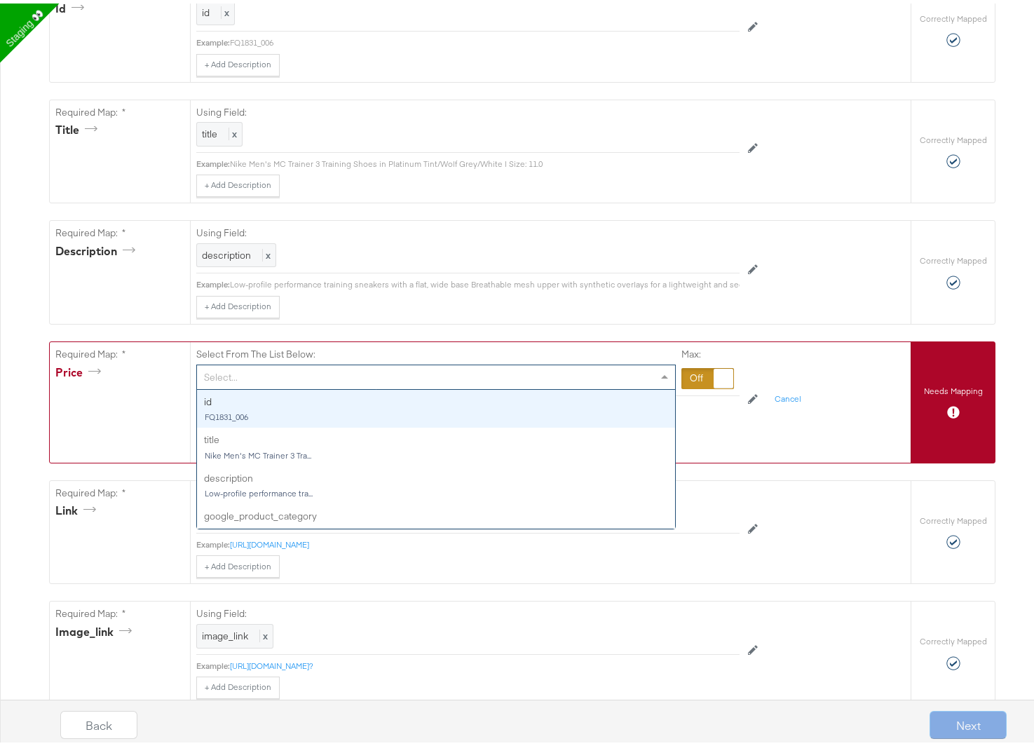
click at [262, 382] on div "Select..." at bounding box center [436, 374] width 478 height 24
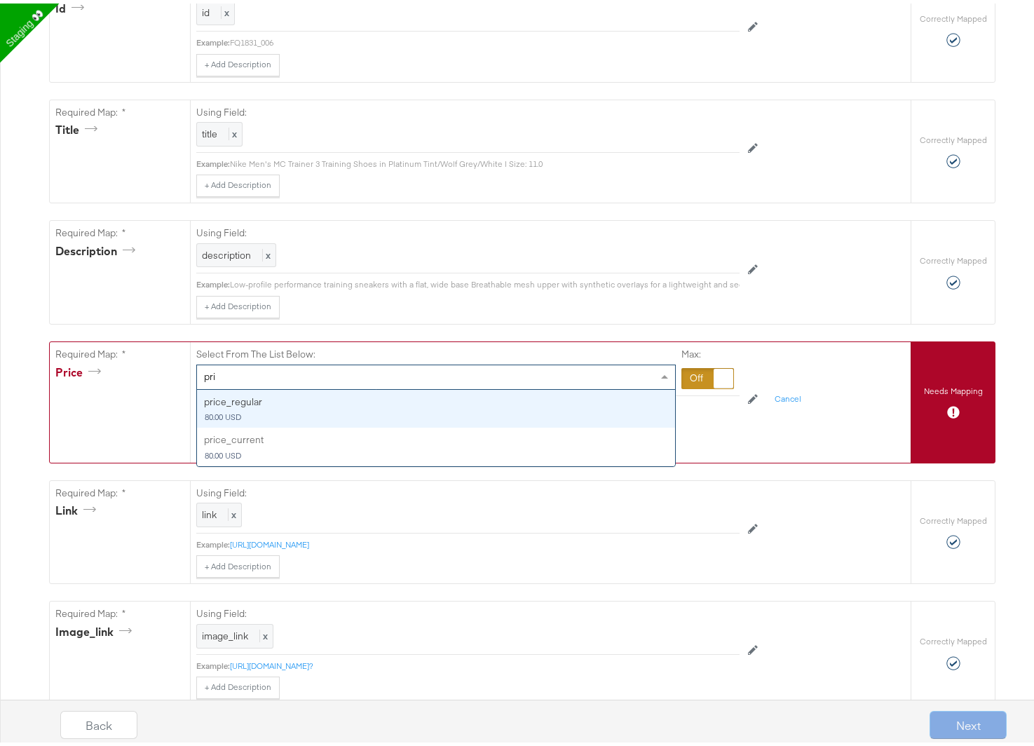
scroll to position [0, 0]
type input "price"
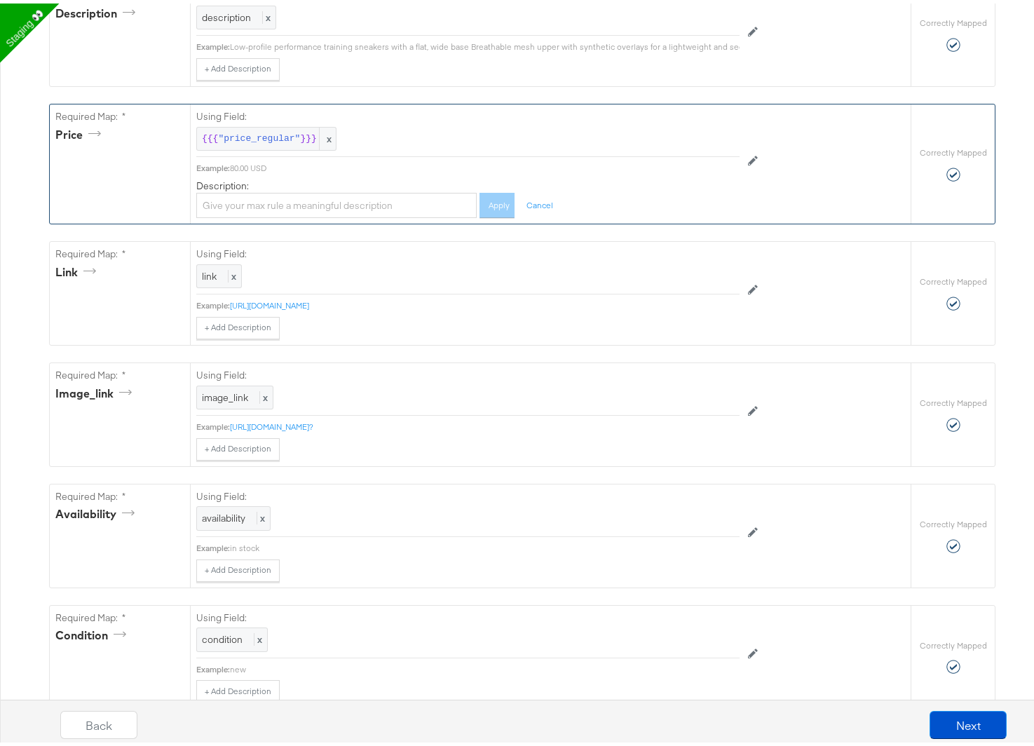
scroll to position [888, 0]
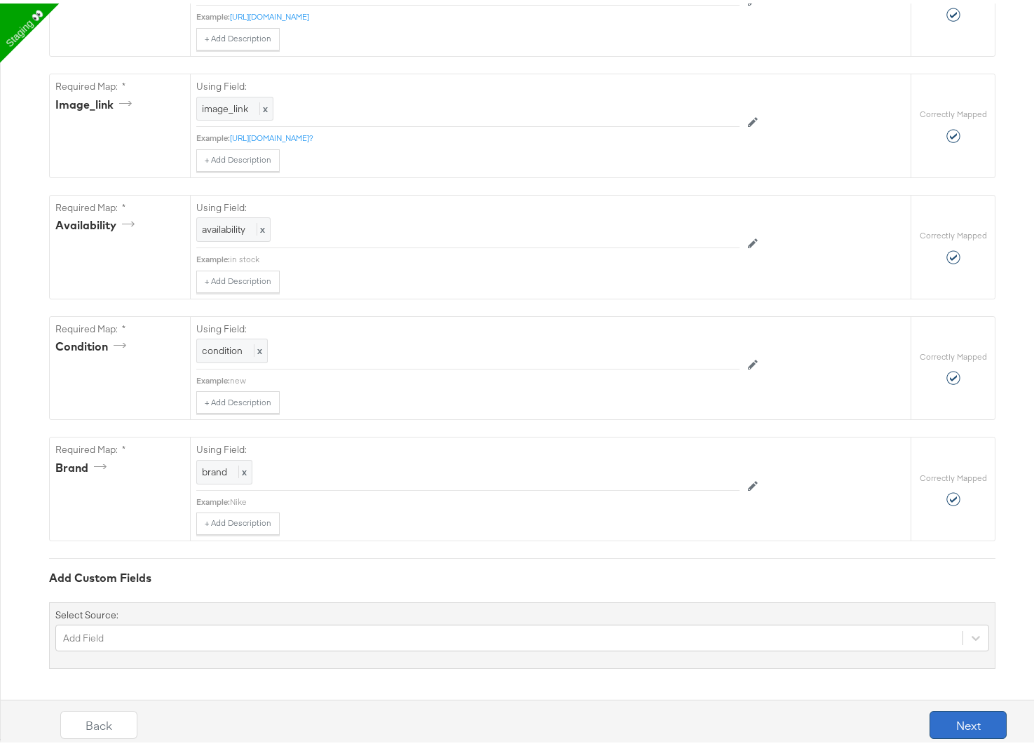
click at [950, 712] on button "Next" at bounding box center [968, 722] width 77 height 28
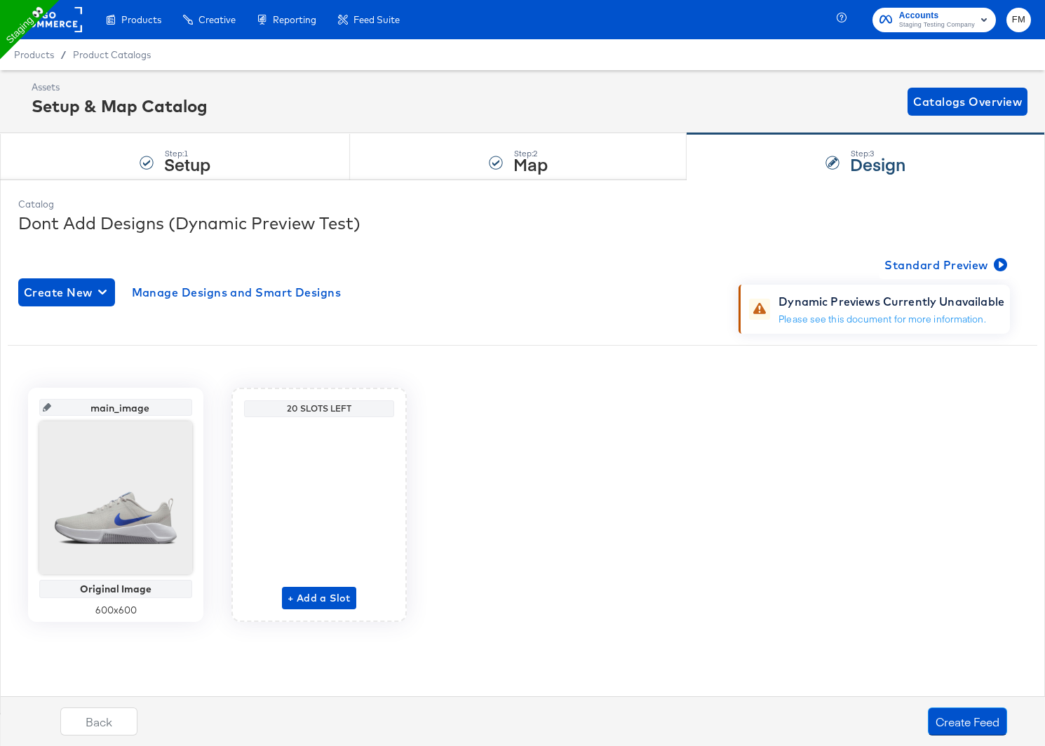
click at [864, 511] on div "main_image Original Image 600 x 600 20 Slots Left + Add a Slot" at bounding box center [523, 505] width 1030 height 234
click at [969, 722] on button "Create Feed" at bounding box center [967, 722] width 79 height 28
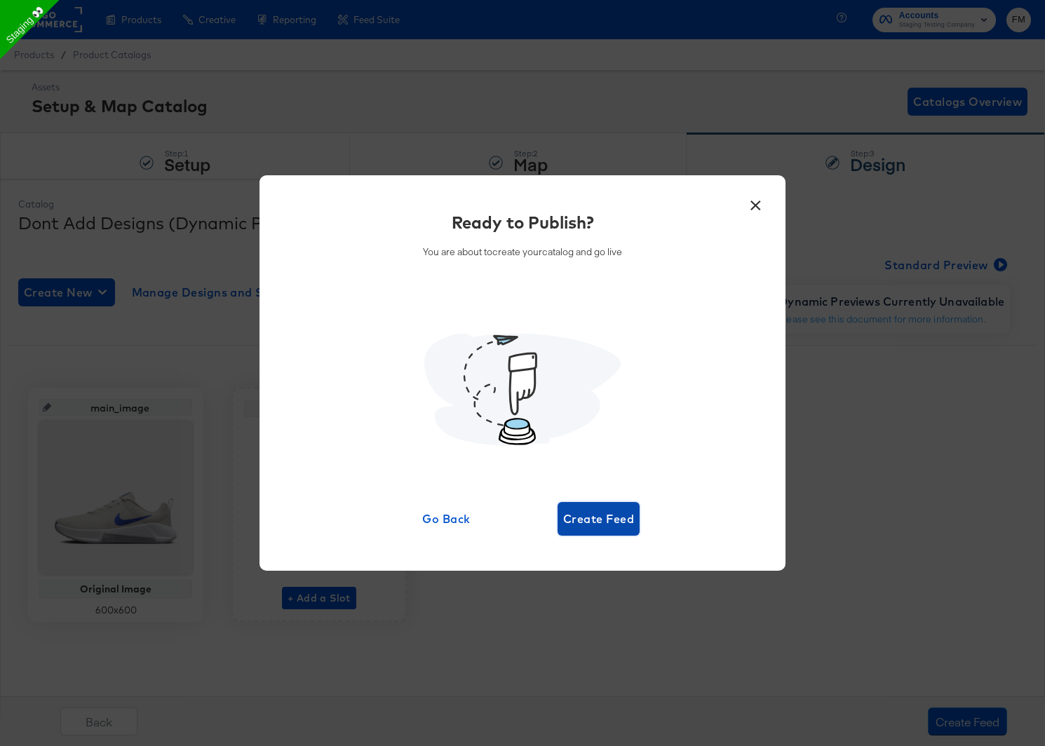
click at [628, 532] on button "Create Feed" at bounding box center [599, 519] width 82 height 34
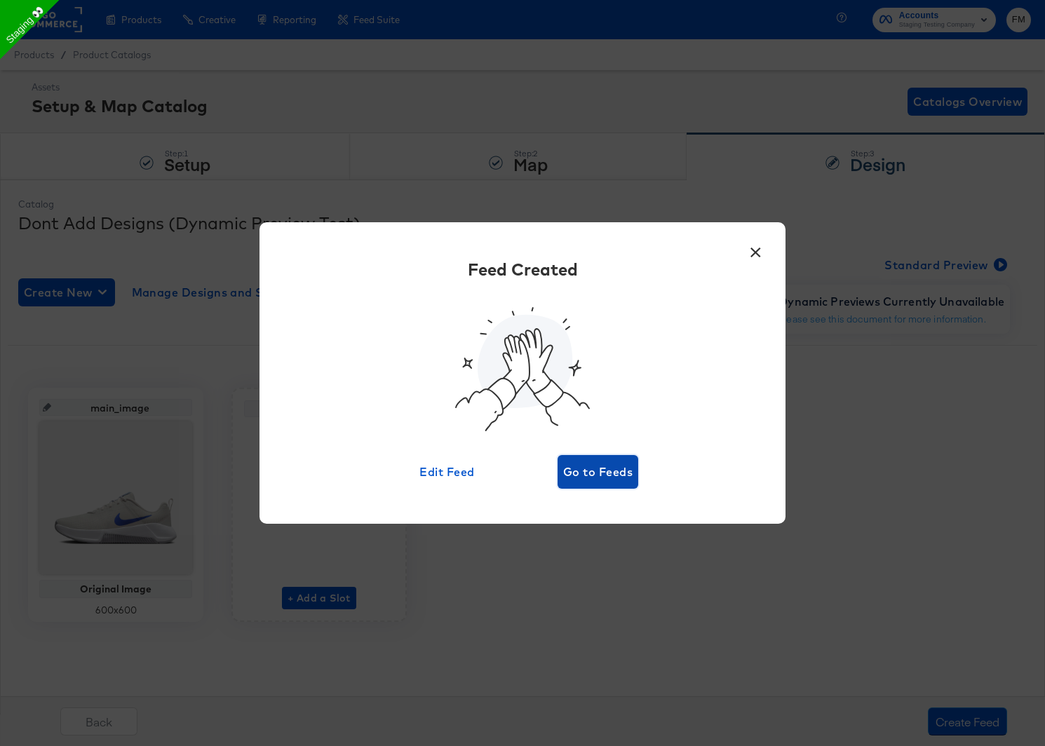
click at [572, 468] on span "Go to Feeds" at bounding box center [597, 472] width 69 height 20
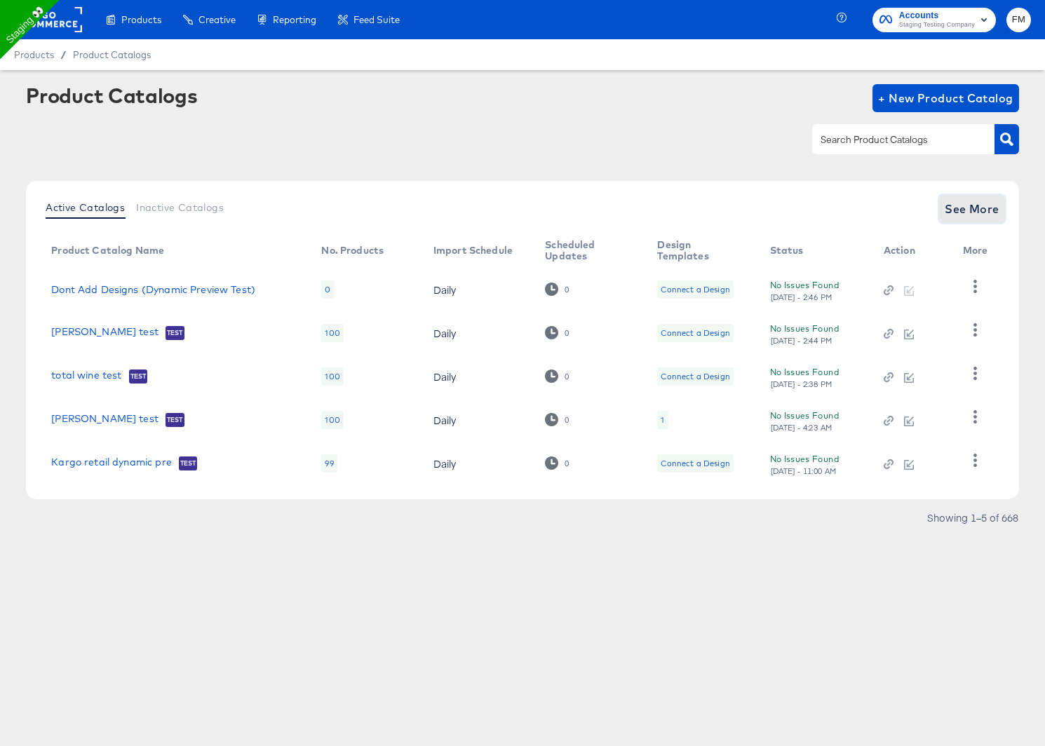
click at [993, 209] on span "See More" at bounding box center [972, 209] width 55 height 20
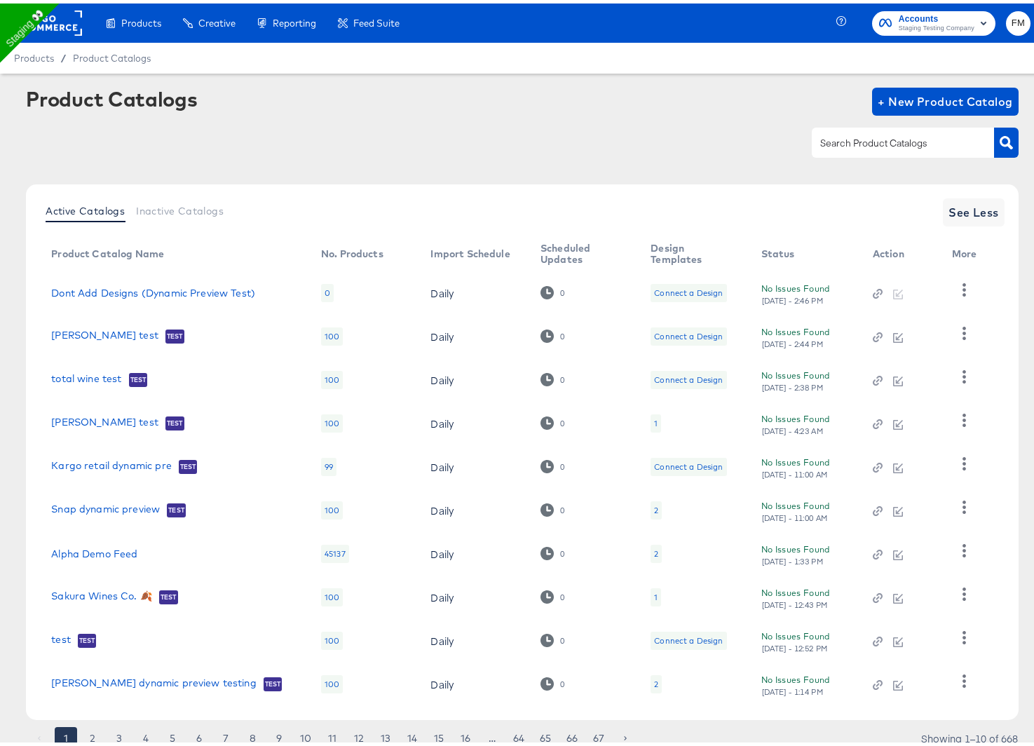
click at [651, 553] on div "2" at bounding box center [656, 550] width 11 height 18
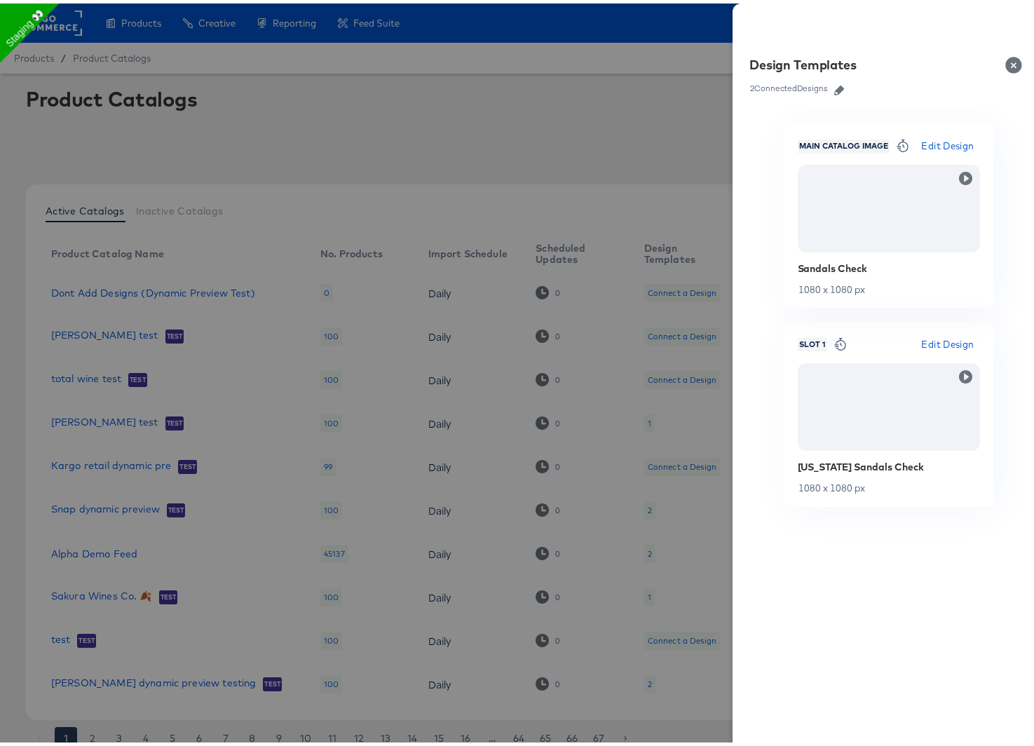
click at [835, 88] on icon "button" at bounding box center [840, 87] width 10 height 10
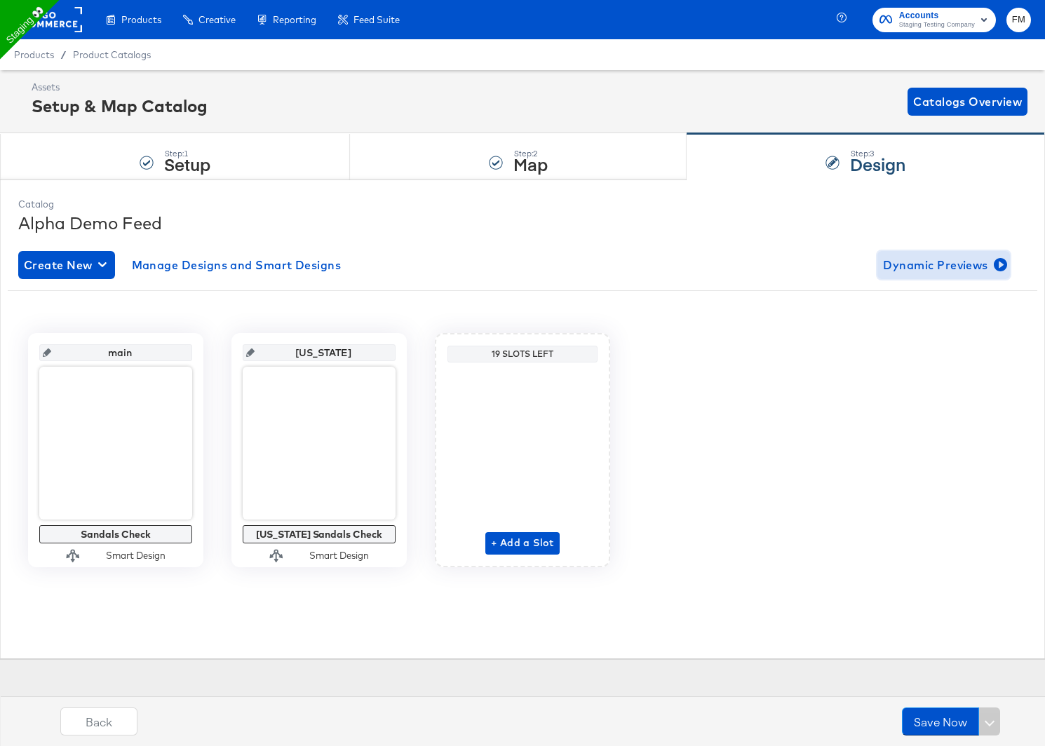
click at [920, 267] on span "Dynamic Previews" at bounding box center [943, 265] width 121 height 20
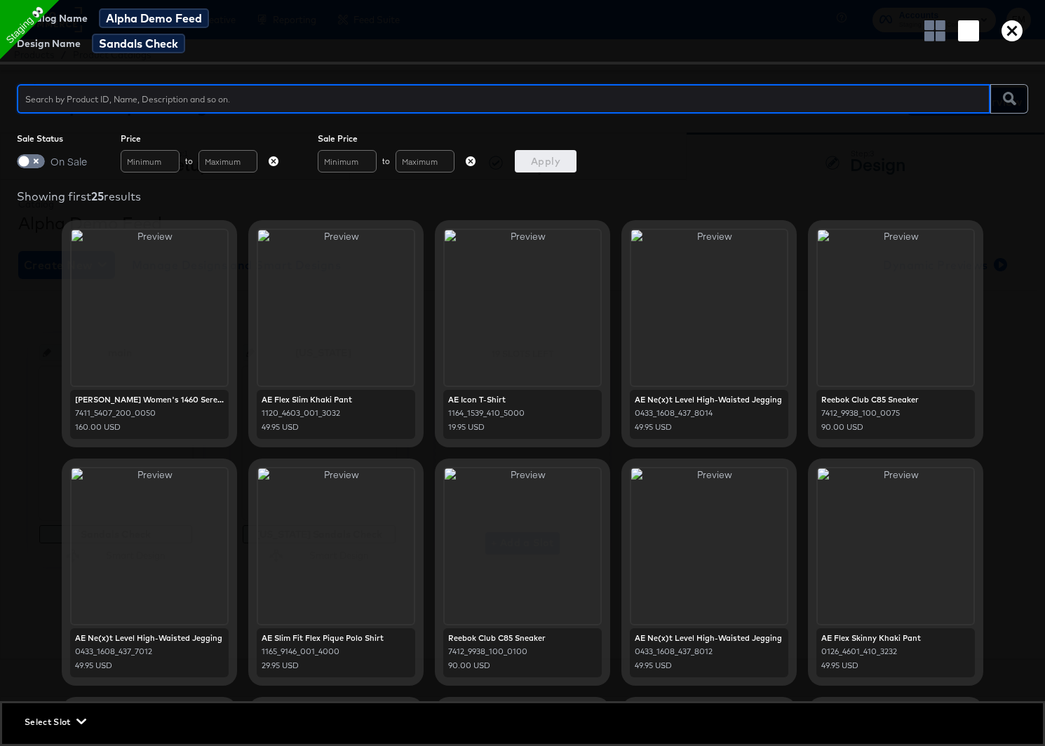
click at [1012, 33] on icon "button" at bounding box center [1012, 30] width 21 height 21
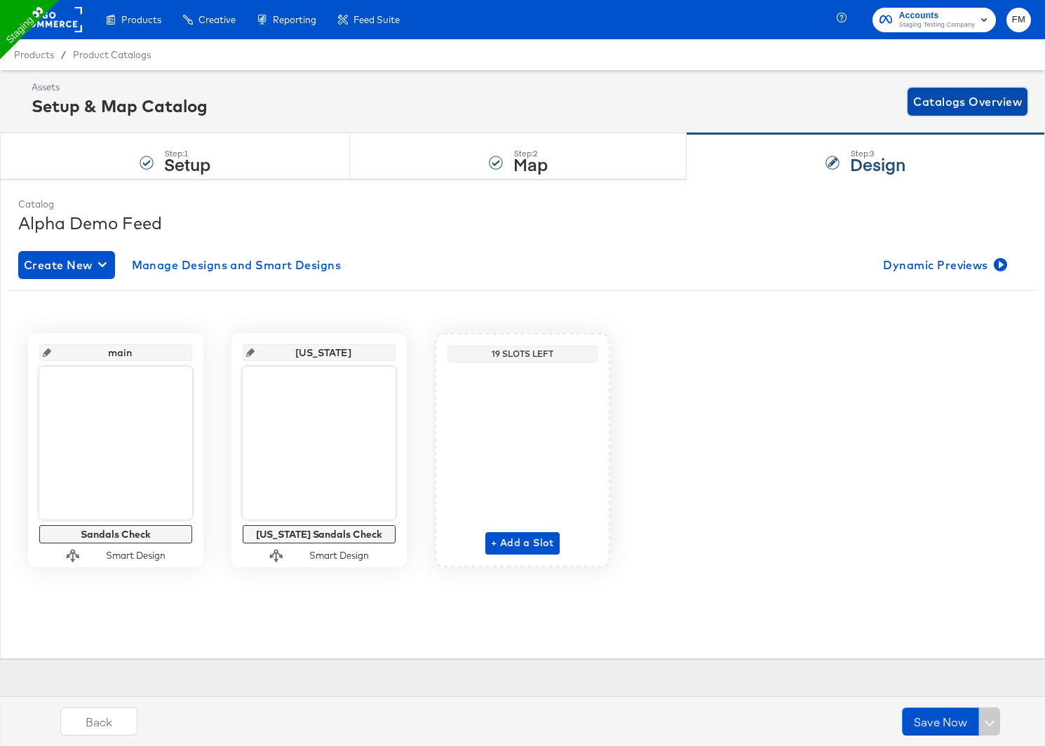
click at [953, 107] on span "Catalogs Overview" at bounding box center [967, 102] width 109 height 20
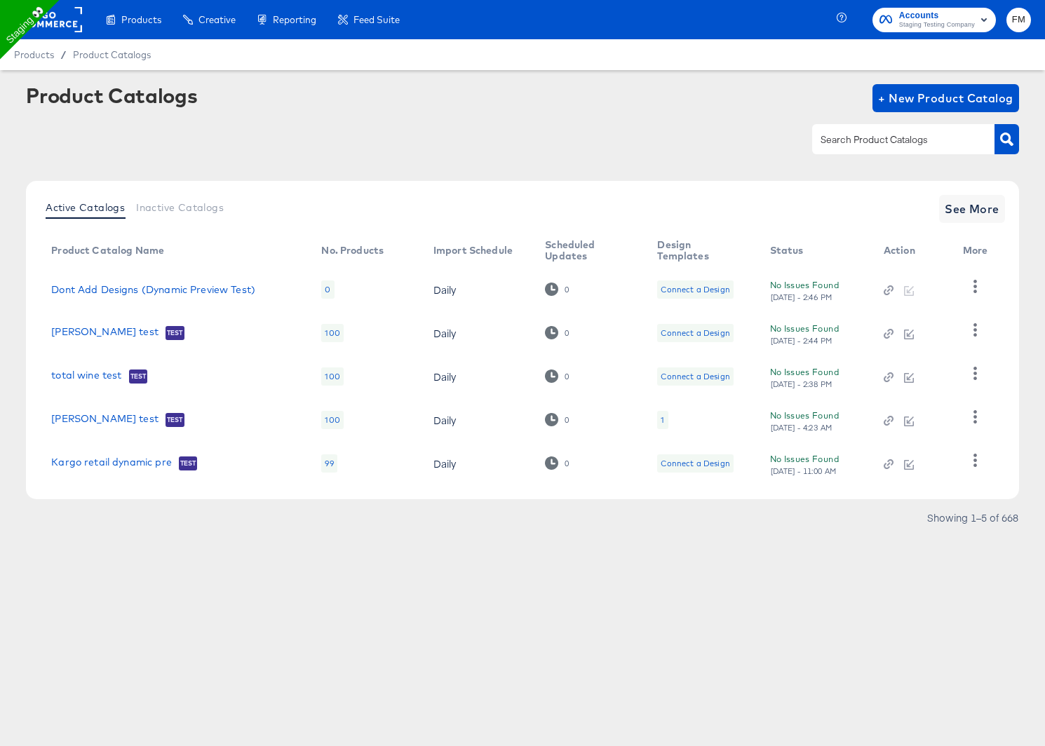
click at [301, 160] on div "Product Catalogs + New Product Catalog" at bounding box center [522, 127] width 993 height 86
click at [679, 286] on div "Connect a Design" at bounding box center [695, 289] width 69 height 11
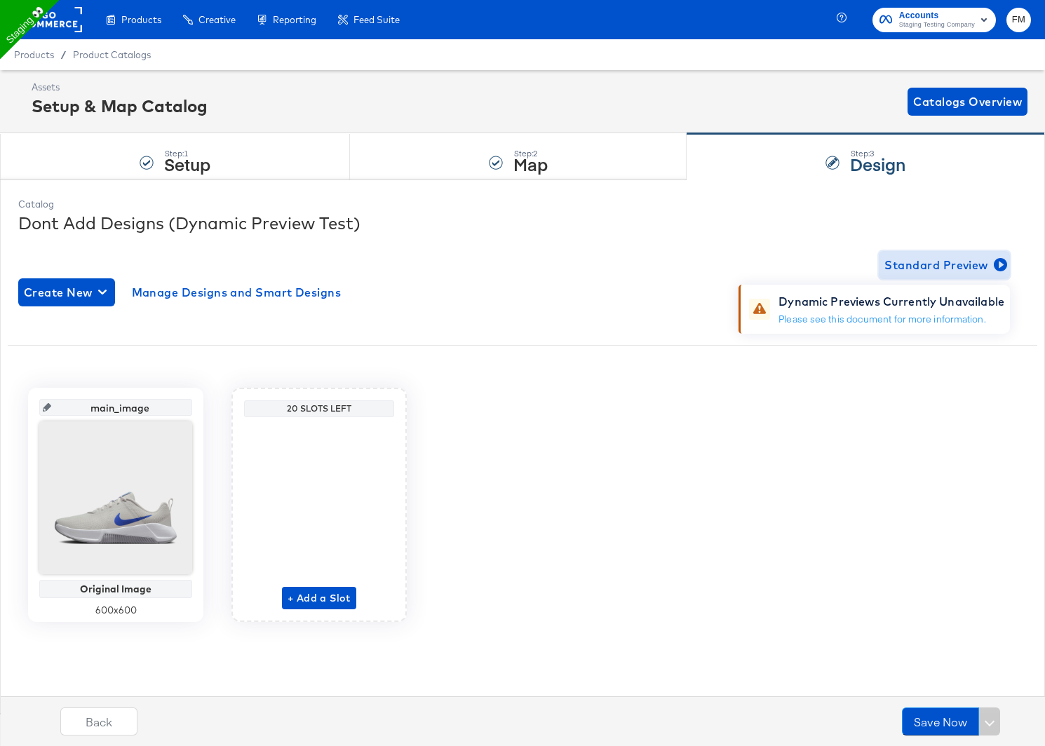
click at [969, 266] on span "Standard Preview" at bounding box center [944, 265] width 120 height 20
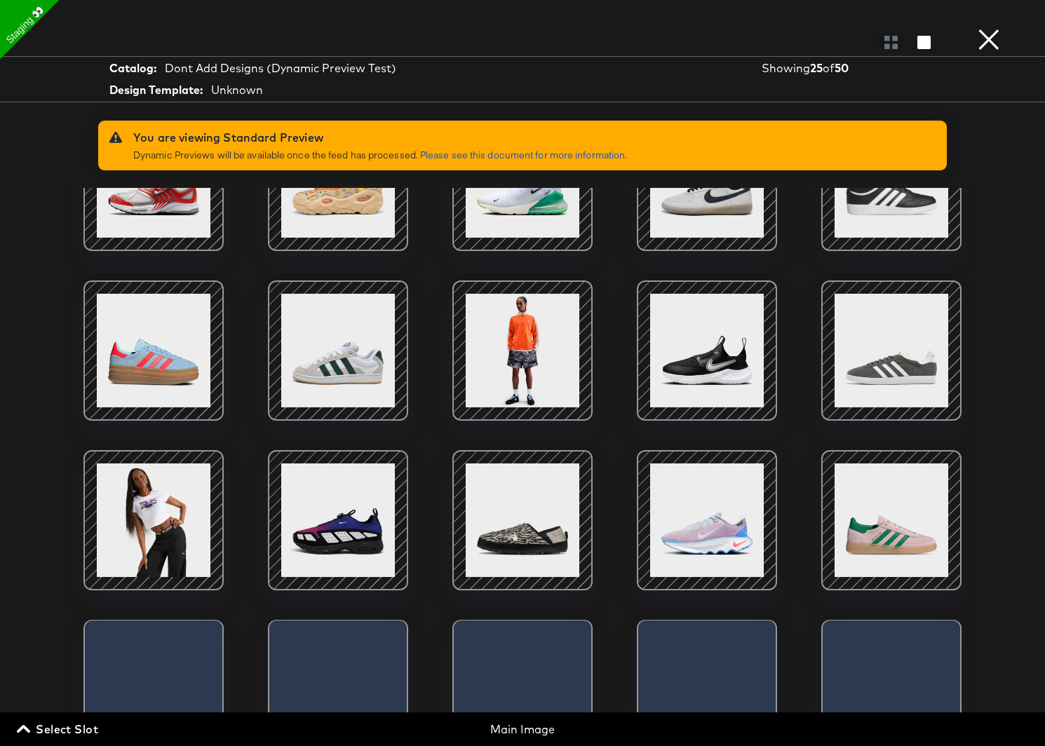
scroll to position [386, 0]
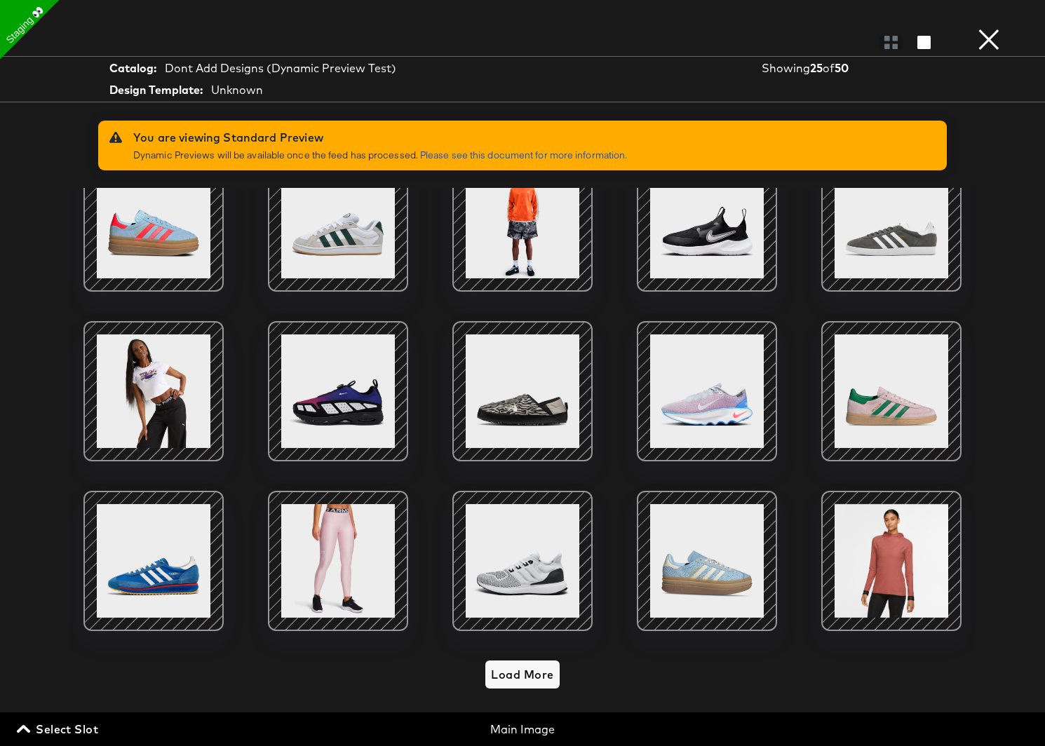
click at [988, 28] on button "×" at bounding box center [989, 14] width 28 height 28
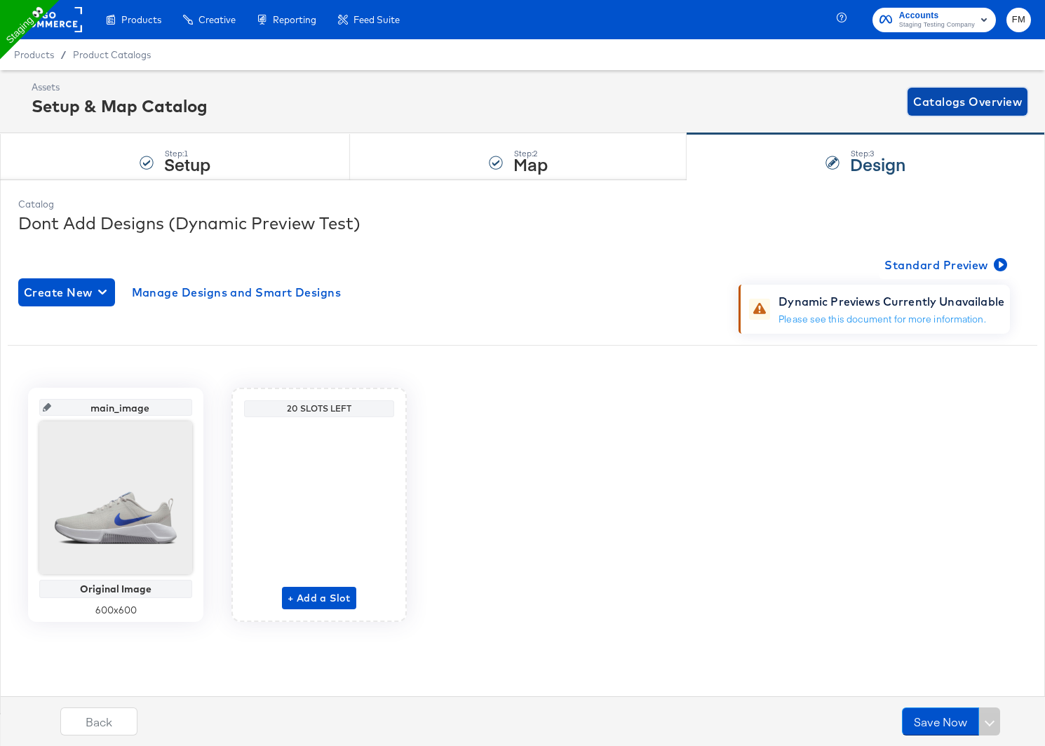
click at [1016, 100] on span "Catalogs Overview" at bounding box center [967, 102] width 109 height 20
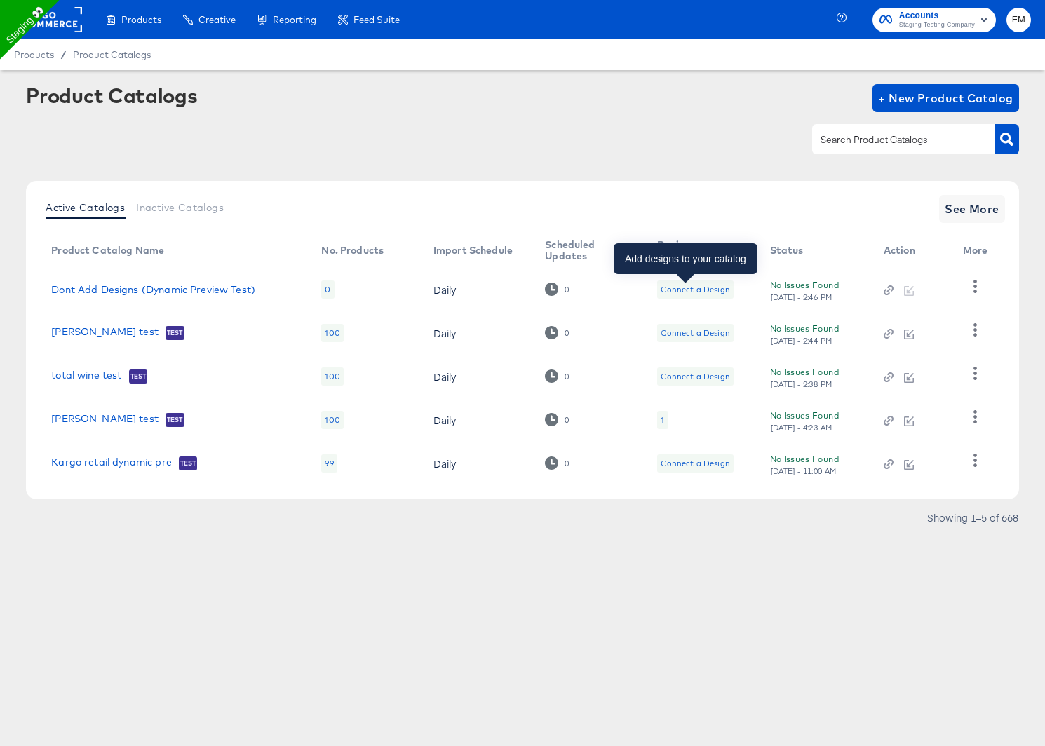
click at [667, 290] on div "Connect a Design" at bounding box center [695, 289] width 69 height 11
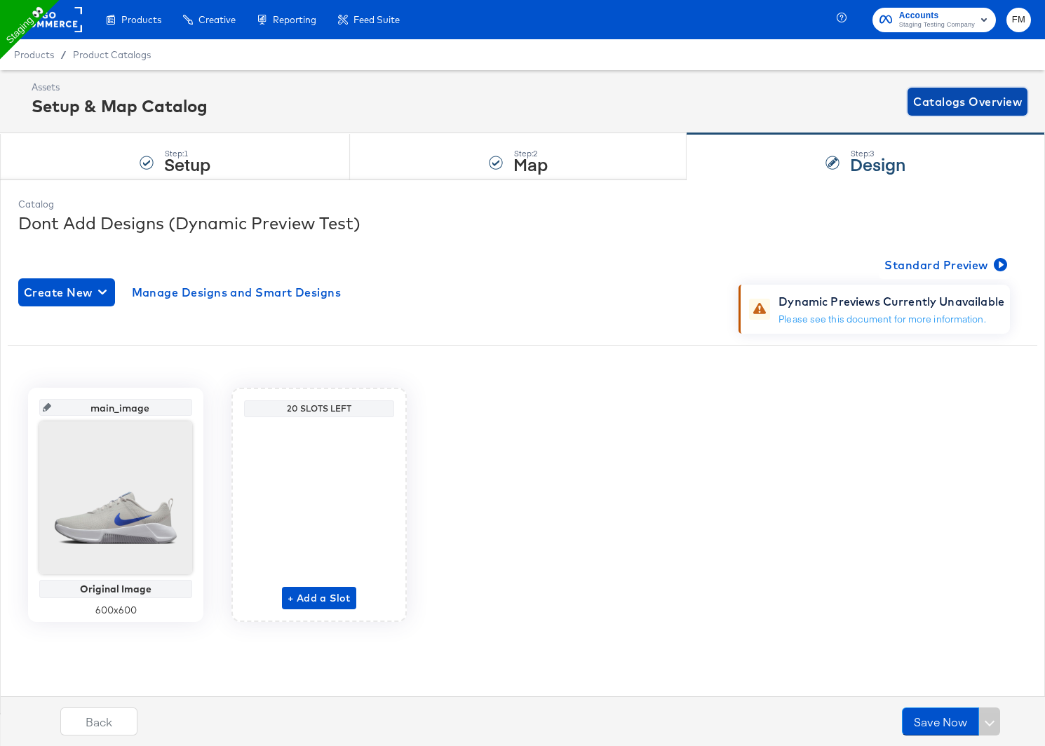
click at [936, 100] on span "Catalogs Overview" at bounding box center [967, 102] width 109 height 20
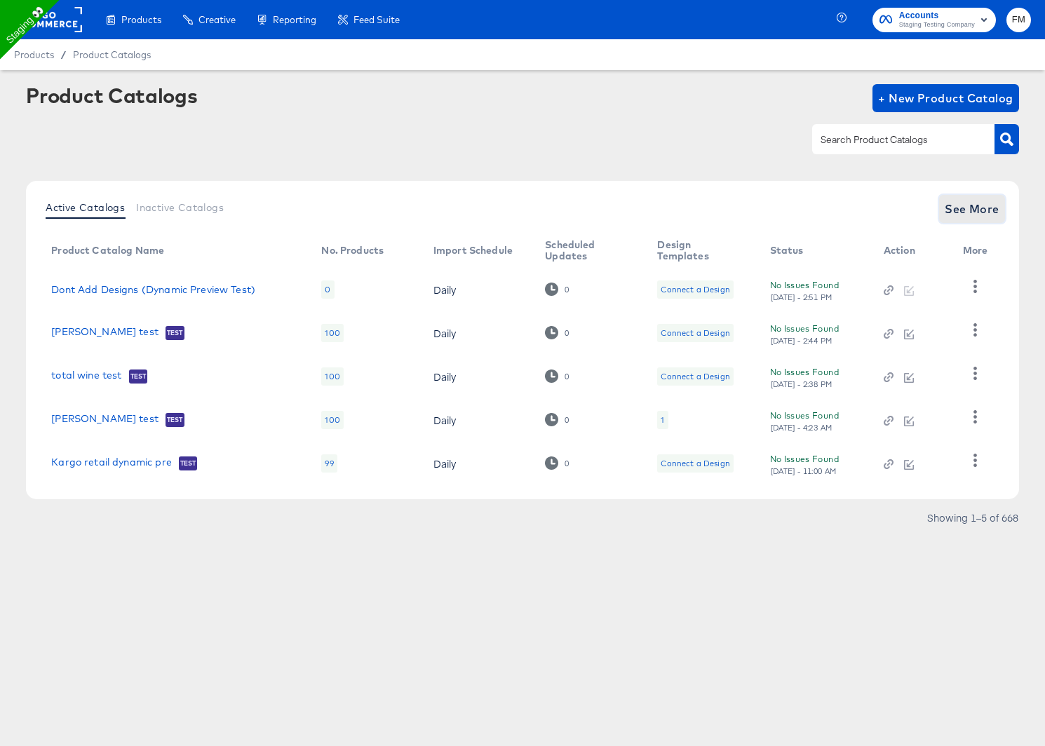
click at [988, 206] on span "See More" at bounding box center [972, 209] width 55 height 20
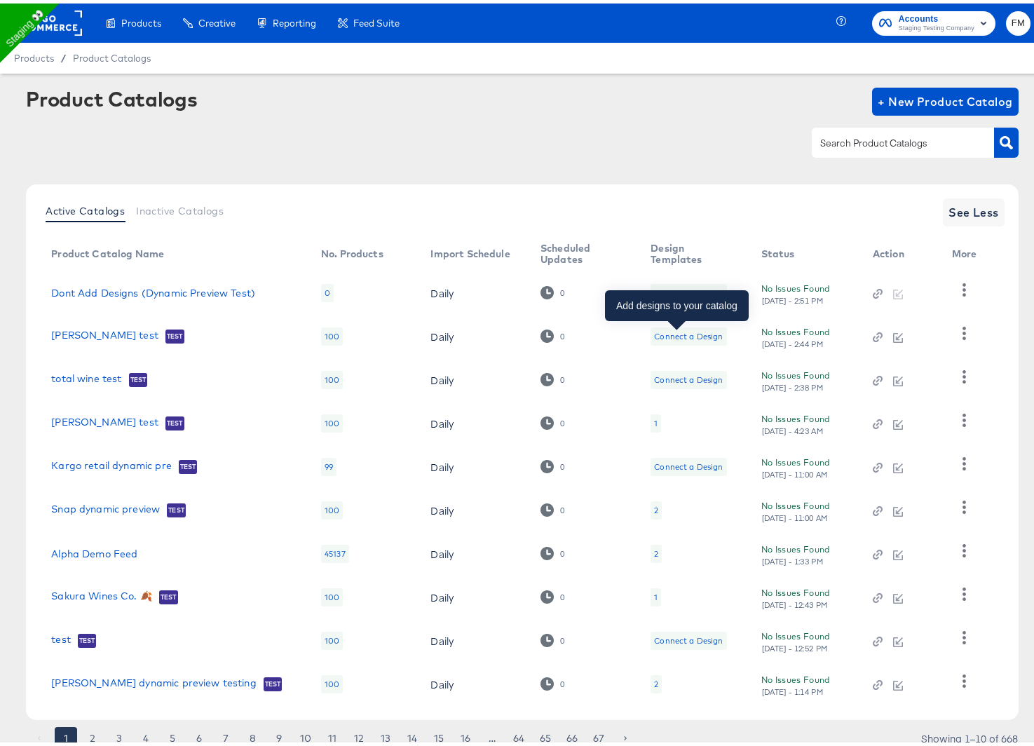
click at [689, 332] on div "Connect a Design" at bounding box center [688, 333] width 69 height 11
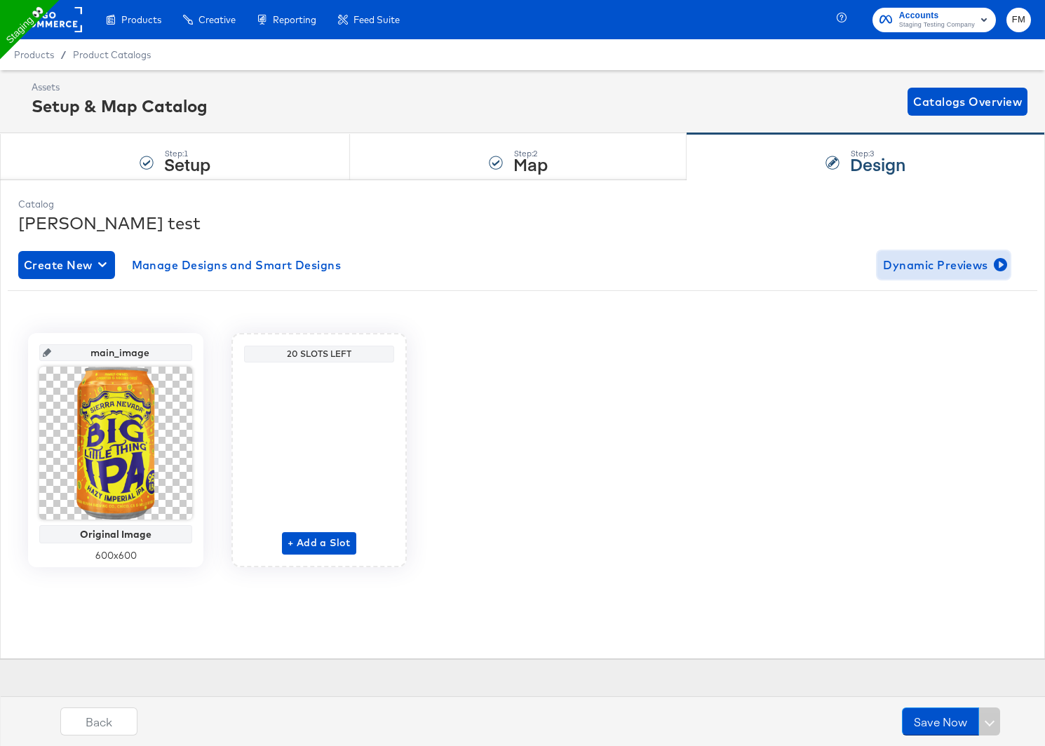
click at [948, 269] on span "Dynamic Previews" at bounding box center [943, 265] width 121 height 20
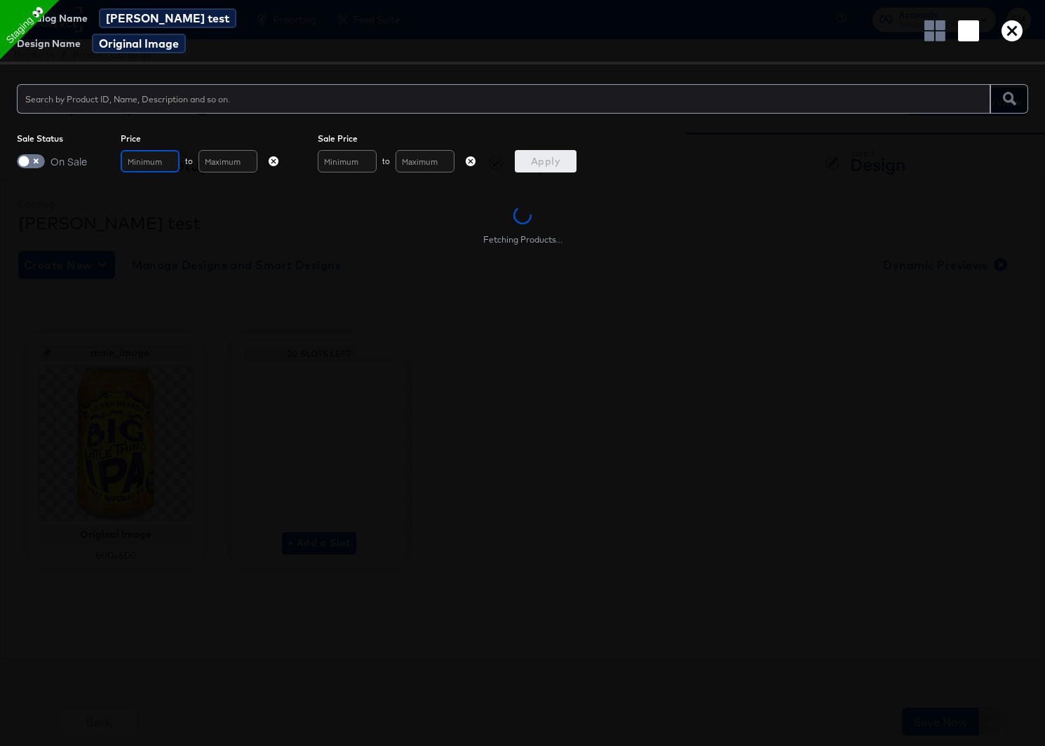
click at [124, 155] on input "text" at bounding box center [150, 161] width 59 height 22
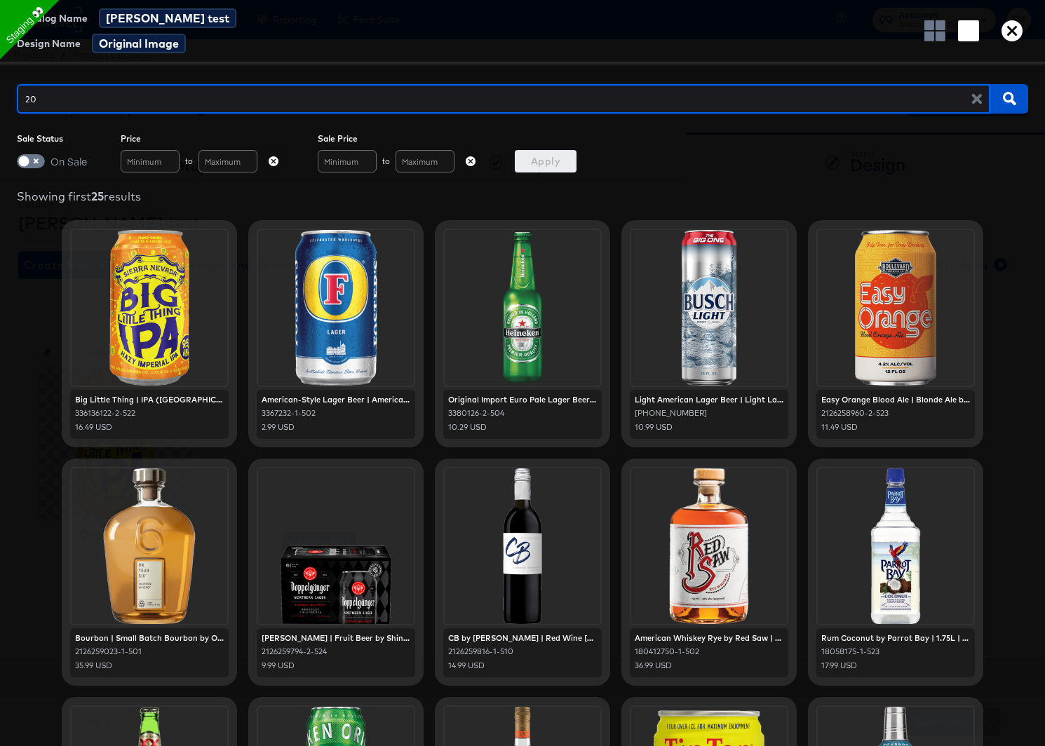
type input "2"
click at [83, 105] on input "text" at bounding box center [503, 93] width 973 height 30
type input "bud light"
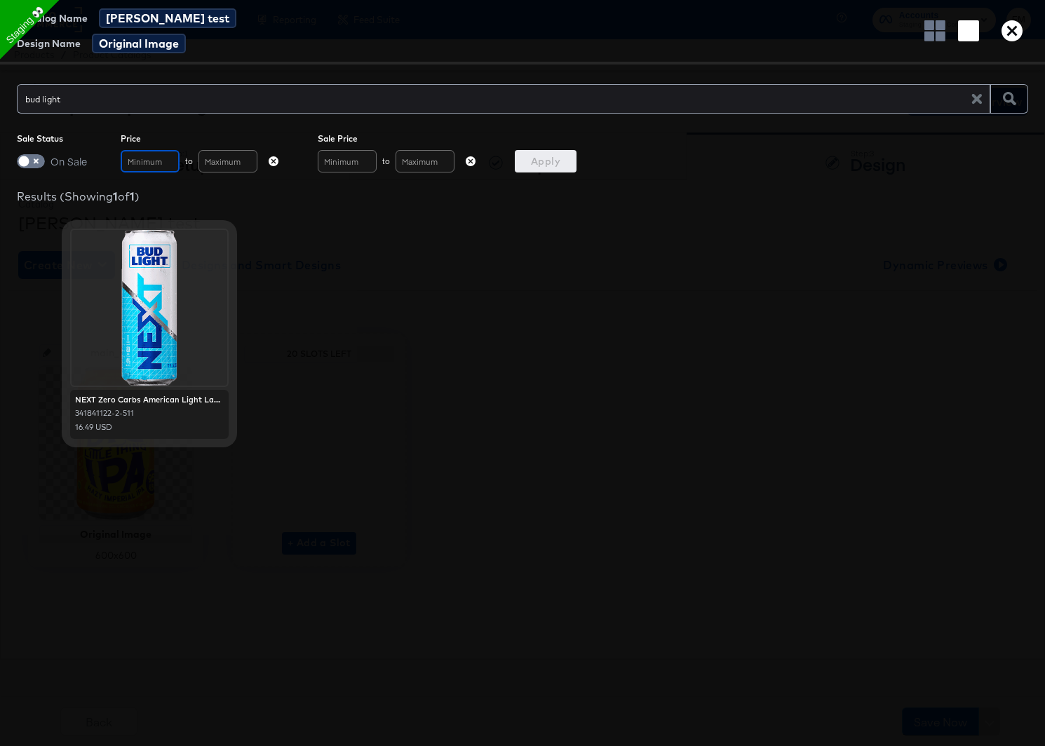
click at [126, 165] on input "text" at bounding box center [150, 161] width 59 height 22
click at [116, 109] on div "bud light" at bounding box center [503, 98] width 973 height 29
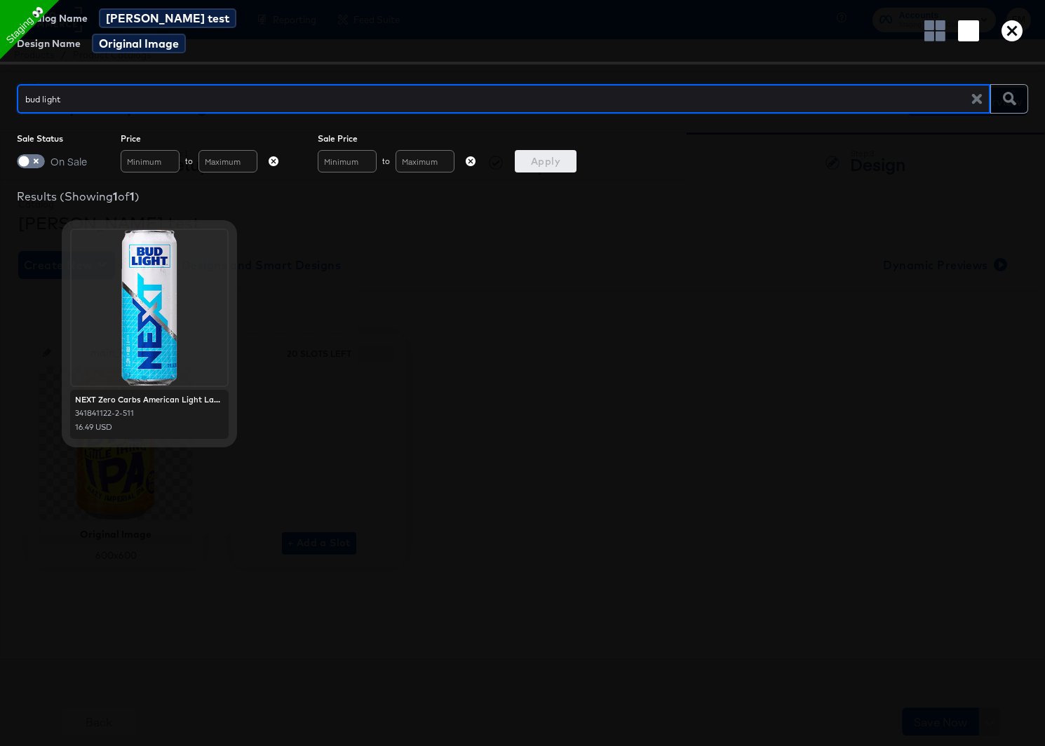
click at [117, 108] on div "bud light" at bounding box center [503, 98] width 973 height 29
click at [119, 107] on div "bud light" at bounding box center [503, 98] width 973 height 29
type input "b"
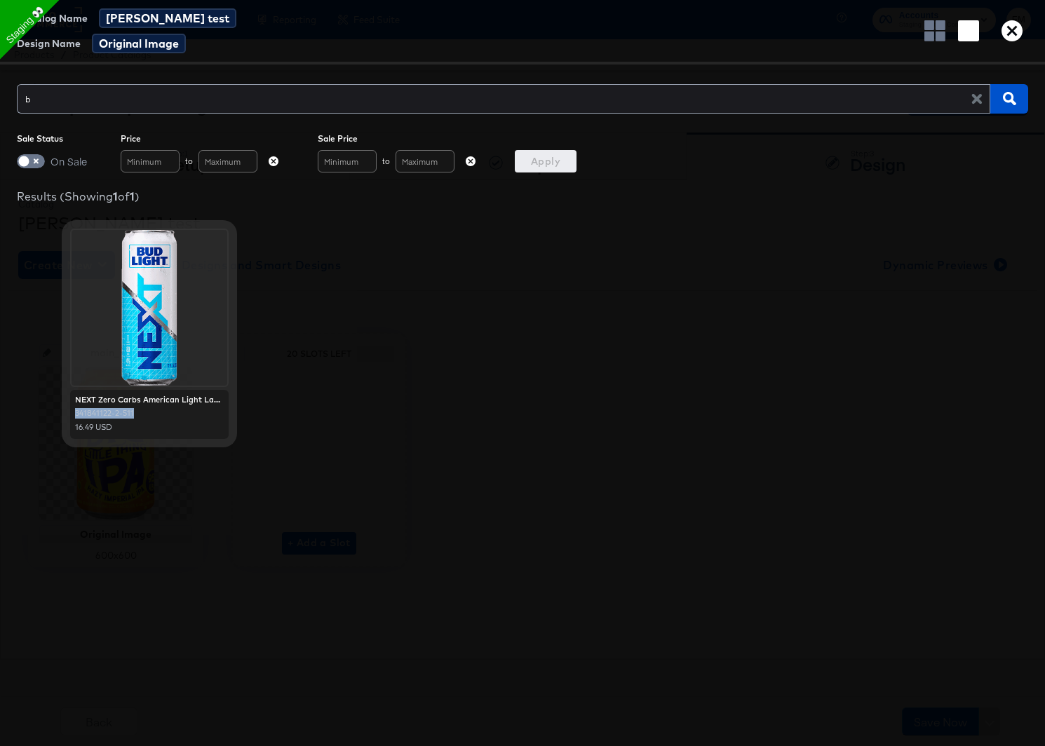
drag, startPoint x: 137, startPoint y: 413, endPoint x: 60, endPoint y: 405, distance: 76.8
click at [60, 405] on div "NEXT Zero Carbs American Light Lager Beer | Light Lager by Bud Light | 12oz | […" at bounding box center [522, 333] width 1011 height 227
copy div "341841122-2-511"
click at [978, 102] on icon "button" at bounding box center [976, 98] width 13 height 13
click at [1017, 93] on span "button" at bounding box center [1009, 98] width 27 height 13
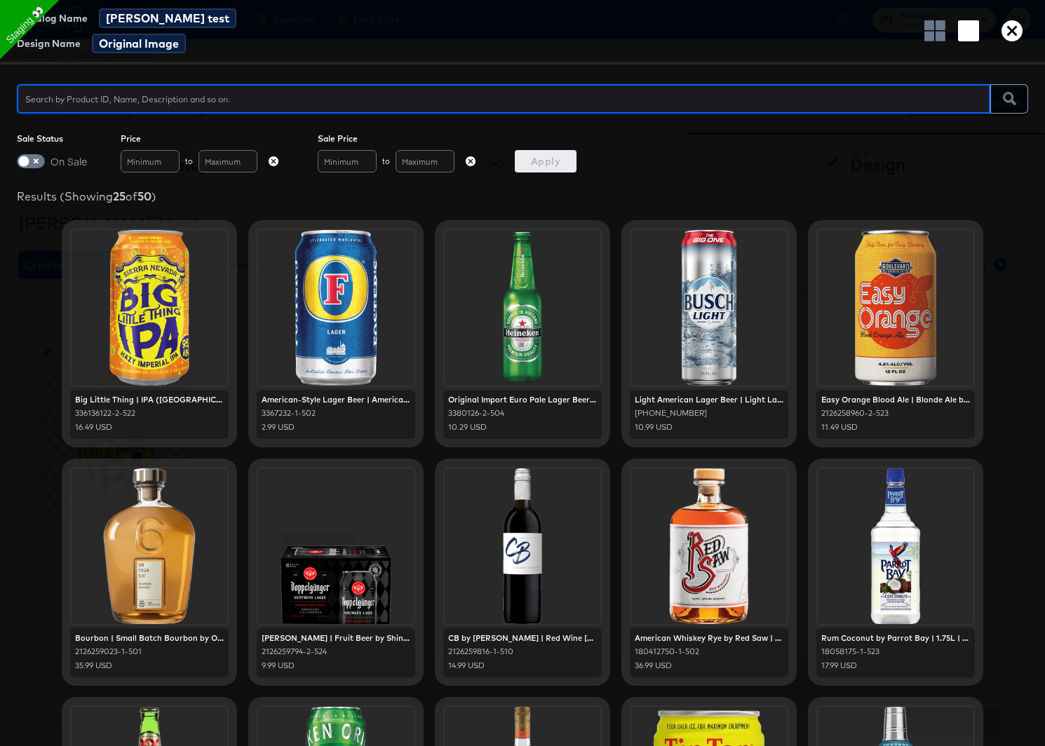
click at [505, 105] on input "text" at bounding box center [503, 93] width 973 height 30
type input "341841122-2-511"
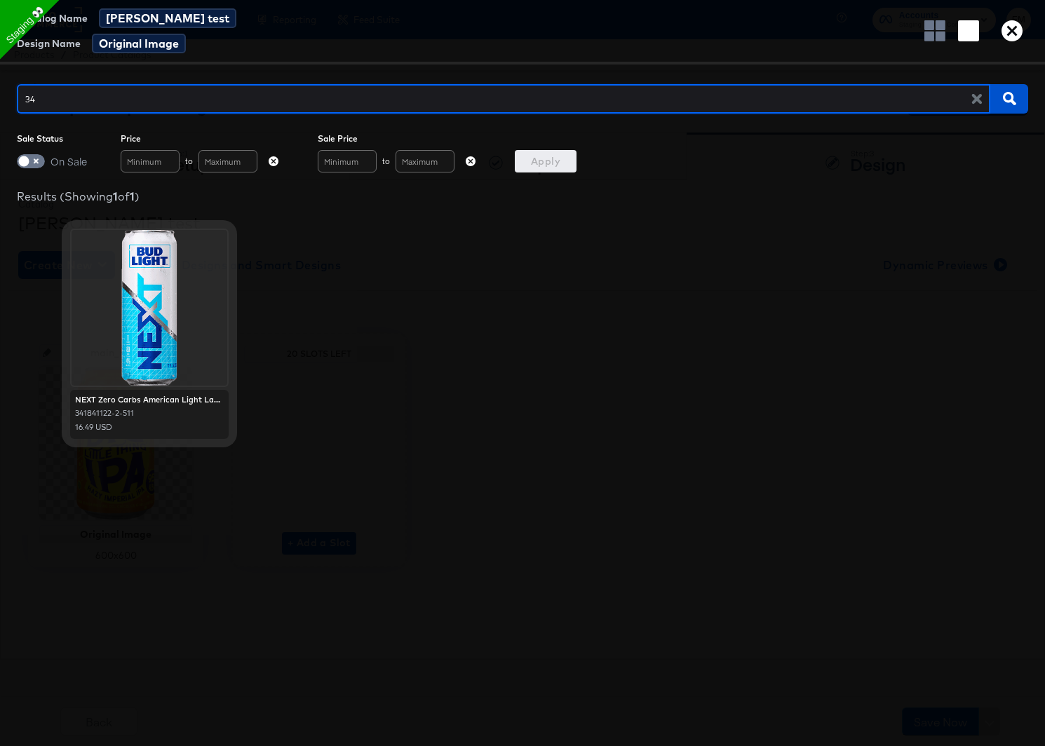
type input "3"
click at [999, 99] on span "button" at bounding box center [1009, 98] width 27 height 13
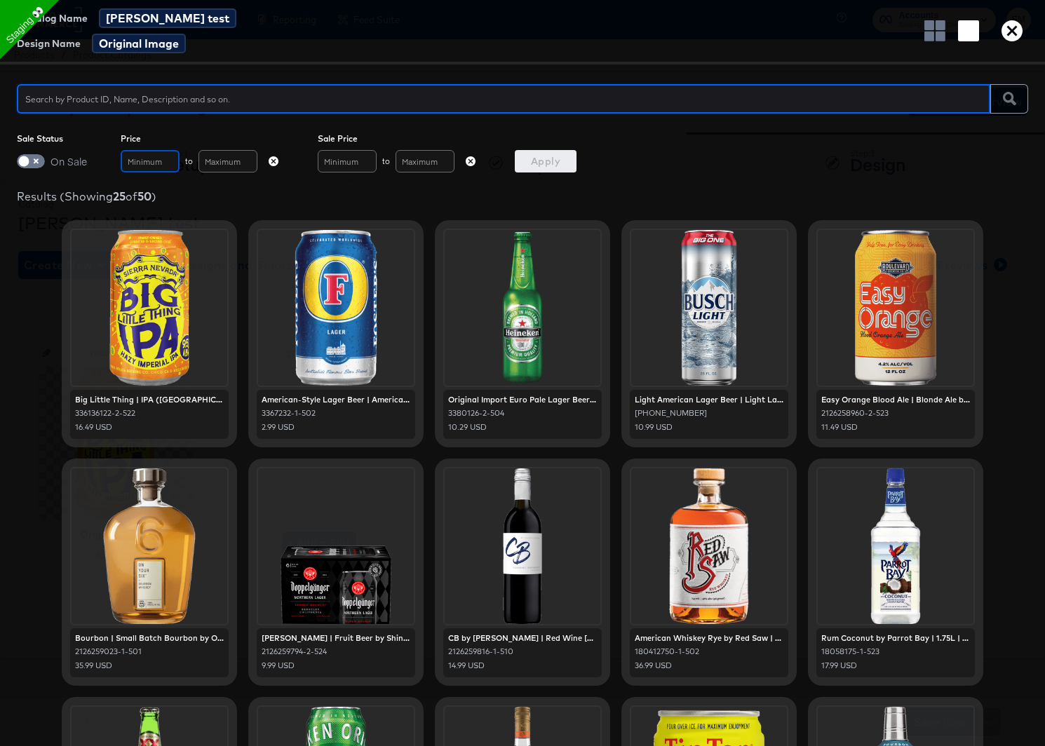
click at [161, 163] on input "text" at bounding box center [150, 161] width 59 height 22
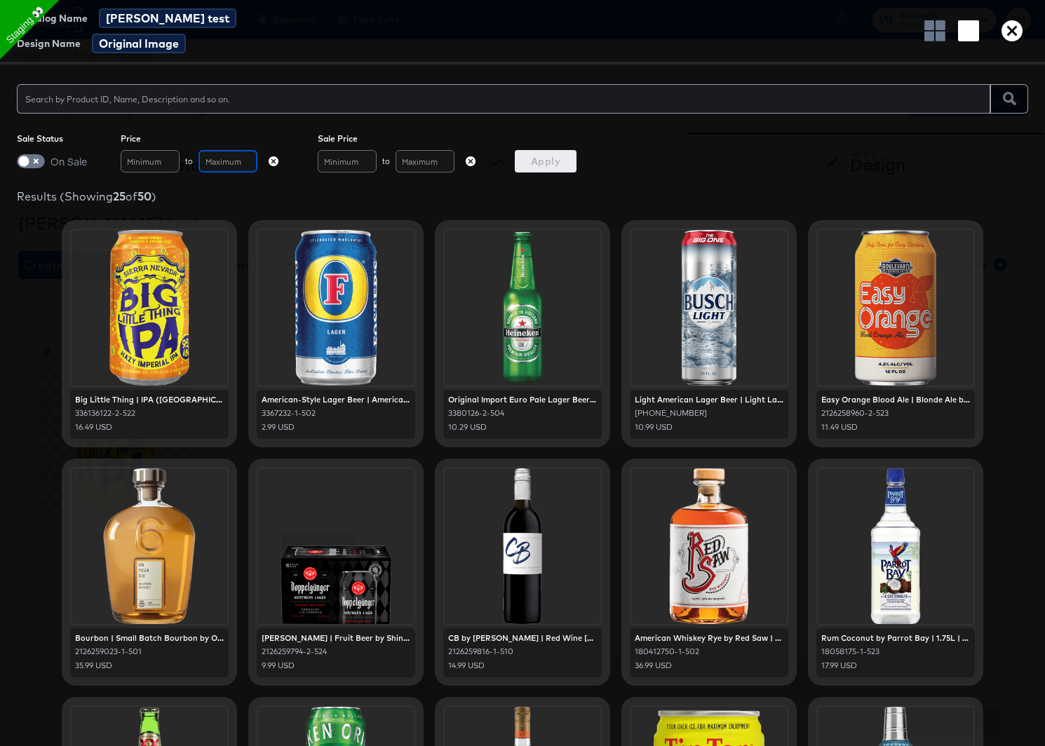
click at [241, 163] on input "text" at bounding box center [227, 161] width 59 height 22
click at [363, 166] on input "text" at bounding box center [347, 161] width 59 height 22
type input "60"
click at [437, 162] on input "text" at bounding box center [425, 161] width 59 height 22
type input "100"
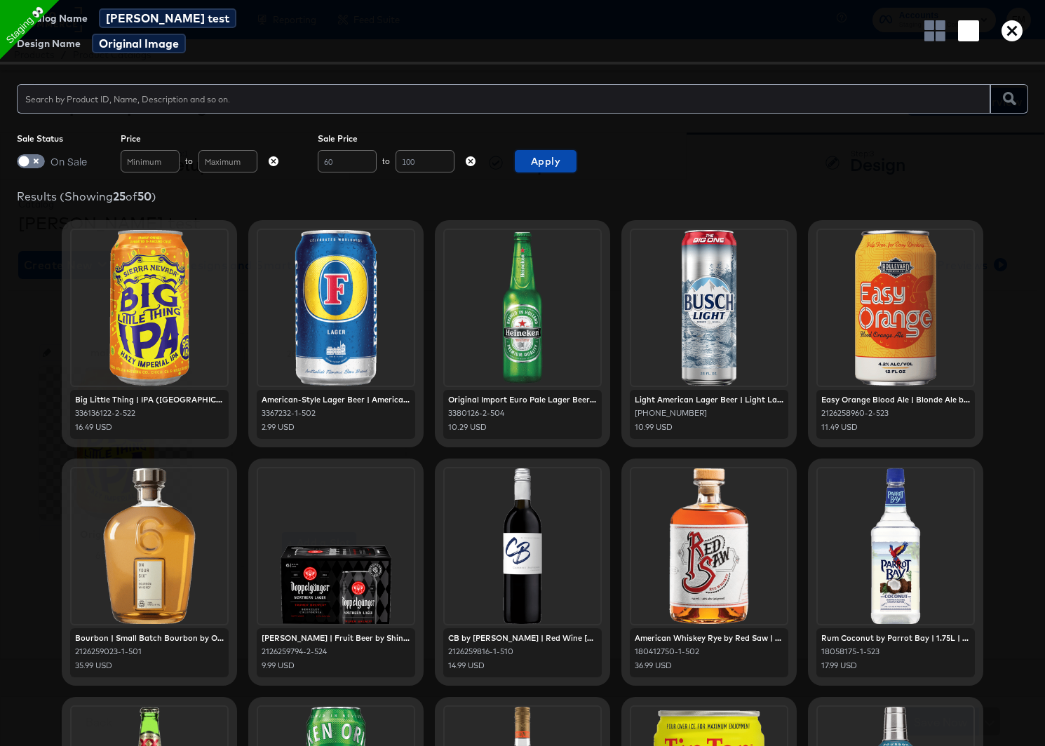
click at [535, 159] on span "Apply" at bounding box center [545, 162] width 50 height 18
